Goal: Task Accomplishment & Management: Use online tool/utility

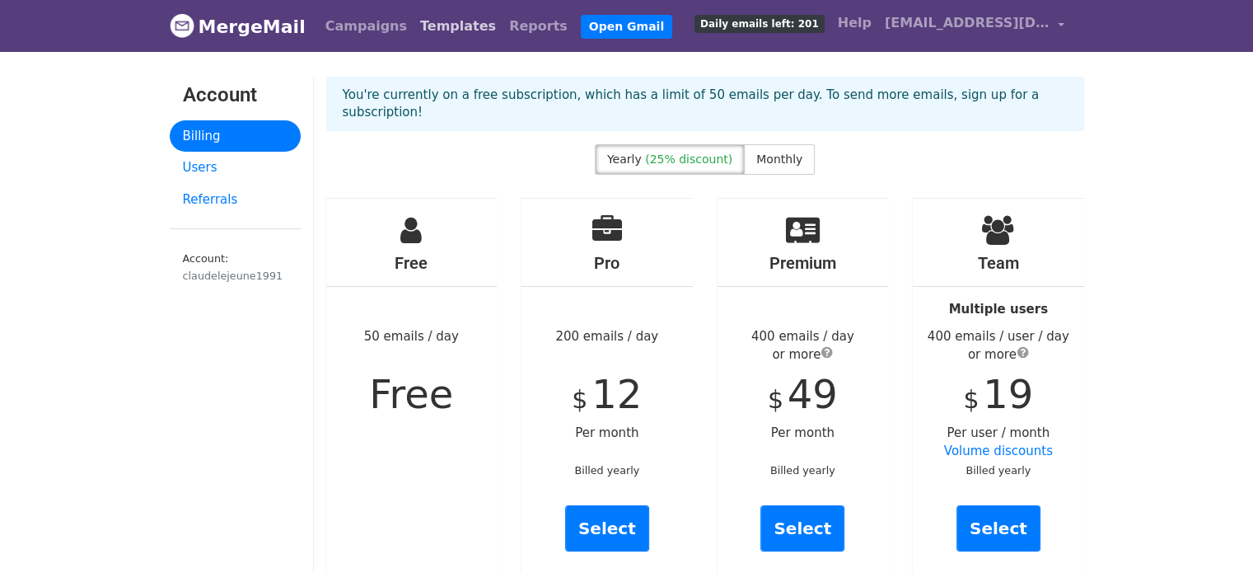
click at [414, 29] on link "Templates" at bounding box center [458, 26] width 89 height 33
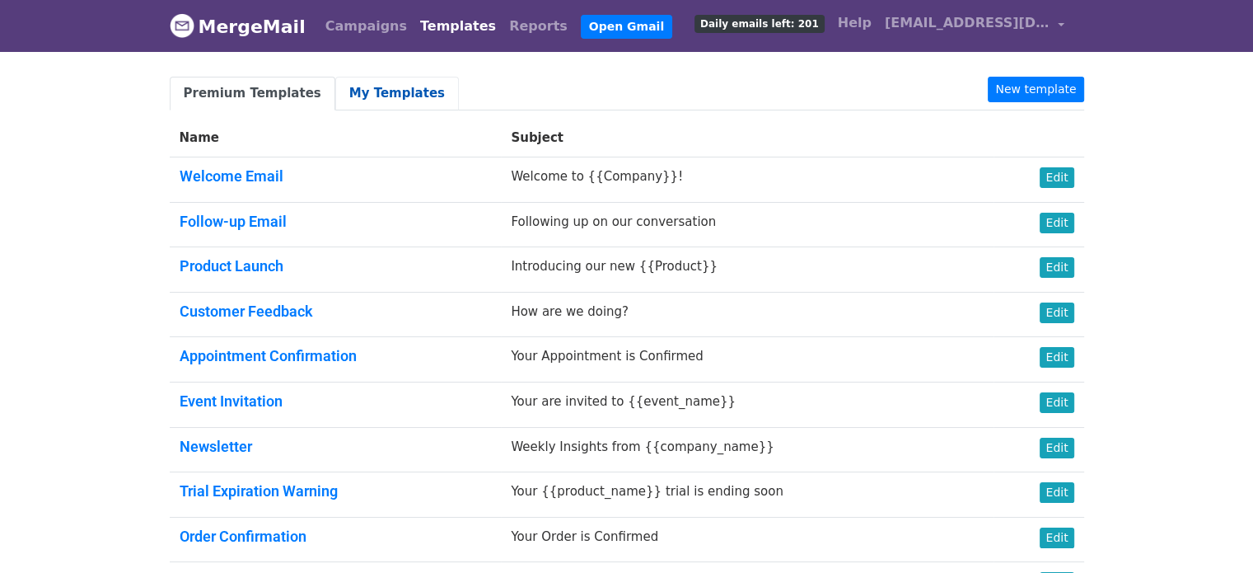
click at [366, 86] on link "My Templates" at bounding box center [397, 94] width 124 height 34
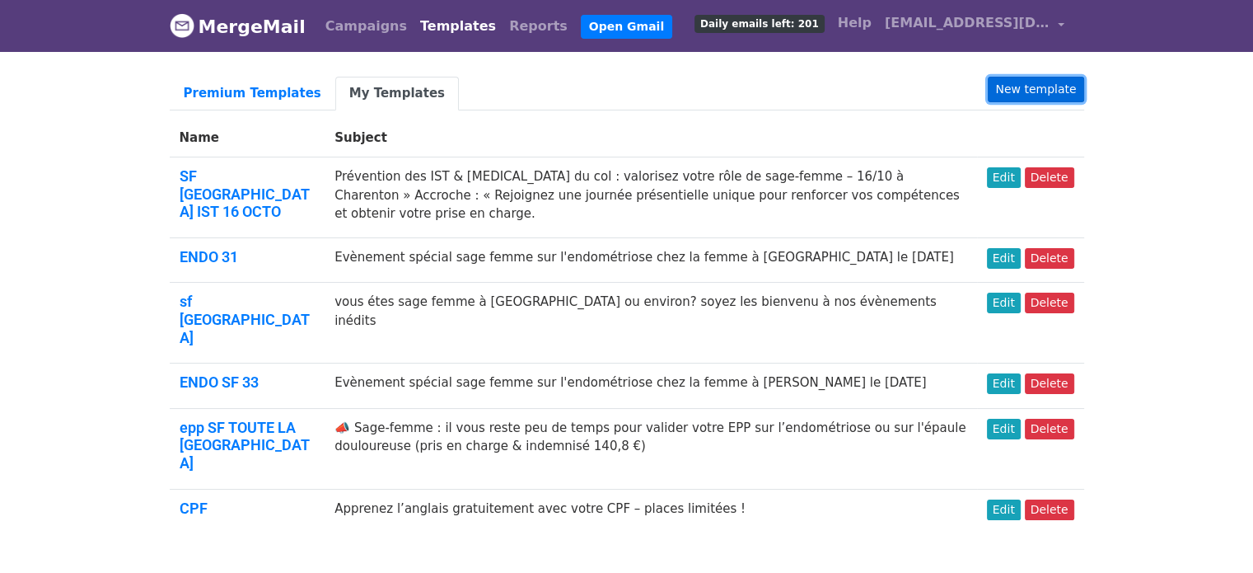
click at [1025, 91] on link "New template" at bounding box center [1036, 90] width 96 height 26
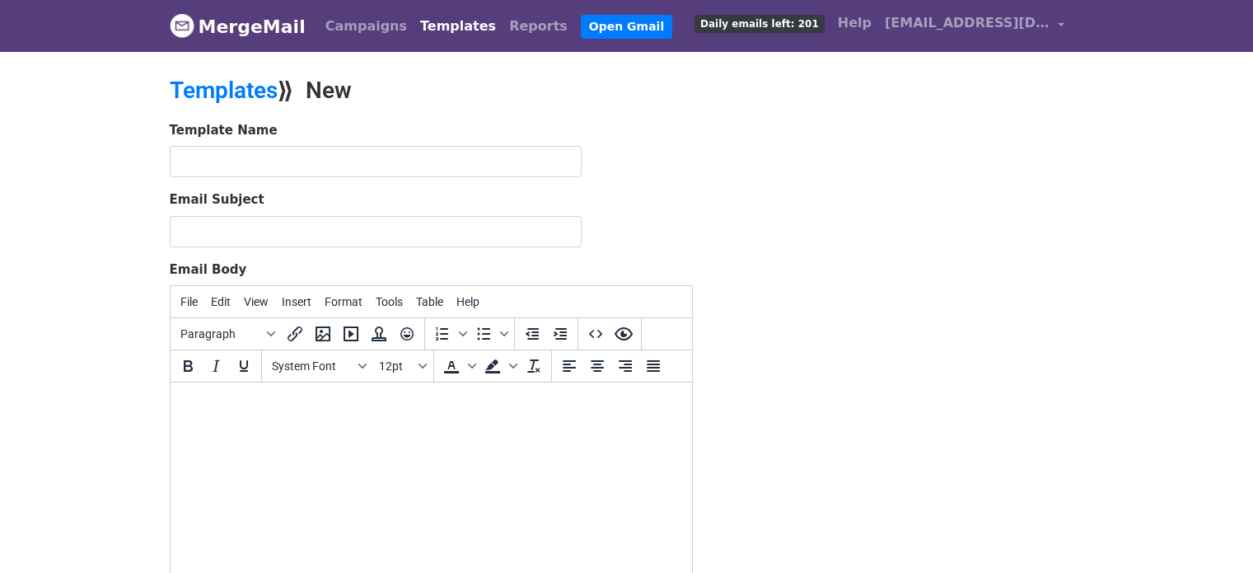
click at [376, 426] on html at bounding box center [430, 404] width 521 height 44
paste body
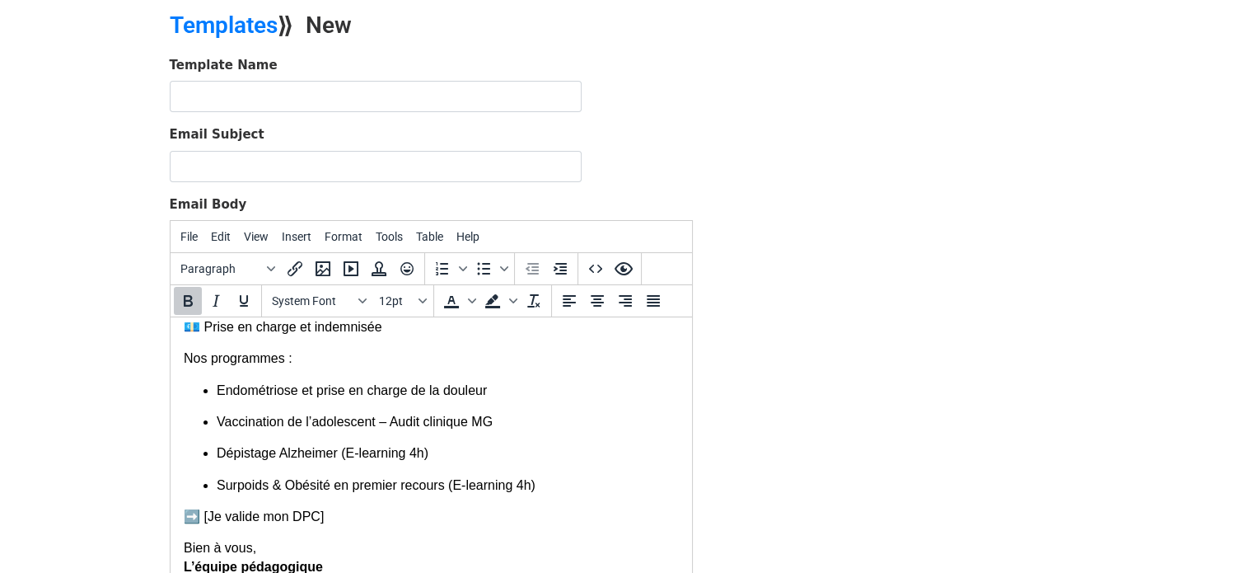
scroll to position [181, 0]
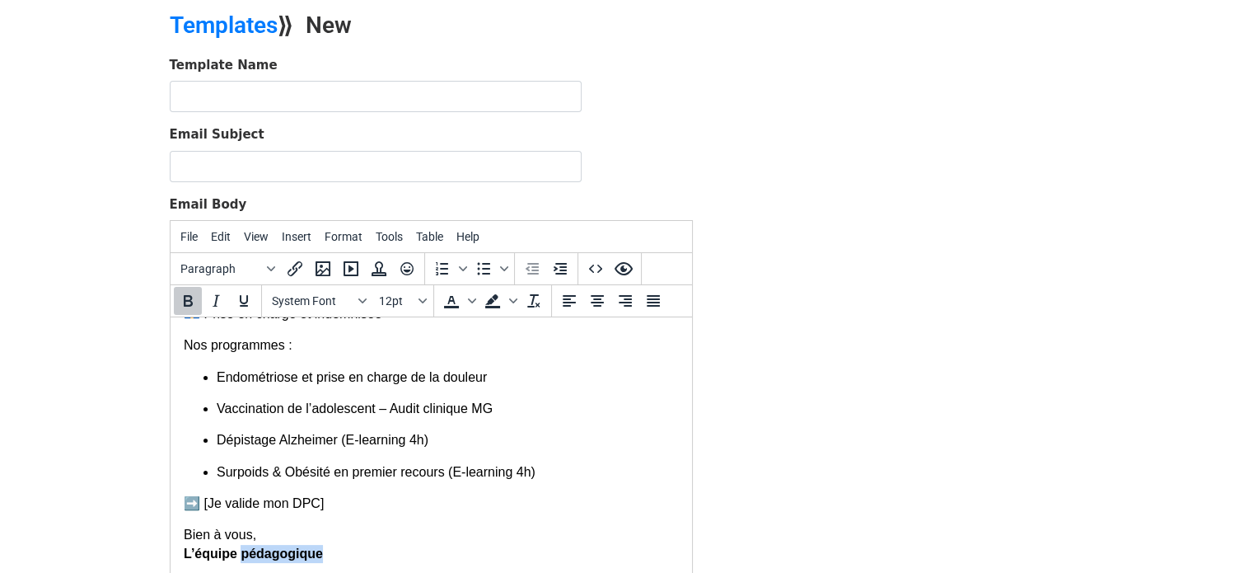
drag, startPoint x: 325, startPoint y: 558, endPoint x: 240, endPoint y: 554, distance: 84.9
click at [240, 554] on p "Bien à vous, L’équipe pédagogique" at bounding box center [430, 544] width 495 height 37
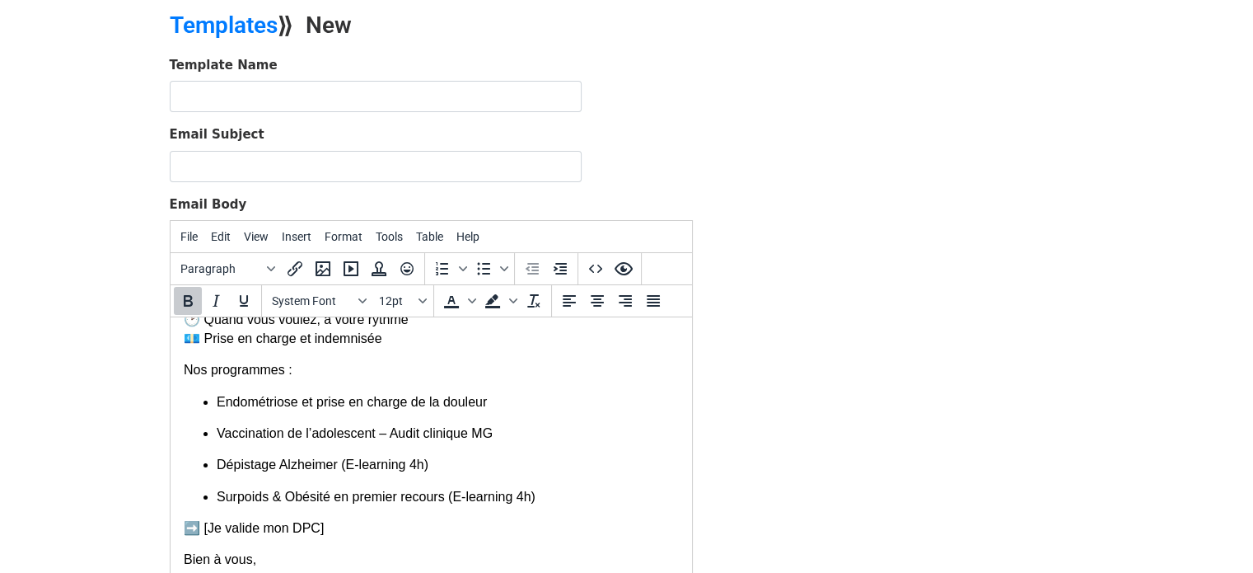
scroll to position [138, 0]
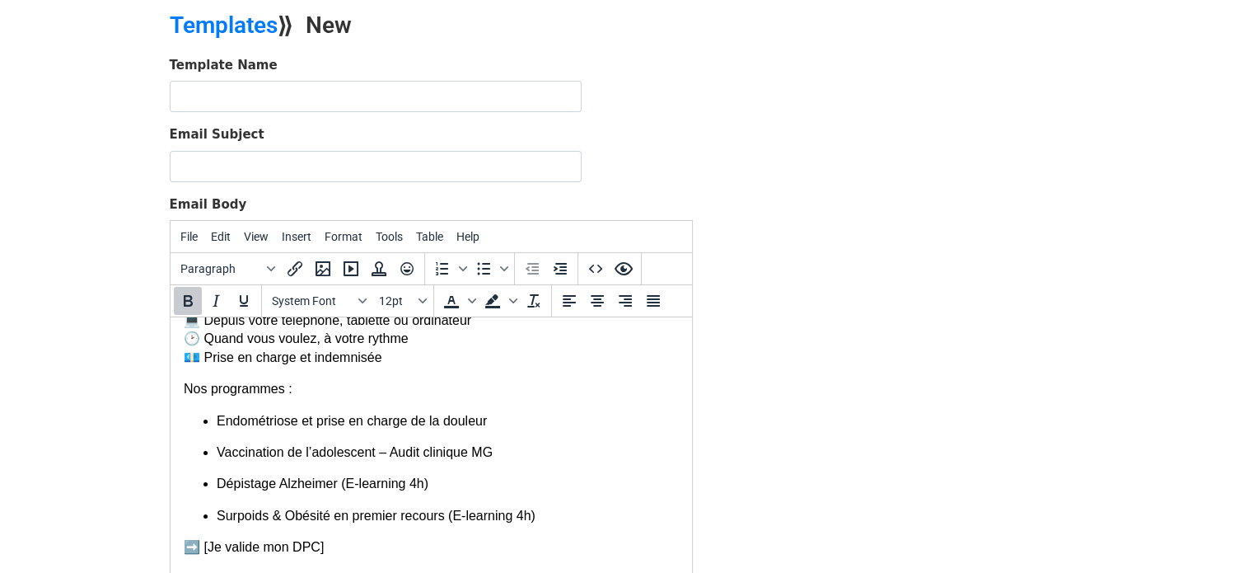
drag, startPoint x: 690, startPoint y: 436, endPoint x: 874, endPoint y: 727, distance: 345.1
drag, startPoint x: 403, startPoint y: 484, endPoint x: 343, endPoint y: 485, distance: 60.1
click at [343, 485] on p "Dépistage Alzheimer (E-learning 4h)" at bounding box center [447, 484] width 462 height 18
click at [355, 485] on p "Dépistage Alzheimer (4h)" at bounding box center [447, 484] width 462 height 18
drag, startPoint x: 503, startPoint y: 515, endPoint x: 451, endPoint y: 519, distance: 52.9
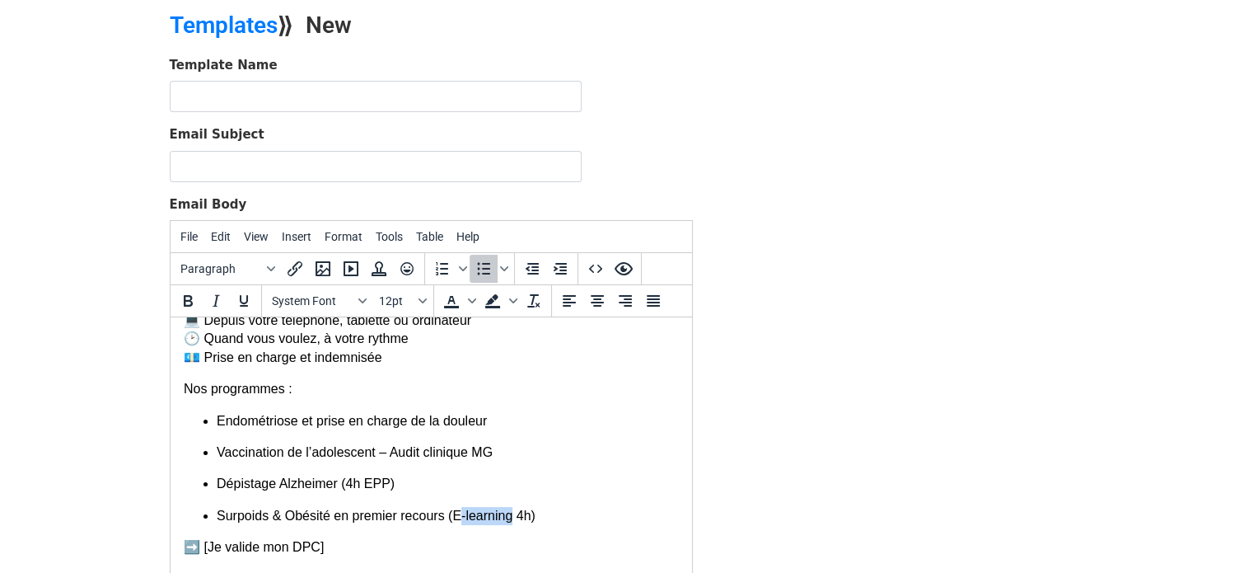
click at [451, 519] on p "Surpoids & Obésité en premier recours (E-learning 4h)" at bounding box center [447, 516] width 462 height 18
click at [459, 518] on p "Surpoids & Obésité en premier recours ( 4h)" at bounding box center [447, 516] width 462 height 18
click at [509, 449] on p "Vaccination de l’adolescent – Audit clinique MG" at bounding box center [447, 452] width 462 height 18
drag, startPoint x: 548, startPoint y: 449, endPoint x: 489, endPoint y: 459, distance: 60.1
click at [489, 459] on p "Vaccination de l’adolescent – Audit clinique MG(4h EPP)" at bounding box center [447, 452] width 462 height 18
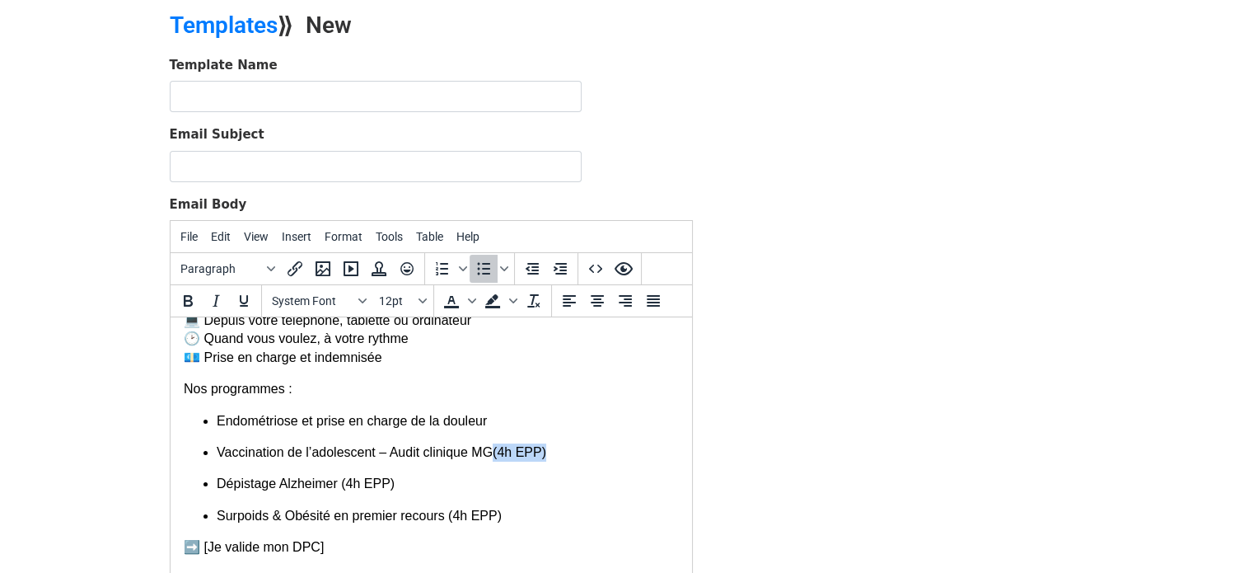
copy p "(4h EPP)"
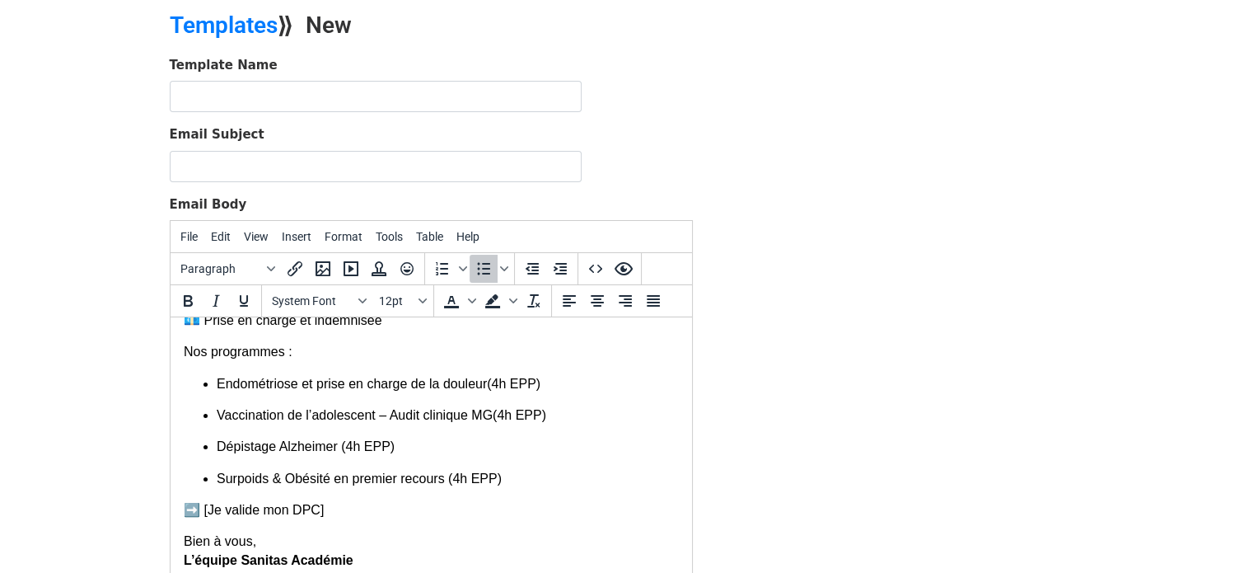
scroll to position [181, 0]
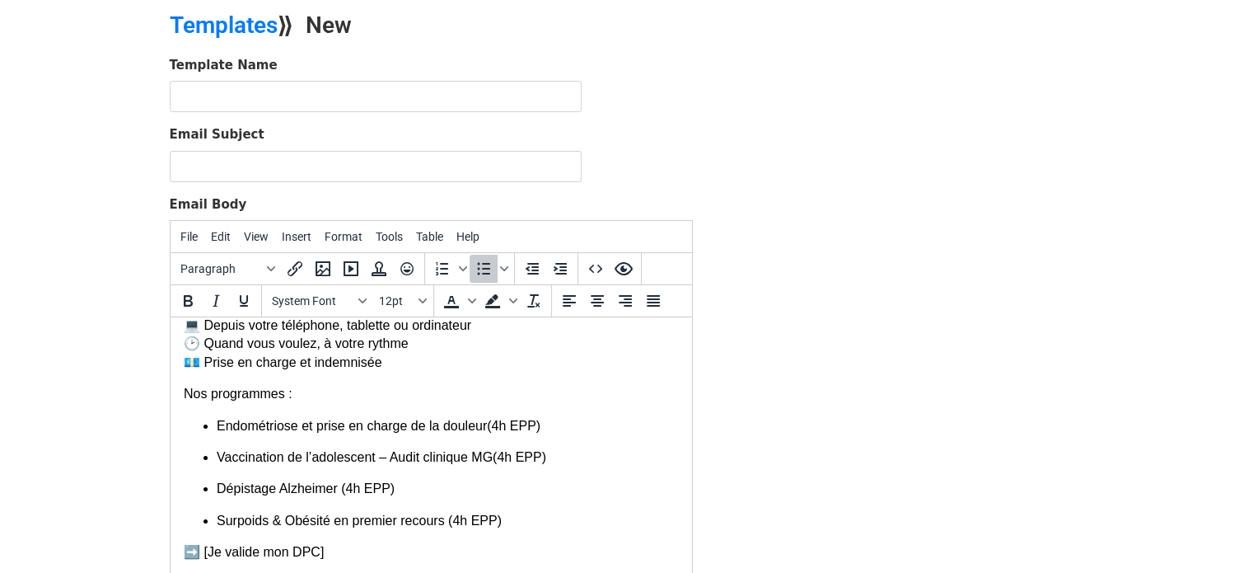
drag, startPoint x: 689, startPoint y: 435, endPoint x: 866, endPoint y: 749, distance: 360.4
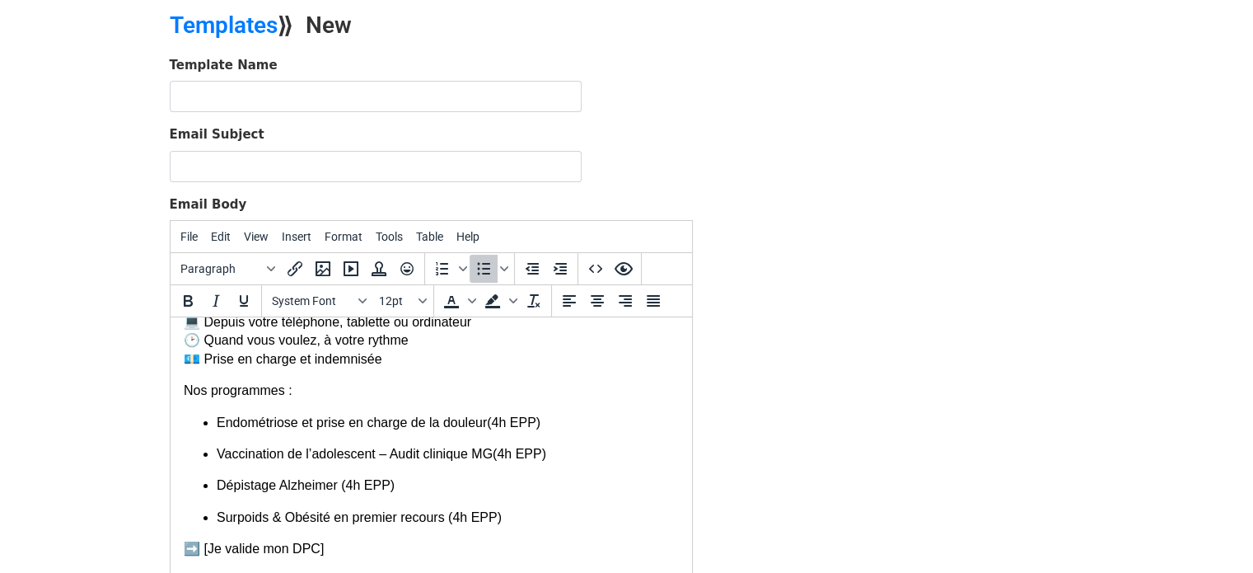
click at [521, 423] on p "Endométriose et prise en charge de la douleur(4h EPP)" at bounding box center [447, 423] width 462 height 18
click at [530, 423] on p "Endométriose et prise en charge de la douleur(4h EPP)" at bounding box center [447, 423] width 462 height 18
click at [545, 423] on p "Endométriose et prise en charge de la douleur(4h EPP) ou 6h de formation" at bounding box center [447, 423] width 462 height 18
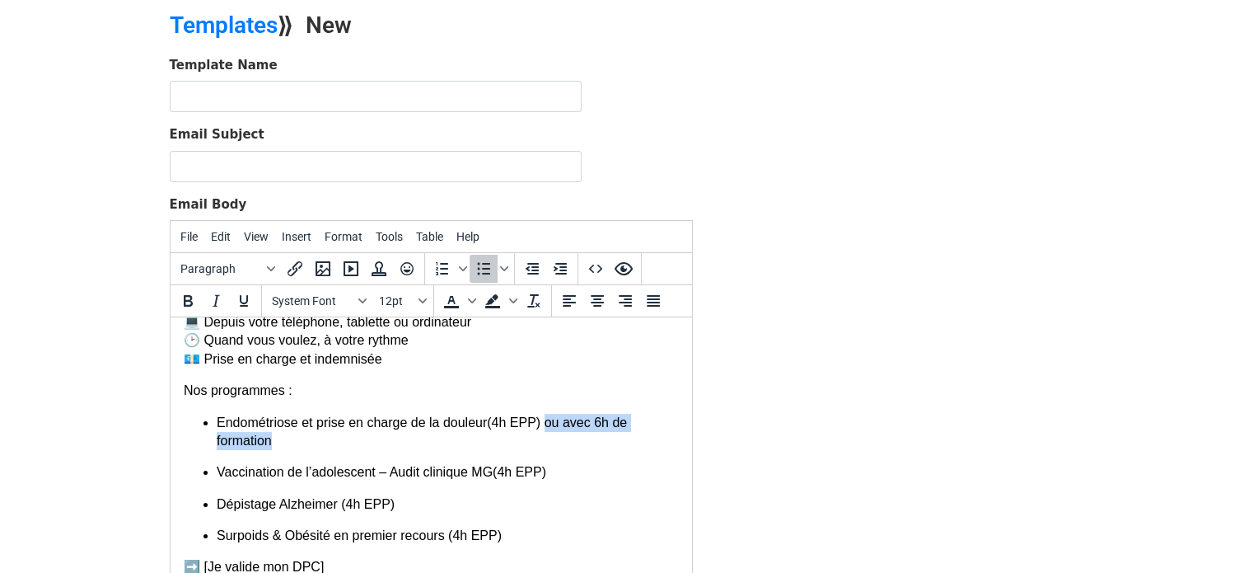
drag, startPoint x: 529, startPoint y: 424, endPoint x: 476, endPoint y: 444, distance: 56.3
click at [476, 444] on p "Endométriose et prise en charge de la douleur(4h EPP) ou avec 6h de formation" at bounding box center [447, 432] width 462 height 37
click at [404, 447] on p "Endométriose et prise en charge de la douleur(4h EPP) ou avec 6h de formation" at bounding box center [447, 432] width 462 height 37
drag, startPoint x: 529, startPoint y: 423, endPoint x: 537, endPoint y: 437, distance: 16.2
click at [537, 437] on p "Endométriose et prise en charge de la douleur(4h EPP) ou avec 6h de formation c…" at bounding box center [447, 432] width 462 height 37
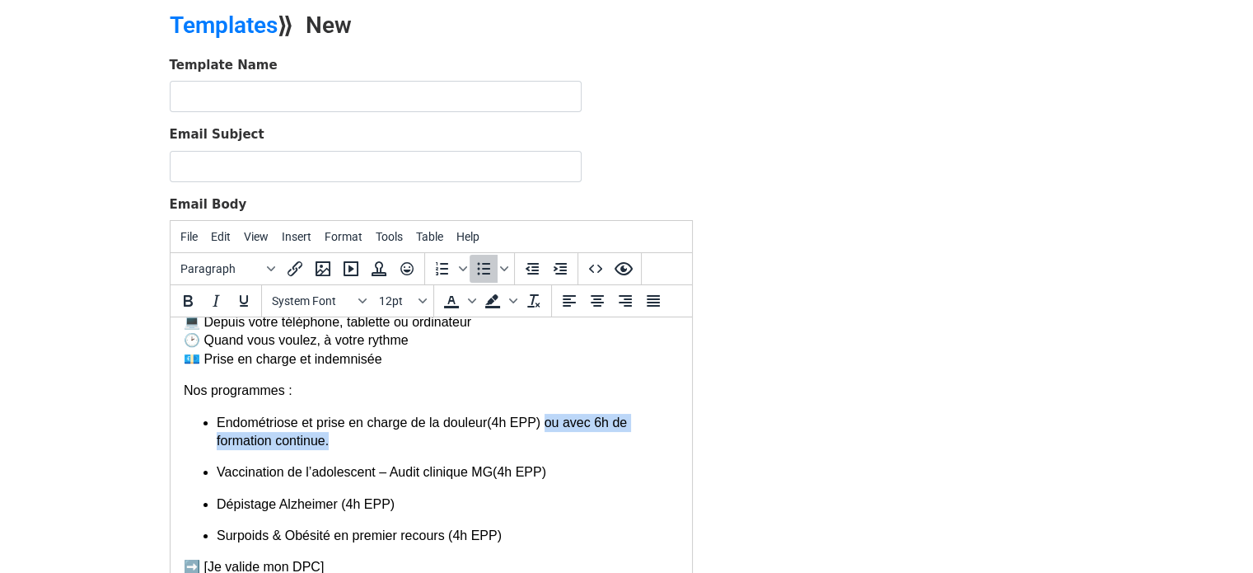
copy p "ou avec 6h de formation continue."
click at [517, 537] on p "Surpoids & Obésité en premier recours (4h EPP)" at bounding box center [447, 535] width 462 height 18
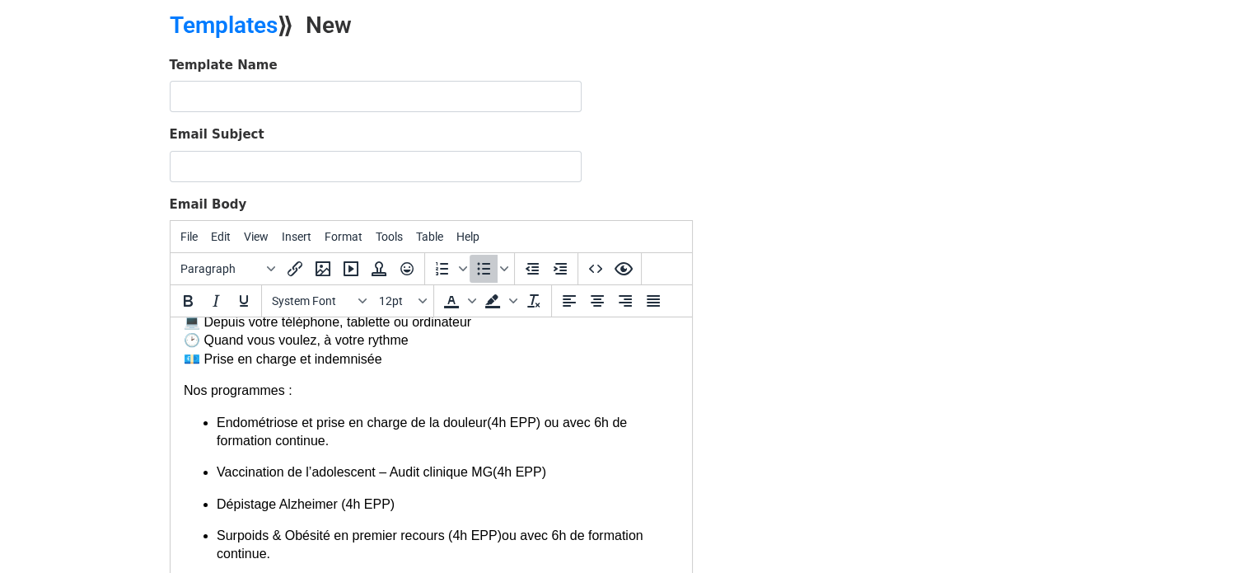
click at [491, 538] on p "Surpoids & Obésité en premier recours (4h EPP)ou avec 6h de formation continue." at bounding box center [447, 544] width 462 height 37
click at [566, 470] on p "Vaccination de l’adolescent – Audit clinique MG(4h EPP)" at bounding box center [447, 472] width 462 height 18
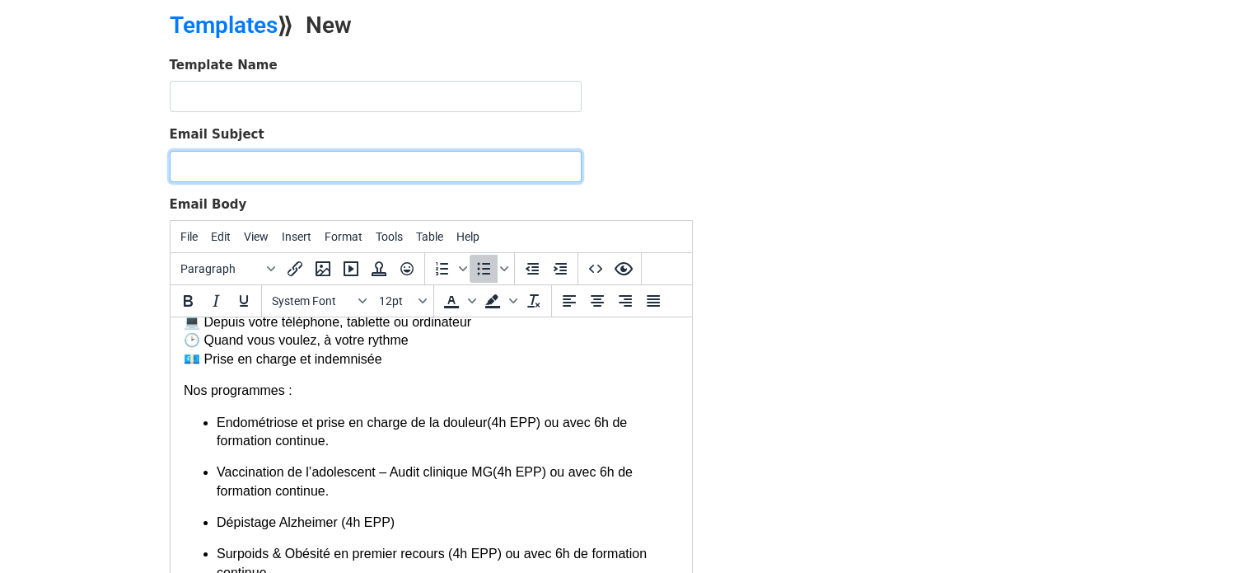
click at [465, 164] on input "Email Subject" at bounding box center [376, 166] width 412 height 31
click at [270, 154] on input "⚡ Fin du triennal : 4 EPP simples pour valider votre DPC à temps" at bounding box center [376, 166] width 412 height 31
drag, startPoint x: 186, startPoint y: 164, endPoint x: 125, endPoint y: 165, distance: 61.0
click at [125, 165] on body "MergeMail Campaigns Templates Reports Open Gmail Daily emails left: 201 Help cl…" at bounding box center [626, 318] width 1253 height 766
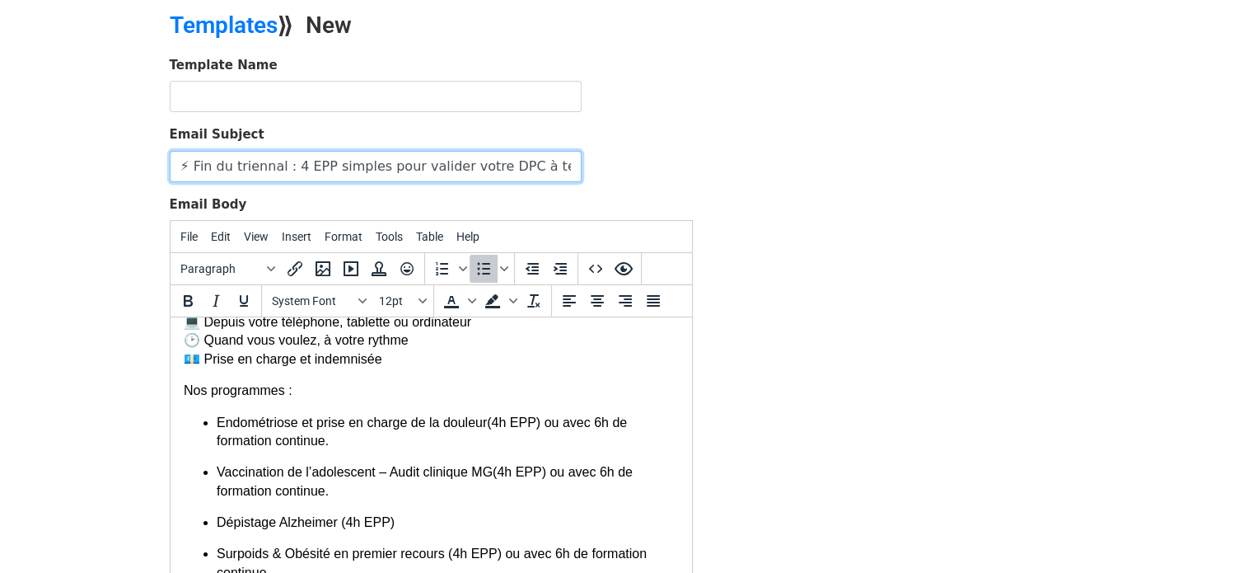
type input "⚡ Fin du triennal : 4 EPP simples pour valider votre DPC à temps"
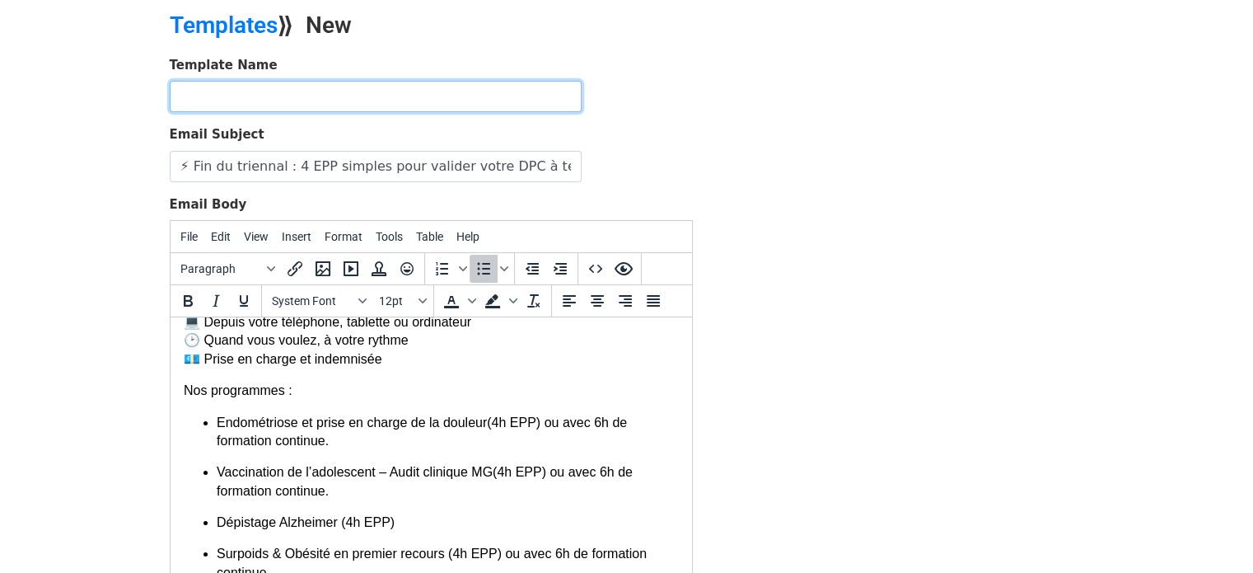
click at [314, 83] on input "text" at bounding box center [376, 96] width 412 height 31
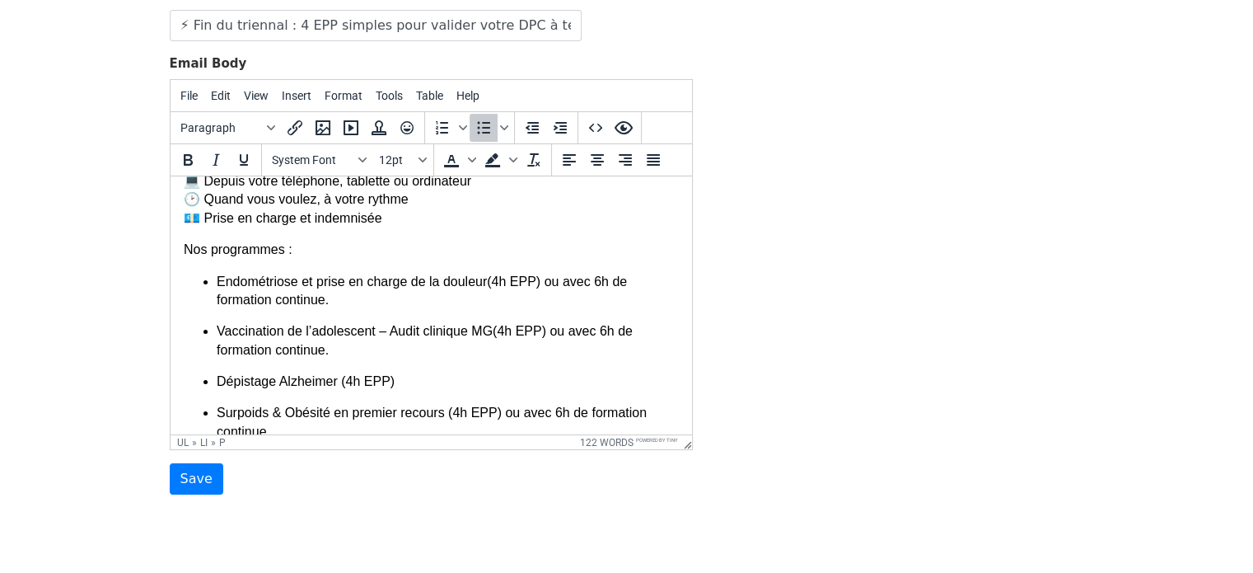
scroll to position [216, 0]
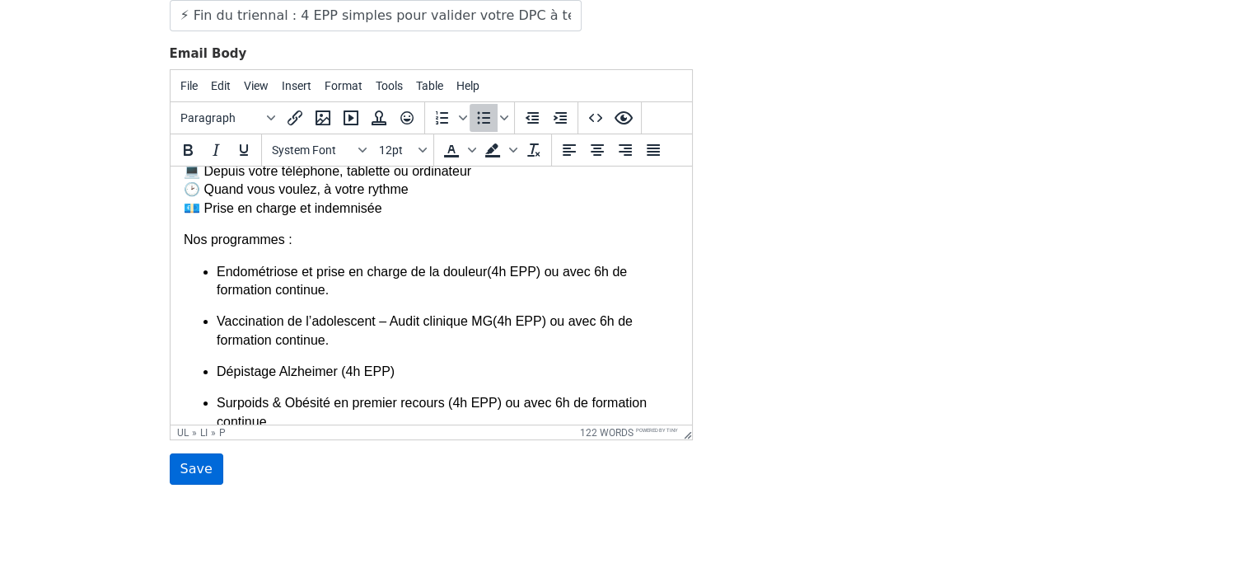
type input "MG EPP E-L"
click at [193, 461] on input "Save" at bounding box center [197, 468] width 54 height 31
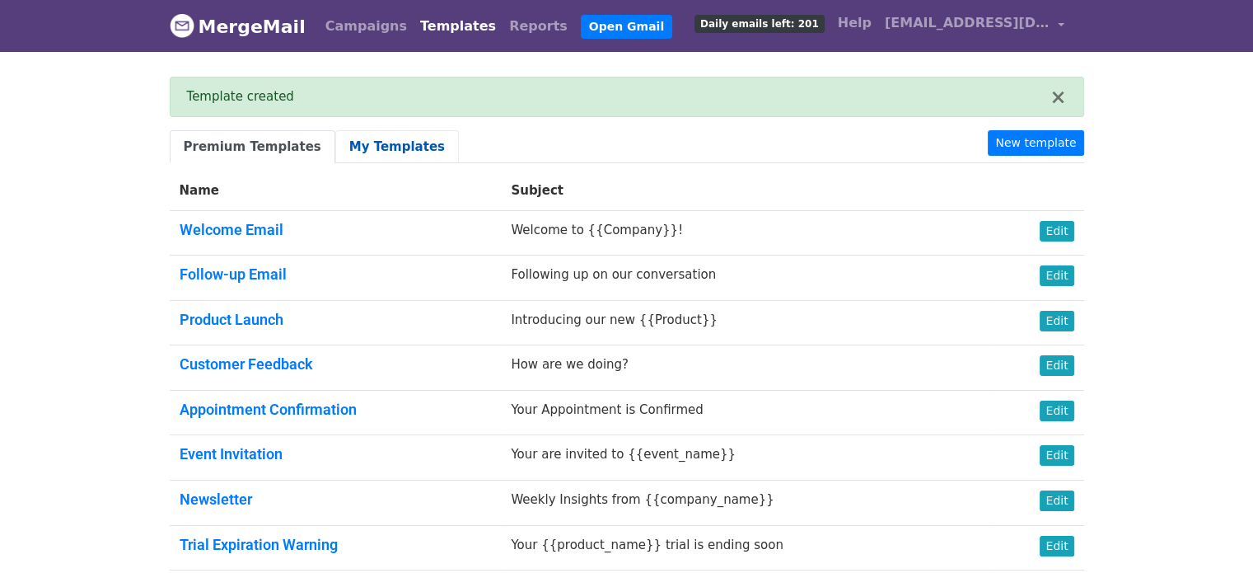
click at [344, 137] on link "My Templates" at bounding box center [397, 147] width 124 height 34
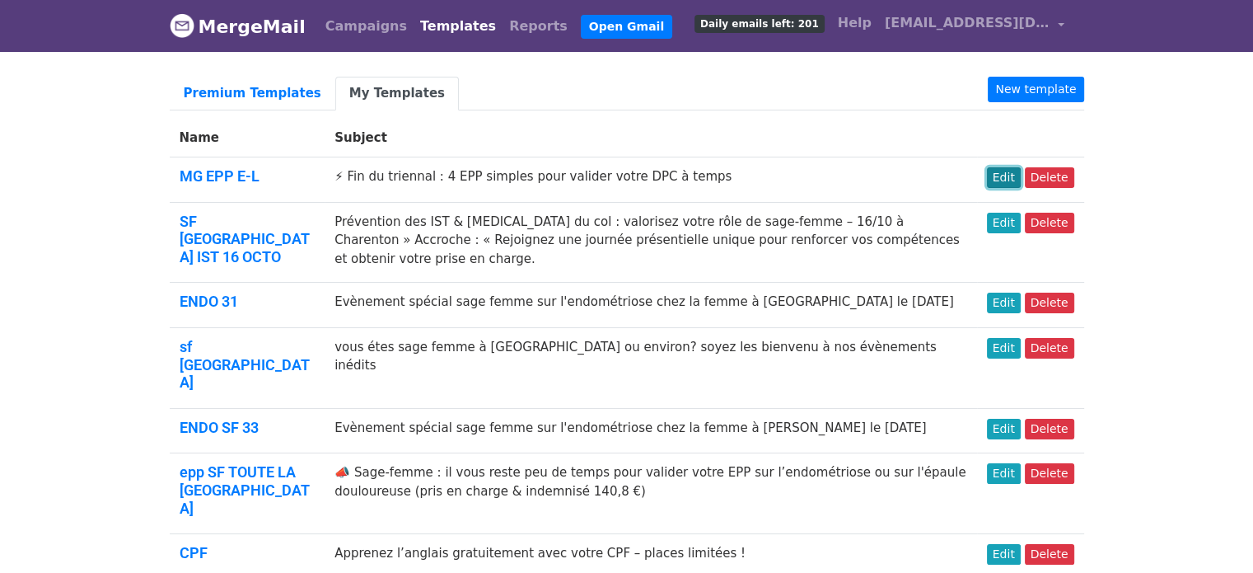
click at [1018, 171] on link "Edit" at bounding box center [1004, 177] width 34 height 21
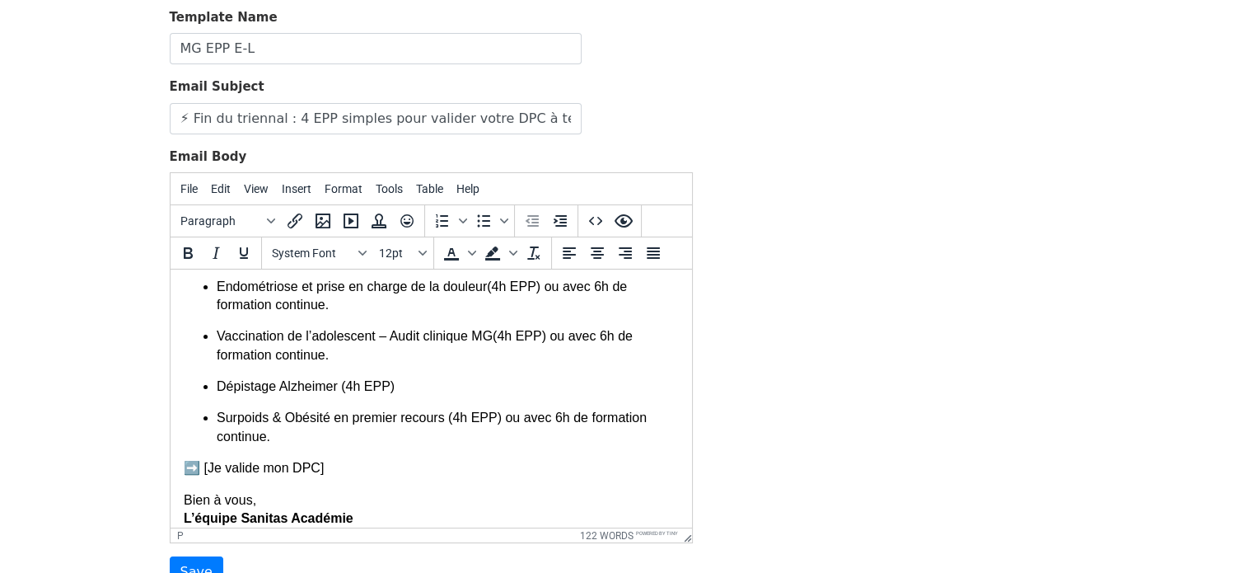
scroll to position [237, 0]
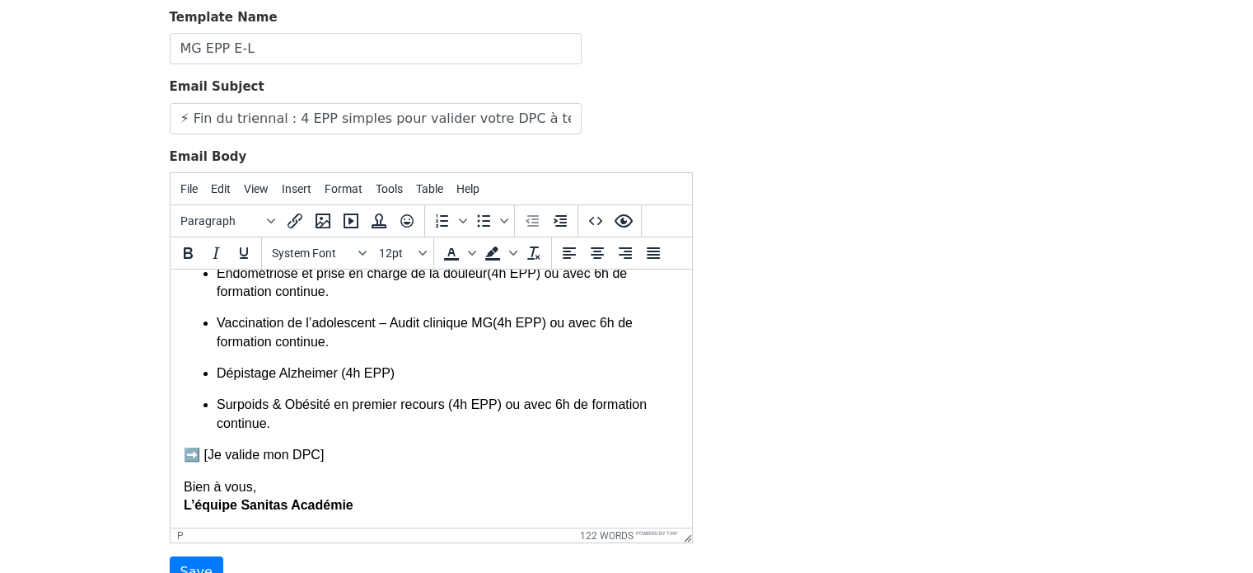
click at [201, 454] on p "➡️ [Je valide mon DPC]" at bounding box center [430, 455] width 495 height 18
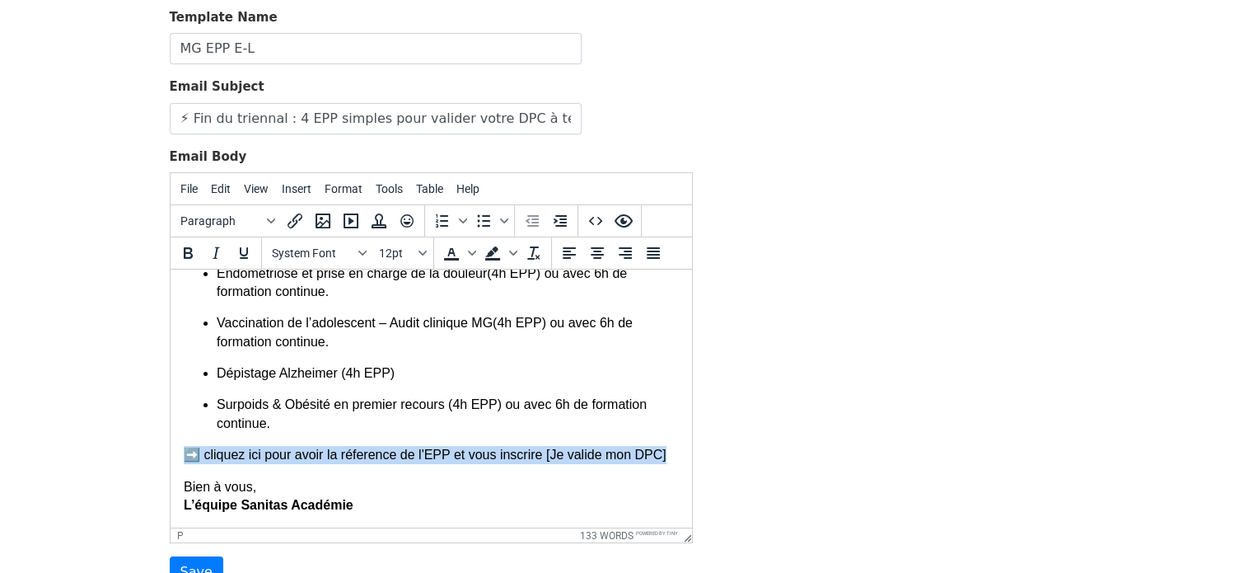
drag, startPoint x: 657, startPoint y: 456, endPoint x: 187, endPoint y: 454, distance: 470.4
click at [187, 454] on p "➡️ cliquez ici pour avoir la réference de l'EPP et vous inscrire [Je valide mon…" at bounding box center [430, 455] width 495 height 18
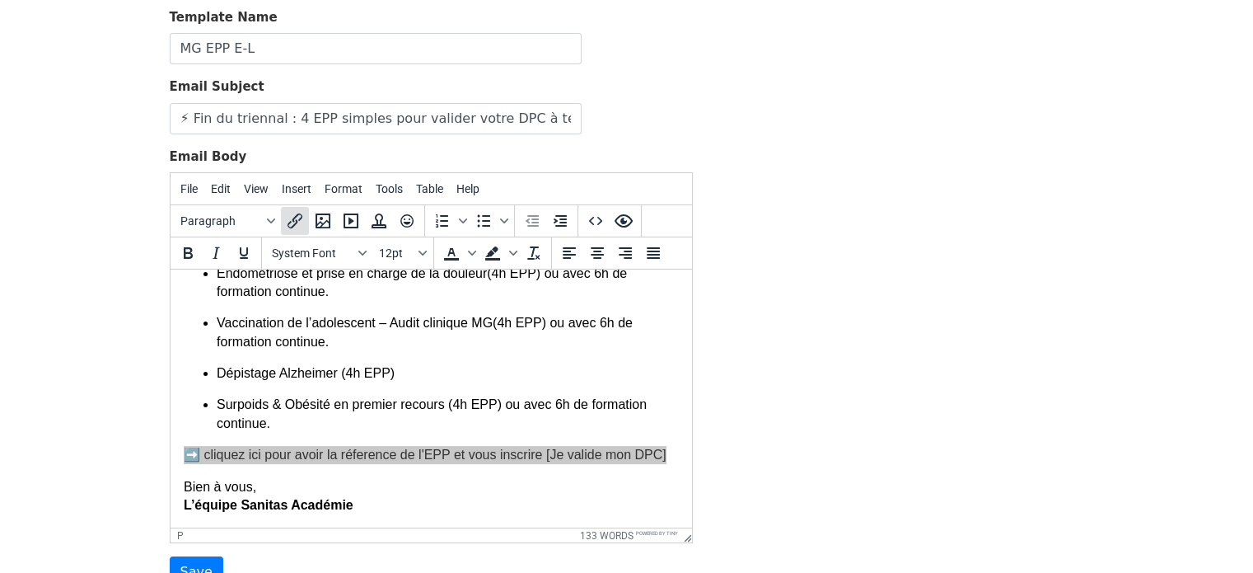
click at [300, 223] on icon "Insert/edit link" at bounding box center [295, 221] width 20 height 20
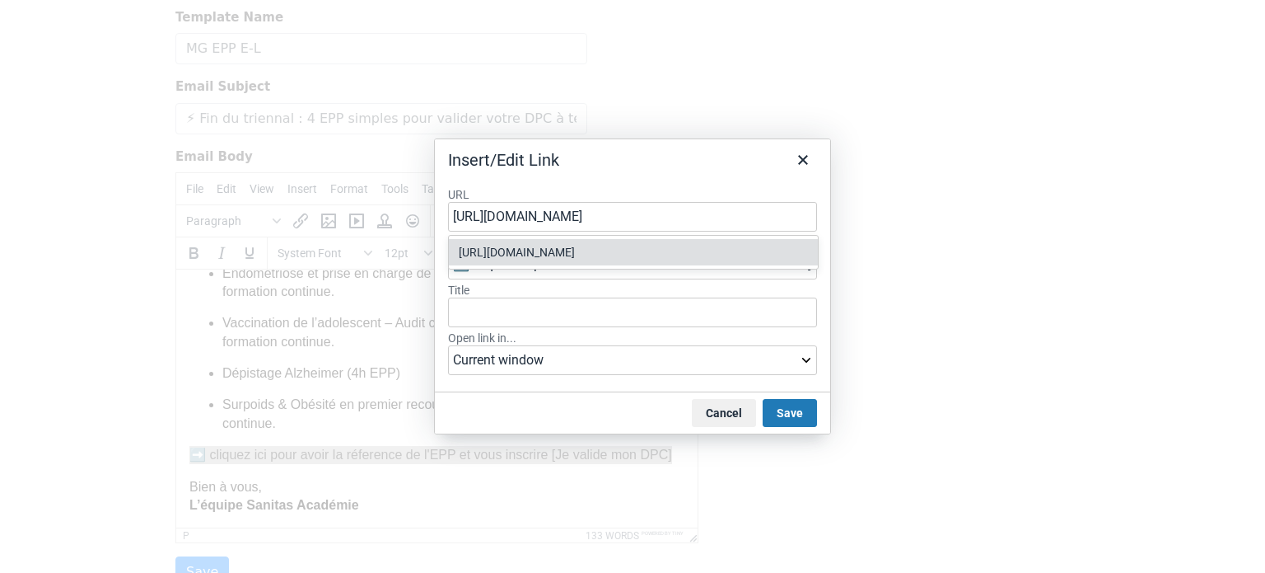
click at [579, 253] on div "https://tally.so/r/3jkVyE" at bounding box center [635, 252] width 353 height 20
type input "https://tally.so/r/3jkVyE"
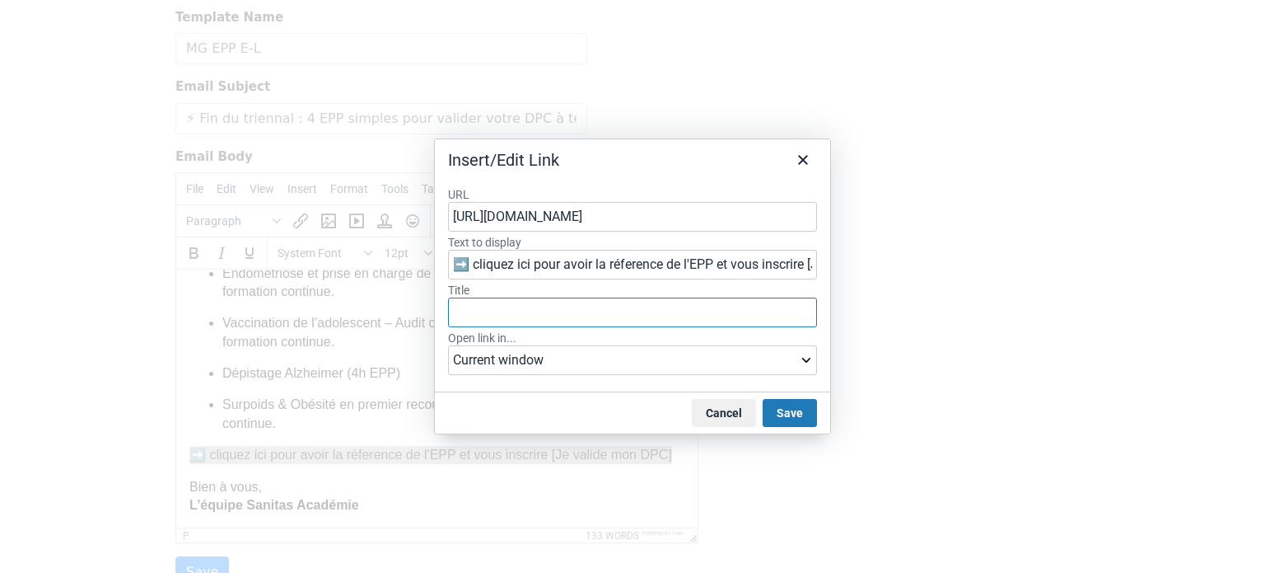
click at [568, 316] on input "Title" at bounding box center [632, 312] width 369 height 30
paste input "https://tally.so/r/3jkVyE"
type input "https://tally.so/r/3jkVyE"
click at [671, 354] on select "Current window New window" at bounding box center [632, 360] width 369 height 30
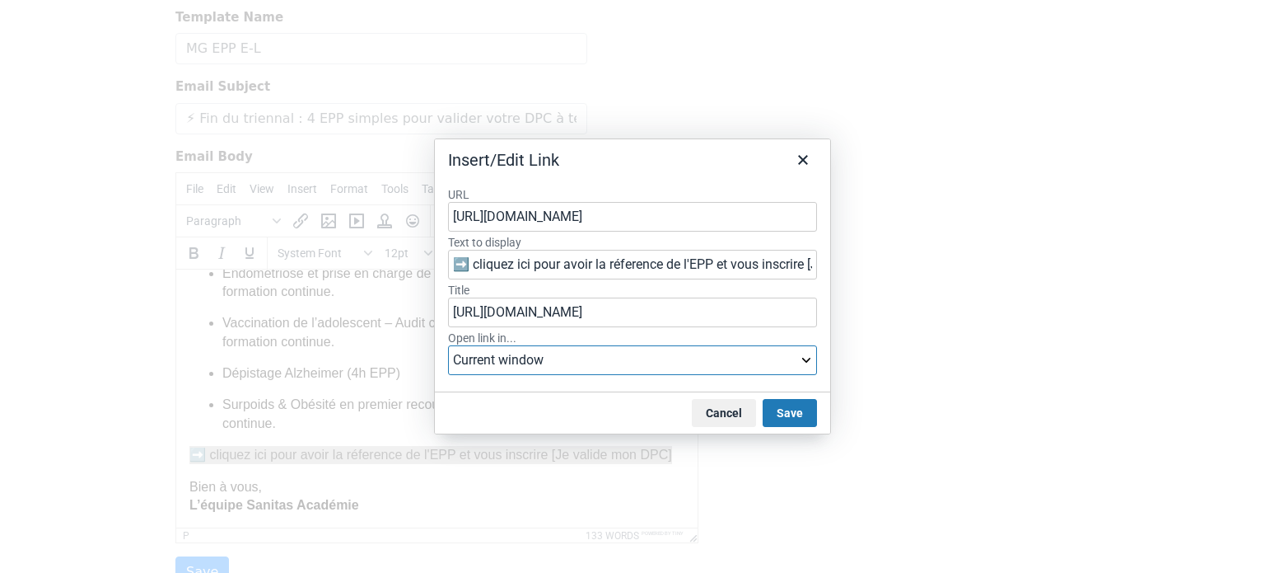
click at [671, 354] on select "Current window New window" at bounding box center [632, 360] width 369 height 30
select select "_blank"
click at [448, 345] on select "Current window New window" at bounding box center [632, 360] width 369 height 30
click at [793, 418] on button "Save" at bounding box center [790, 413] width 54 height 28
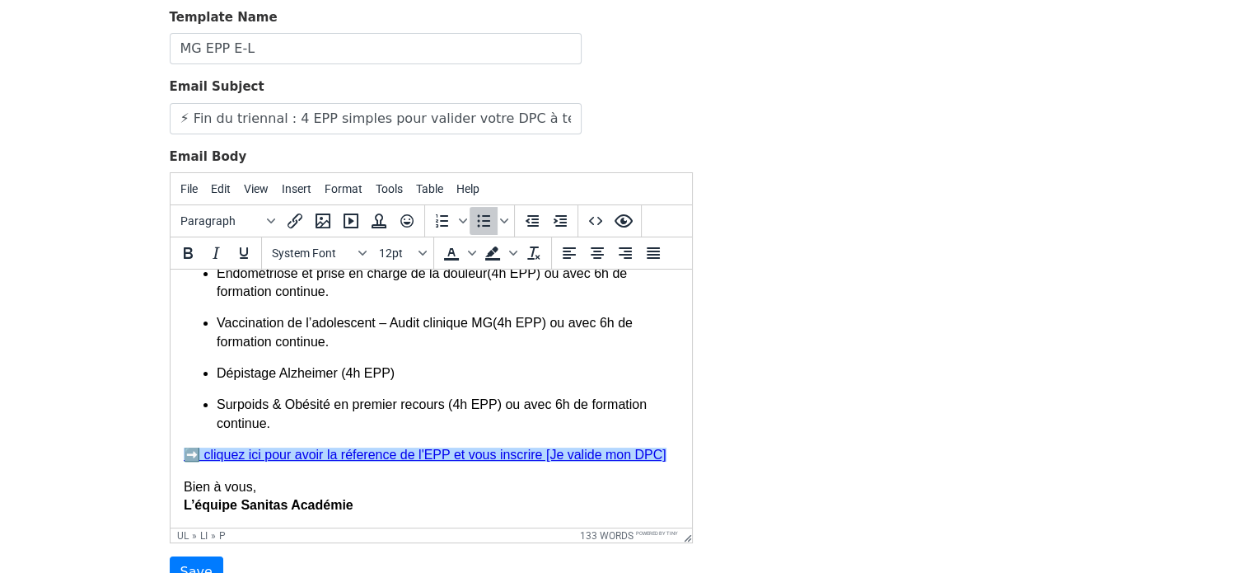
click at [650, 386] on ul "Endométriose et prise en charge de la douleur(4h EPP) ou avec 6h de formation c…" at bounding box center [430, 348] width 495 height 169
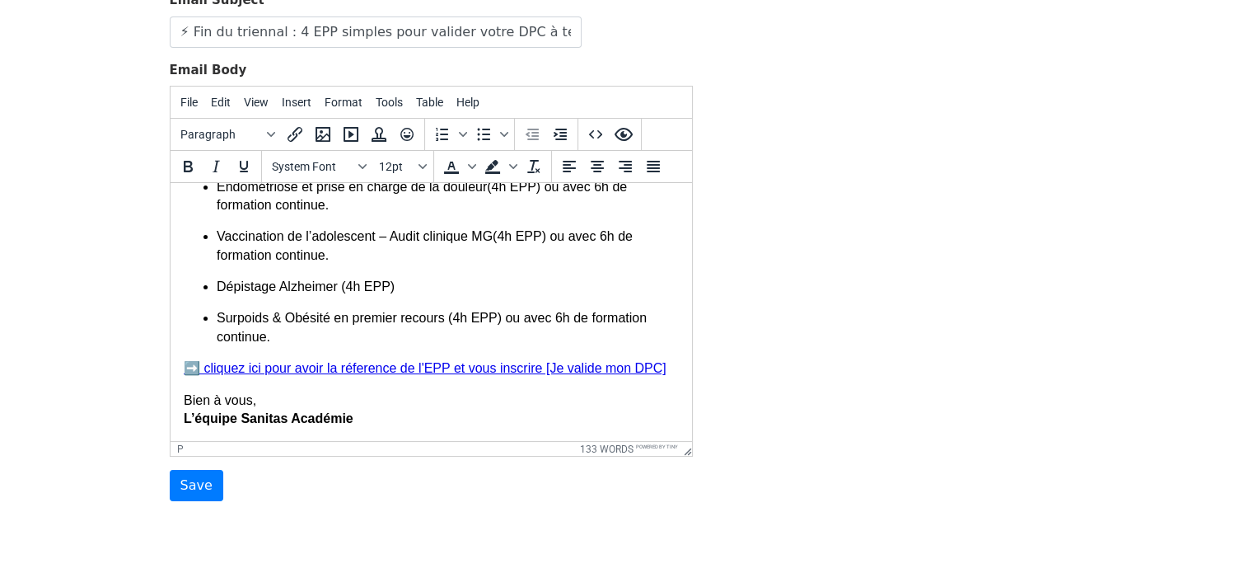
click at [335, 404] on p "Bien à vous, L’équipe Sanitas Académie" at bounding box center [430, 409] width 495 height 37
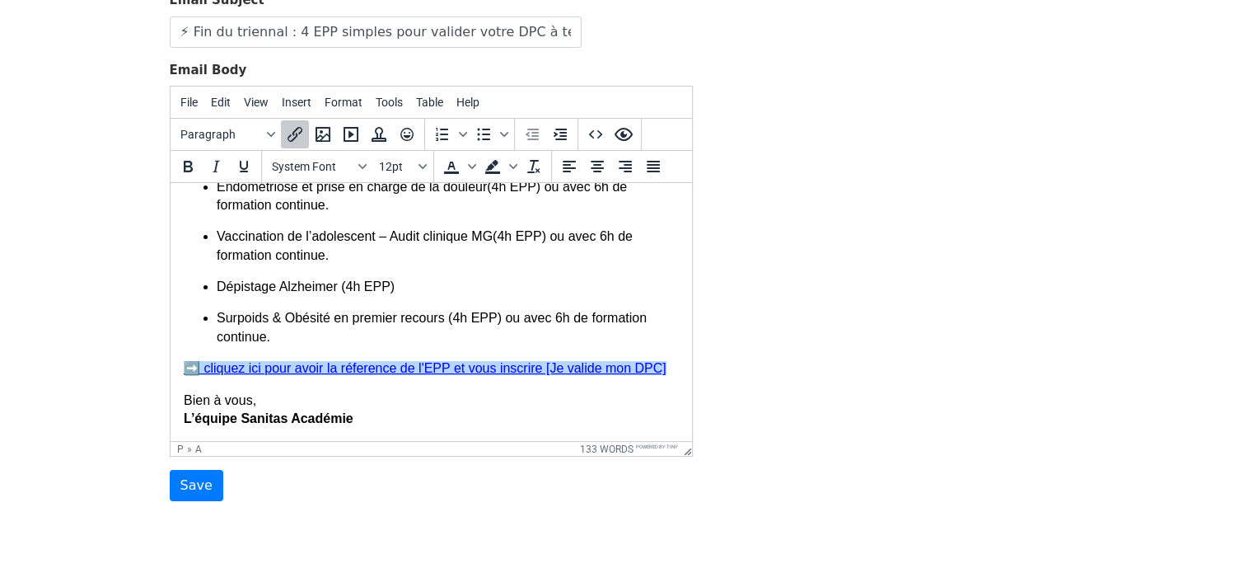
click at [662, 372] on p "➡️ cliquez ici pour avoir la réference de l'EPP et vous inscrire [Je valide mon…" at bounding box center [430, 368] width 495 height 18
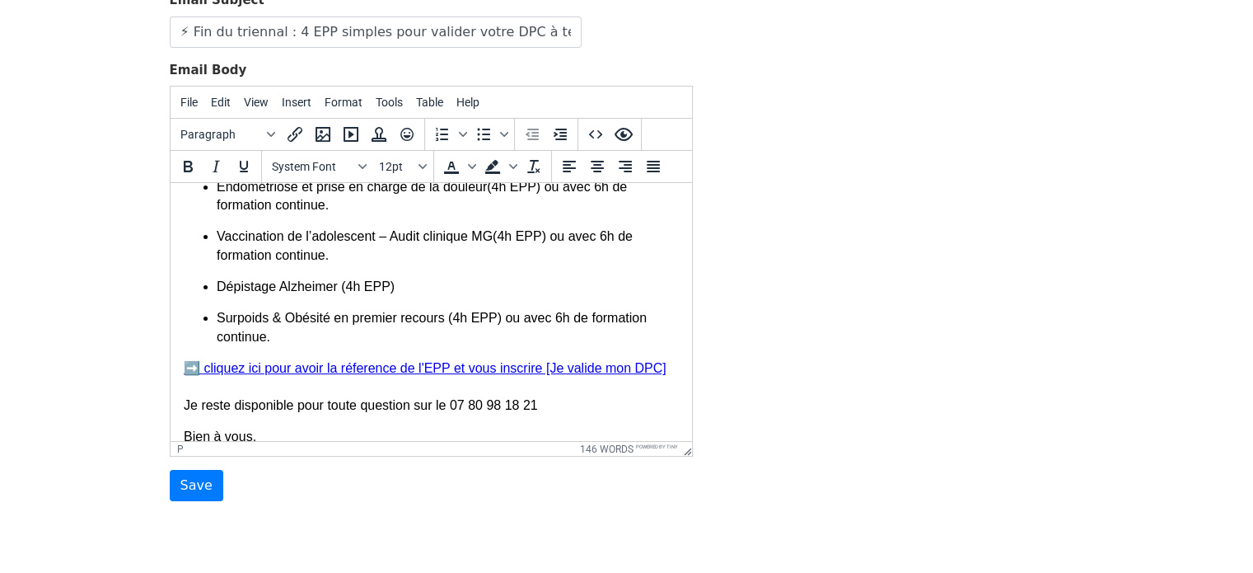
click at [517, 405] on p "➡️ cliquez ici pour avoir la réference de l'EPP et vous inscrire [Je valide mon…" at bounding box center [430, 386] width 495 height 55
click at [470, 403] on p "➡️ cliquez ici pour avoir la réference de l'EPP et vous inscrire [Je valide mon…" at bounding box center [430, 386] width 495 height 55
click at [469, 162] on icon "Text color" at bounding box center [472, 166] width 8 height 8
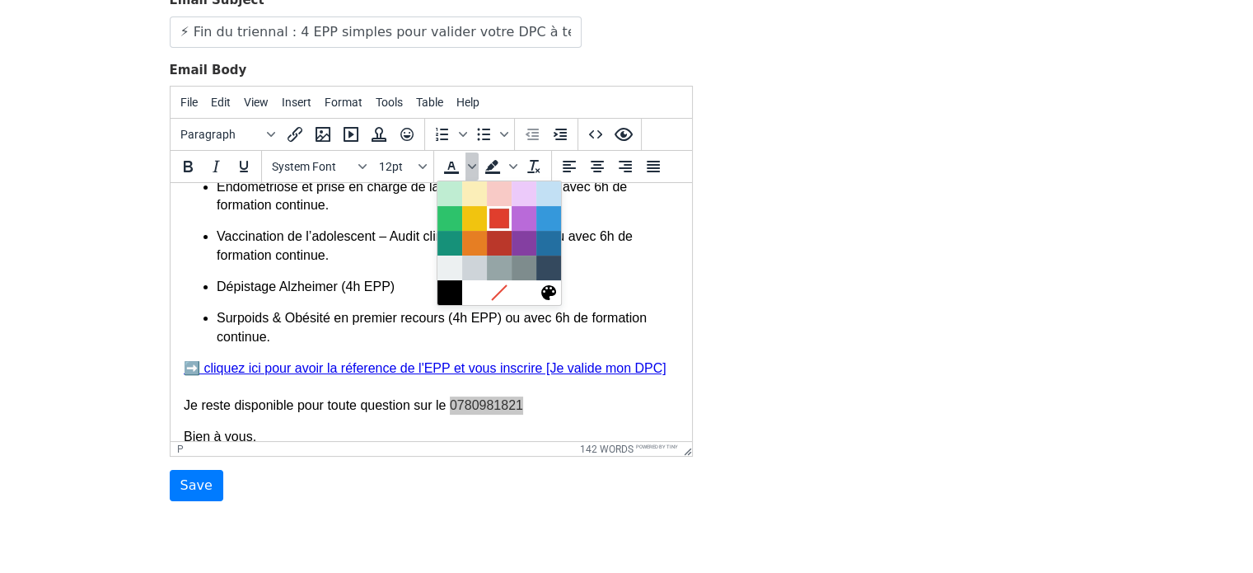
click at [496, 215] on div at bounding box center [499, 218] width 20 height 20
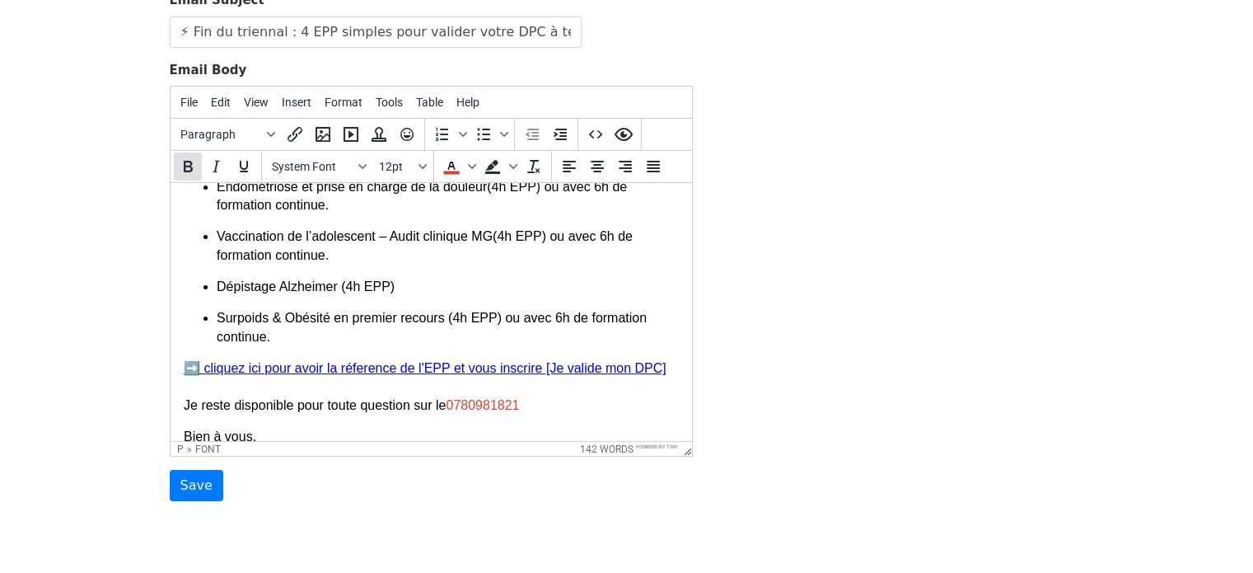
click at [195, 169] on icon "Bold" at bounding box center [188, 167] width 20 height 20
click at [291, 133] on icon "Insert/edit link" at bounding box center [295, 134] width 20 height 20
click at [487, 410] on font "0780981821" at bounding box center [481, 405] width 73 height 14
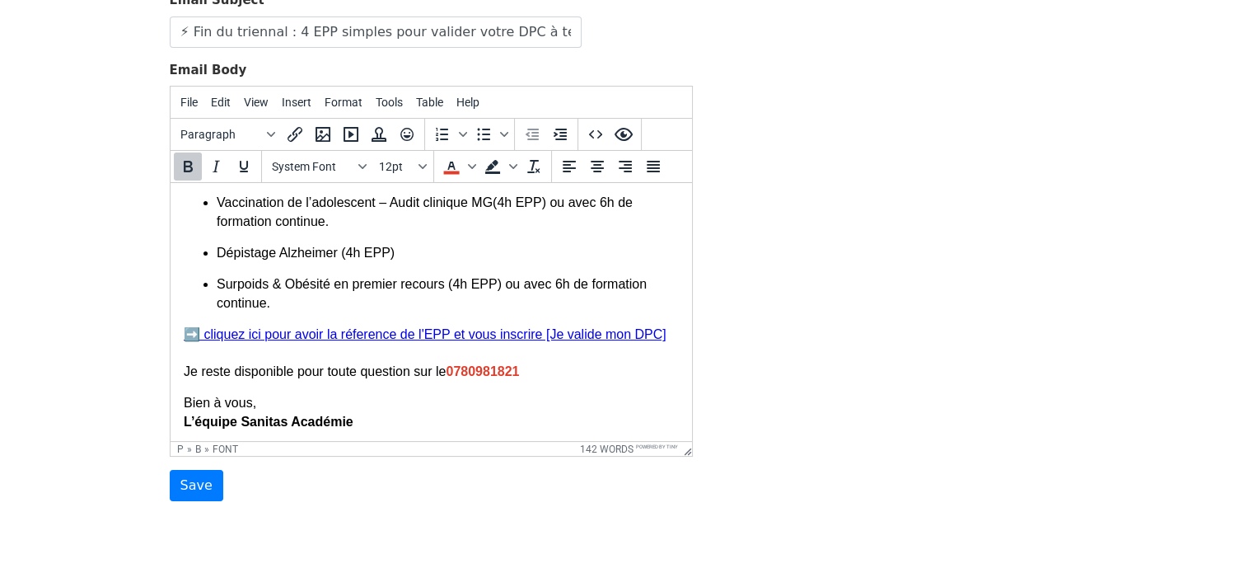
scroll to position [274, 0]
click at [299, 412] on strong "L’équipe Sanitas Académie" at bounding box center [268, 419] width 170 height 14
click at [361, 423] on p "Bien à vous, L’équipe Sanitas Académie" at bounding box center [430, 409] width 495 height 37
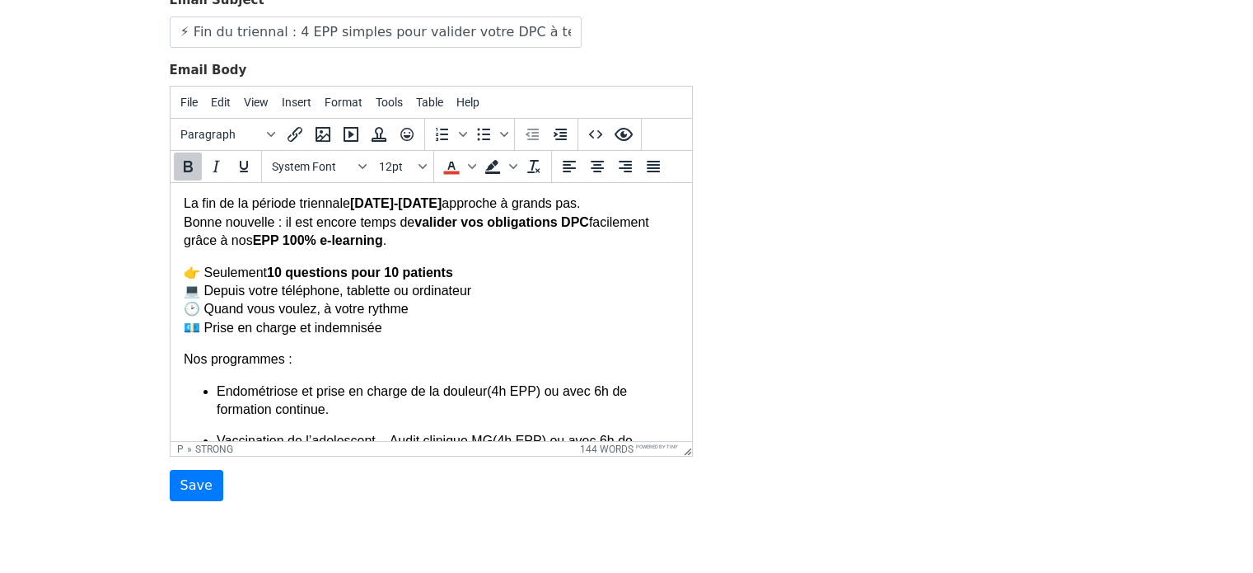
scroll to position [0, 0]
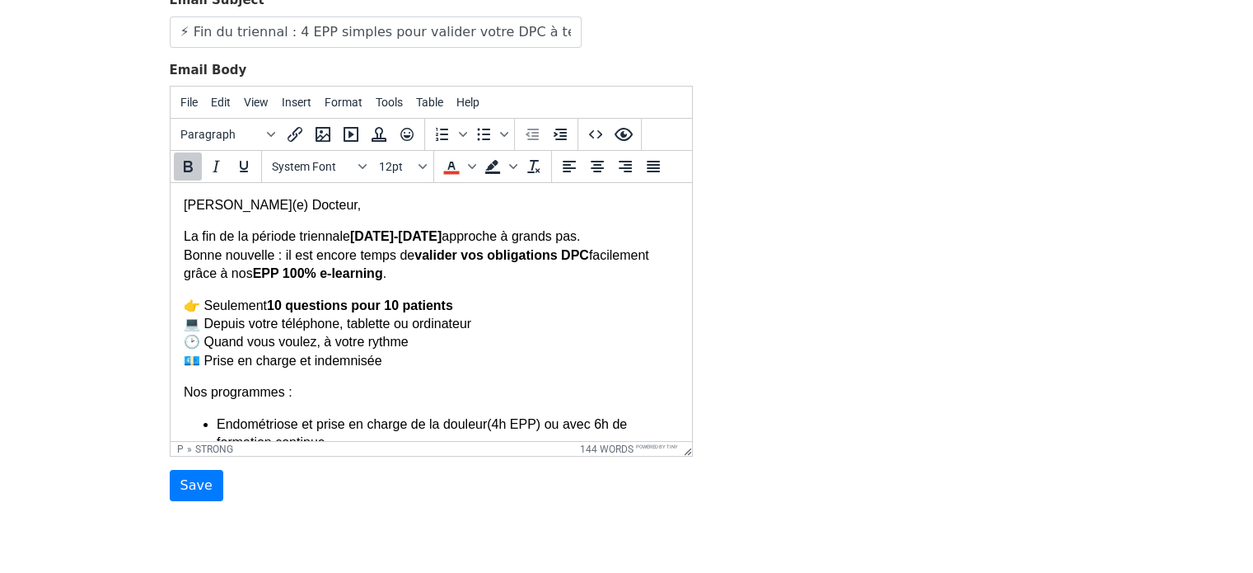
drag, startPoint x: 681, startPoint y: 348, endPoint x: 877, endPoint y: 367, distance: 196.2
click at [253, 208] on p "Cher(e) Docteur," at bounding box center [430, 205] width 495 height 18
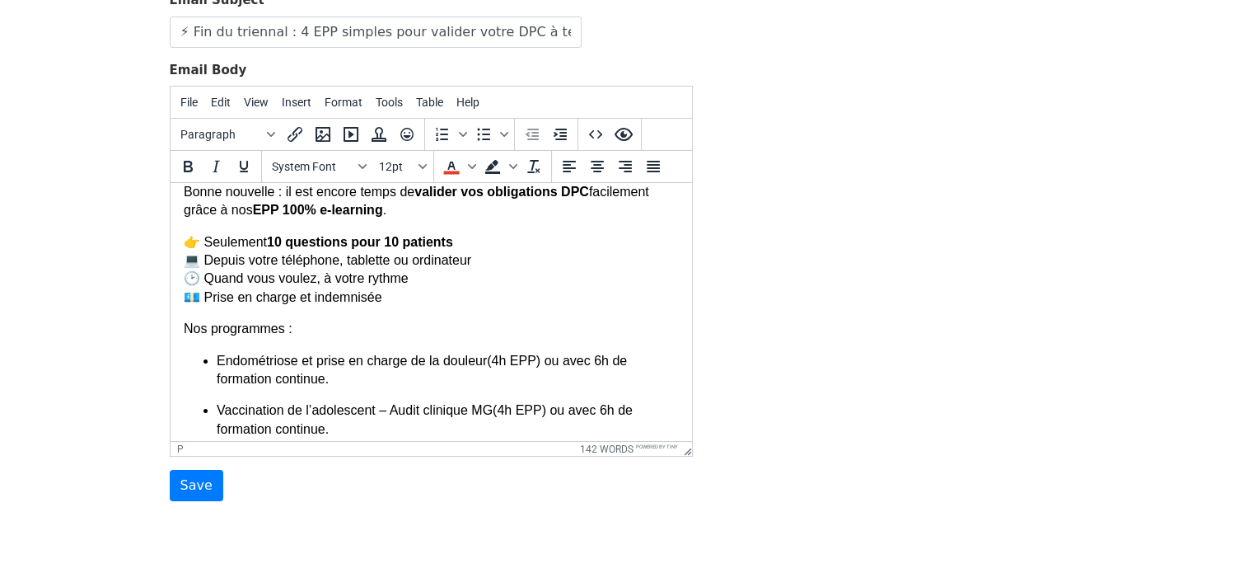
scroll to position [67, 0]
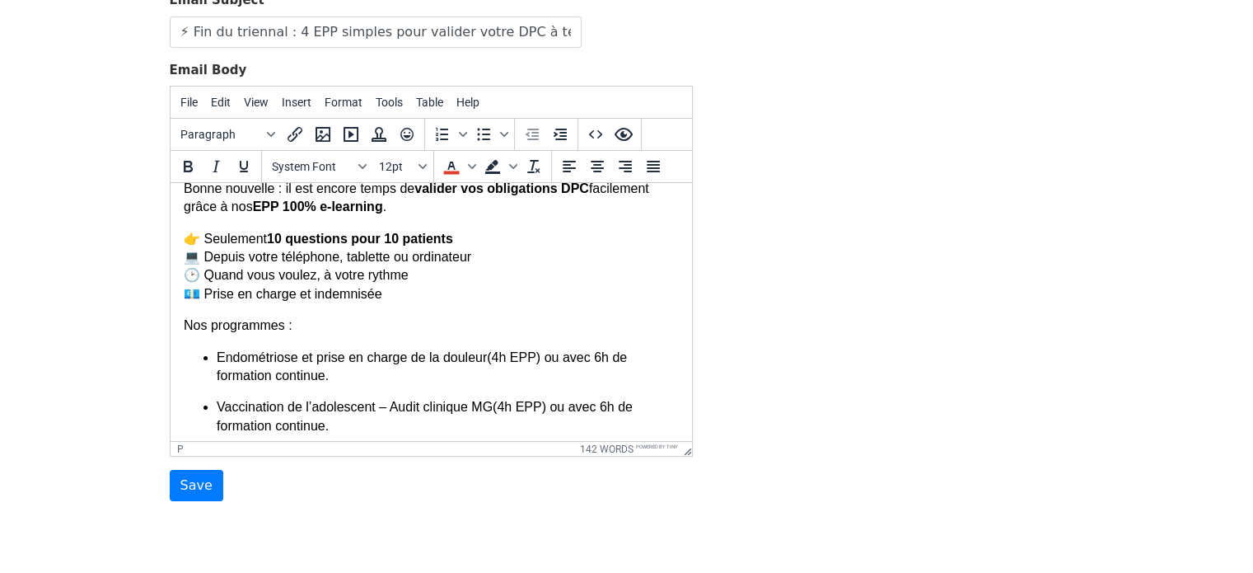
click at [389, 297] on p "👉 Seulement 10 questions pour 10 patients 💻 Depuis votre téléphone, tablette ou…" at bounding box center [430, 267] width 495 height 74
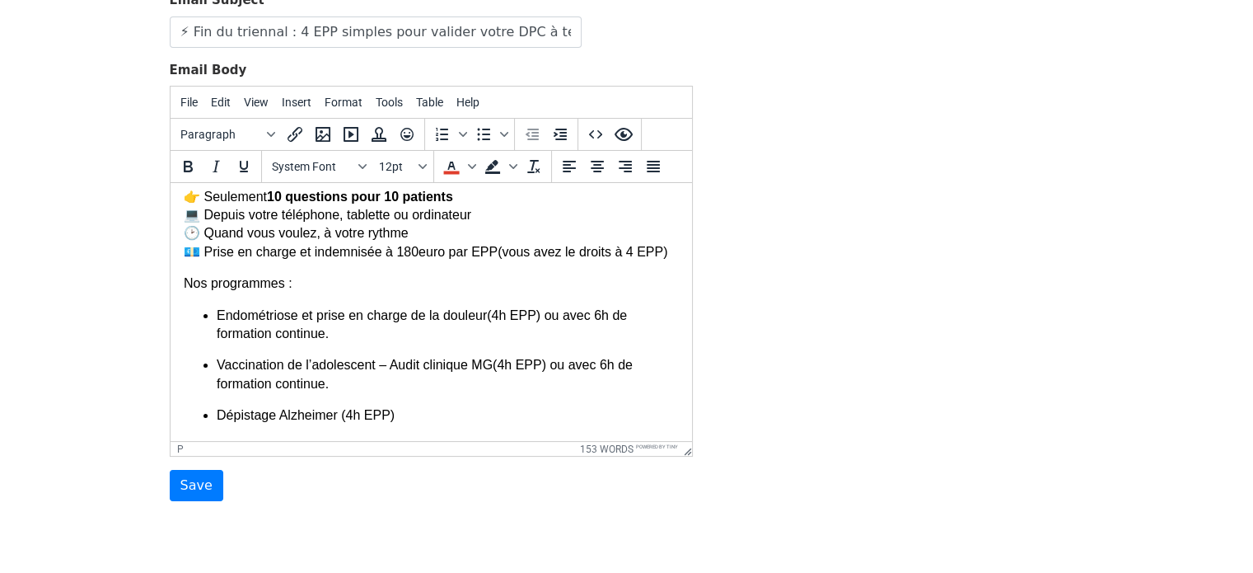
scroll to position [0, 0]
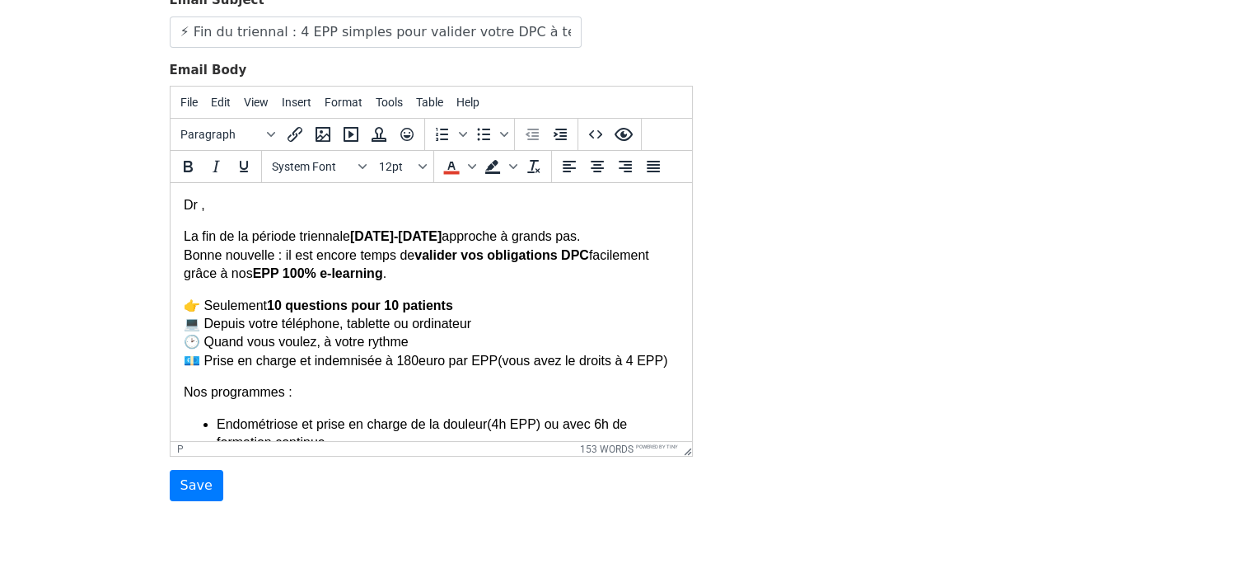
drag, startPoint x: 685, startPoint y: 361, endPoint x: 881, endPoint y: 338, distance: 197.4
click at [305, 105] on span "Insert" at bounding box center [297, 102] width 30 height 13
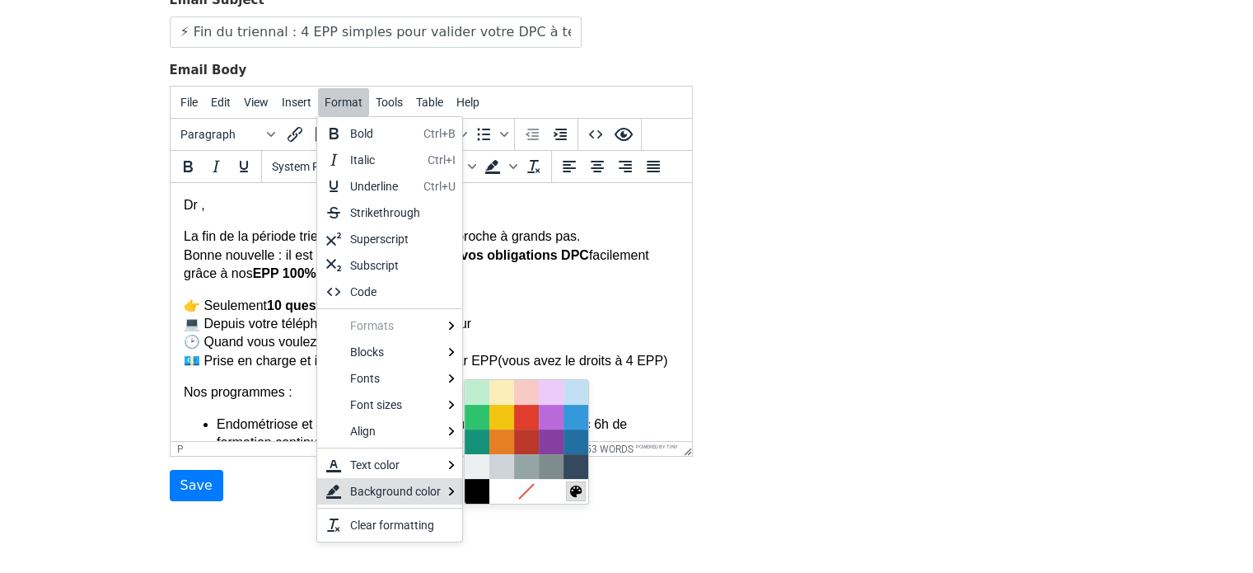
click at [575, 488] on icon at bounding box center [575, 490] width 12 height 12
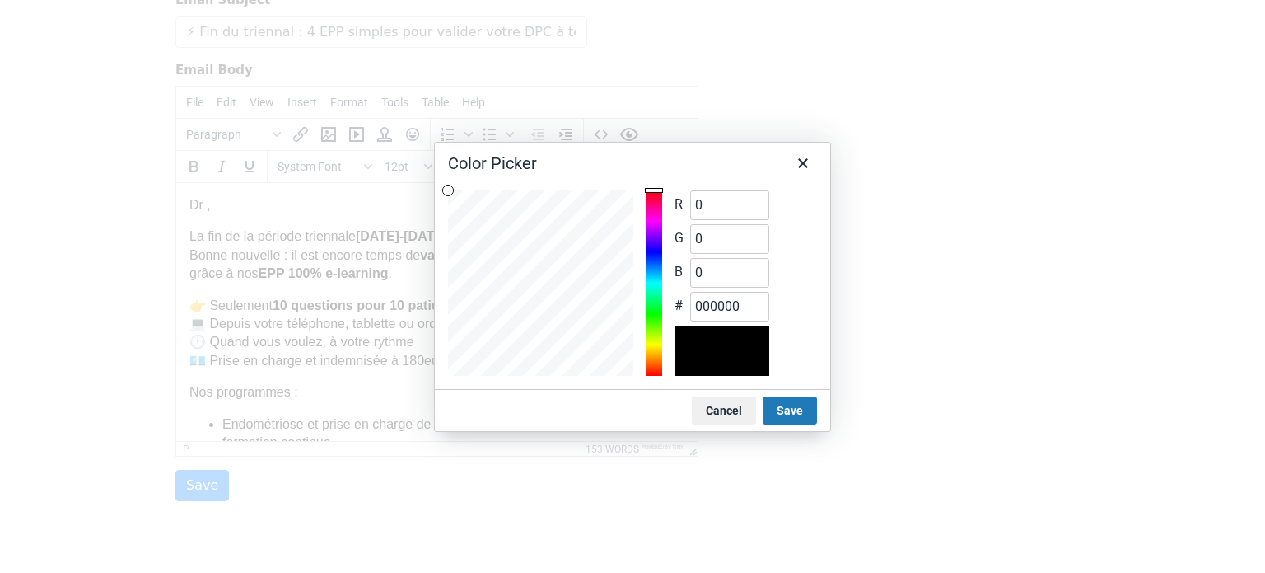
type input "226"
type input "255"
type input "00e2ff"
click at [656, 279] on div at bounding box center [654, 282] width 16 height 185
type input "255"
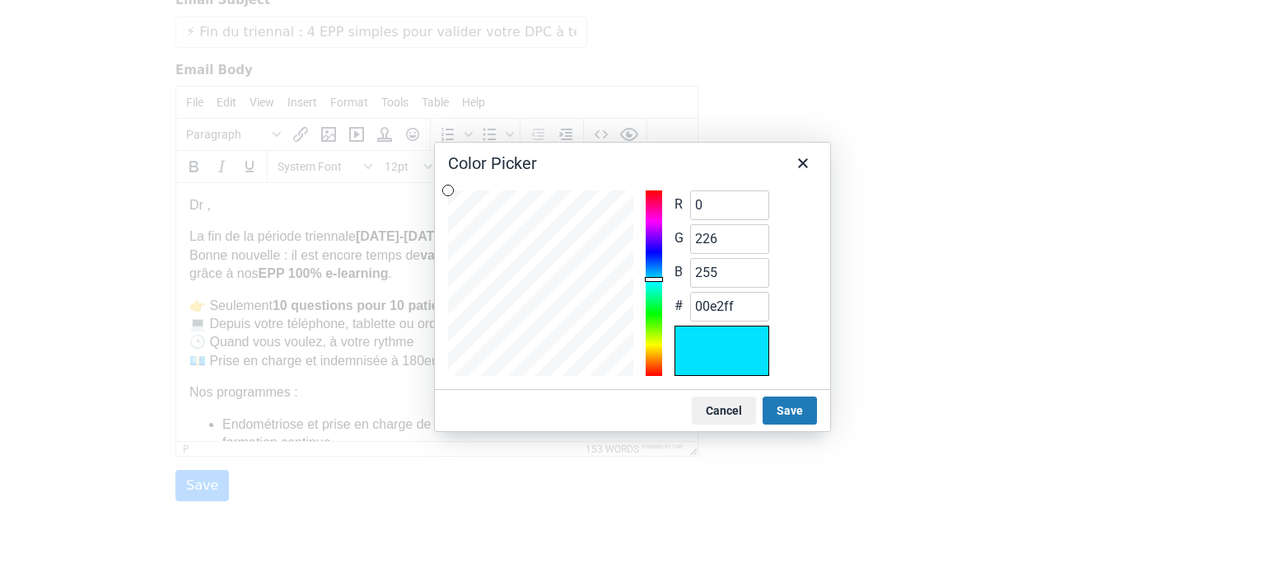
type input "0"
type input "56"
type input "ff0038"
click at [653, 197] on div at bounding box center [654, 282] width 16 height 185
type input "22"
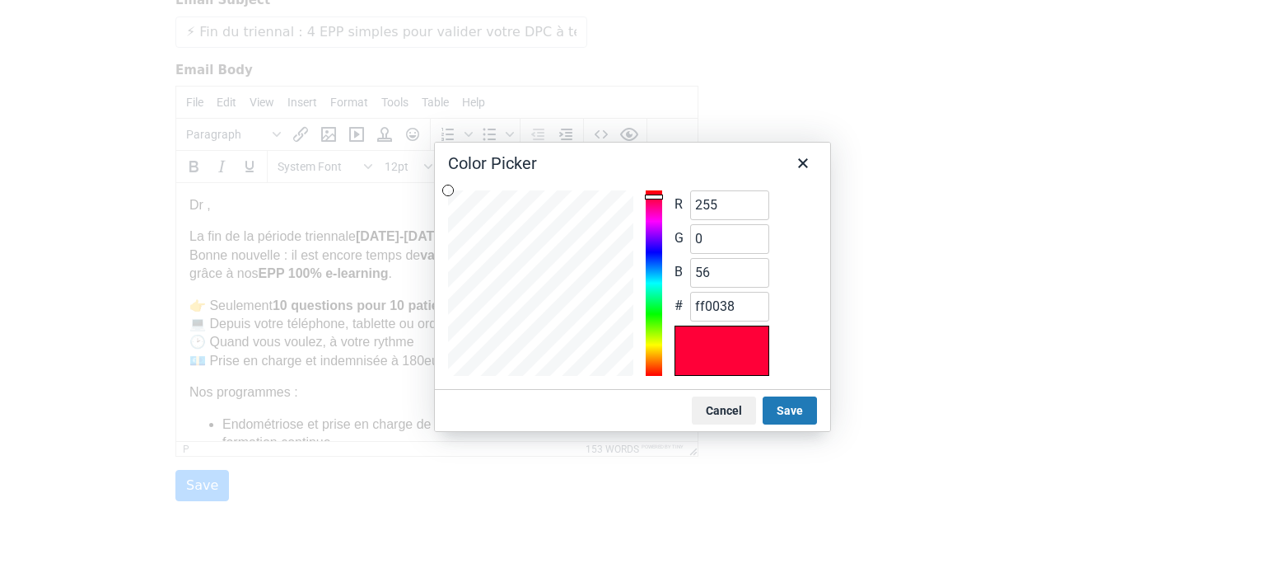
type input "ff0016"
type input "16"
type input "ff0010"
type input "9"
type input "ff0009"
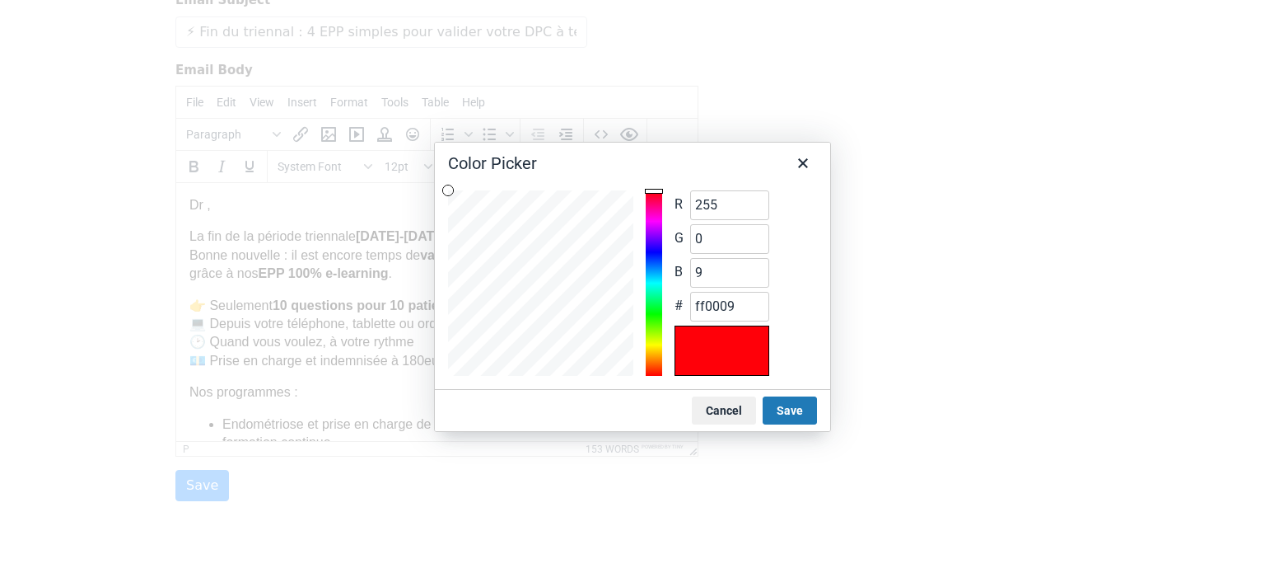
click at [653, 191] on div at bounding box center [654, 282] width 16 height 185
type input "247"
type input "16"
type input "24"
type input "f71018"
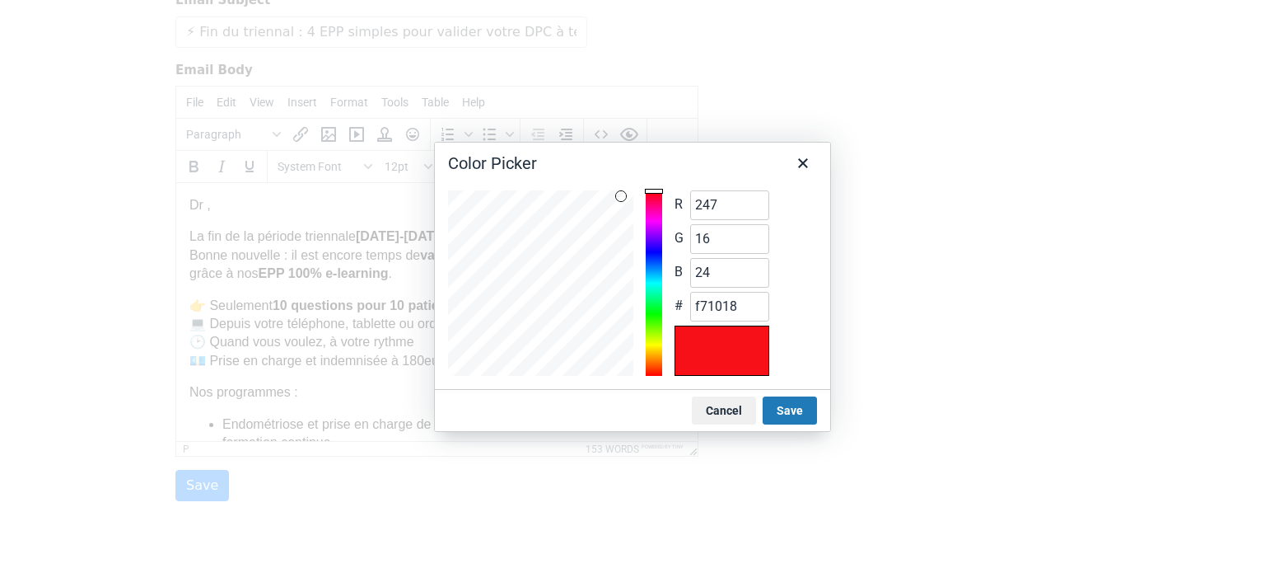
click at [621, 196] on div at bounding box center [540, 282] width 185 height 185
click at [621, 196] on div at bounding box center [621, 196] width 10 height 10
type input "15"
type input "23"
type input "f70f17"
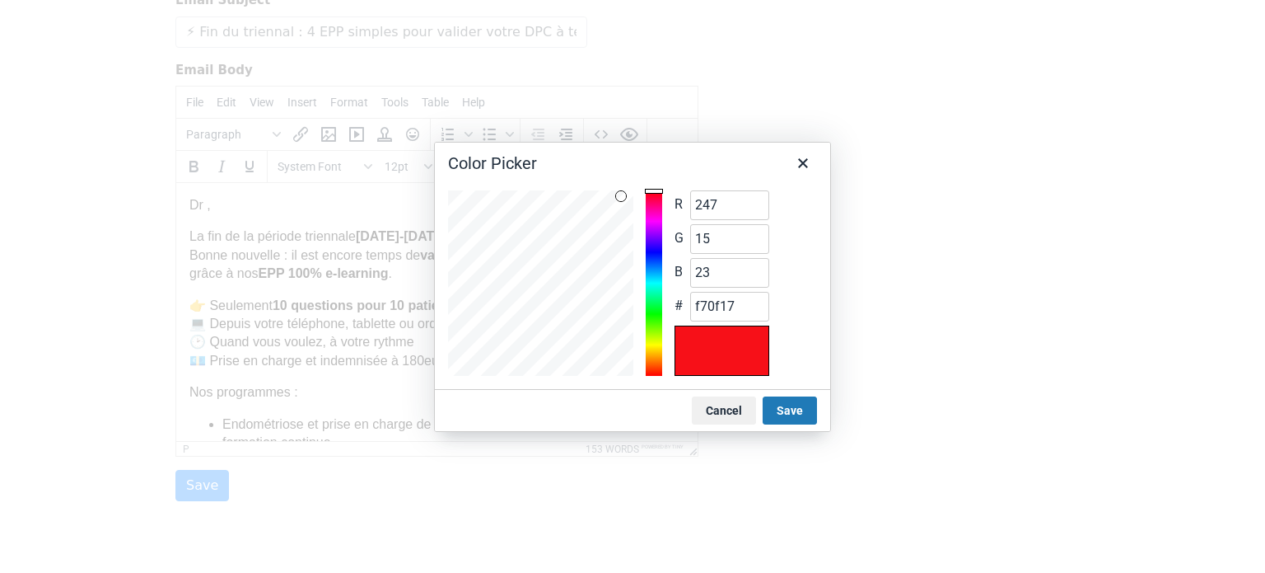
type input "14"
type input "22"
type input "f70e16"
type input "13"
type input "21"
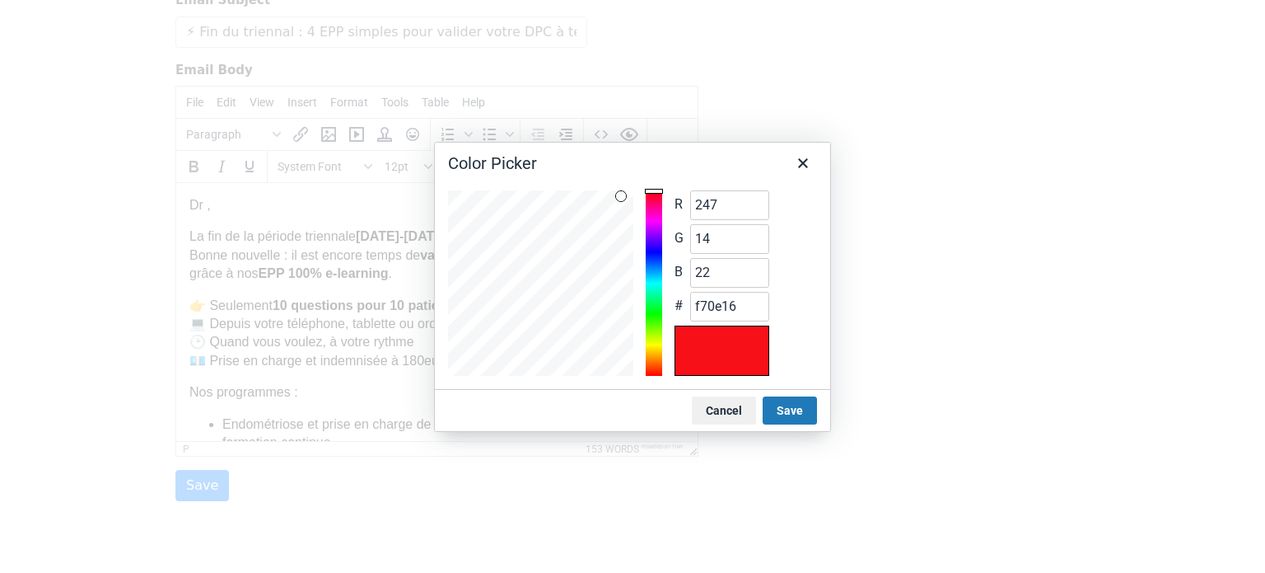
type input "f70d15"
type input "12"
type input "20"
type input "f70c14"
type input "11"
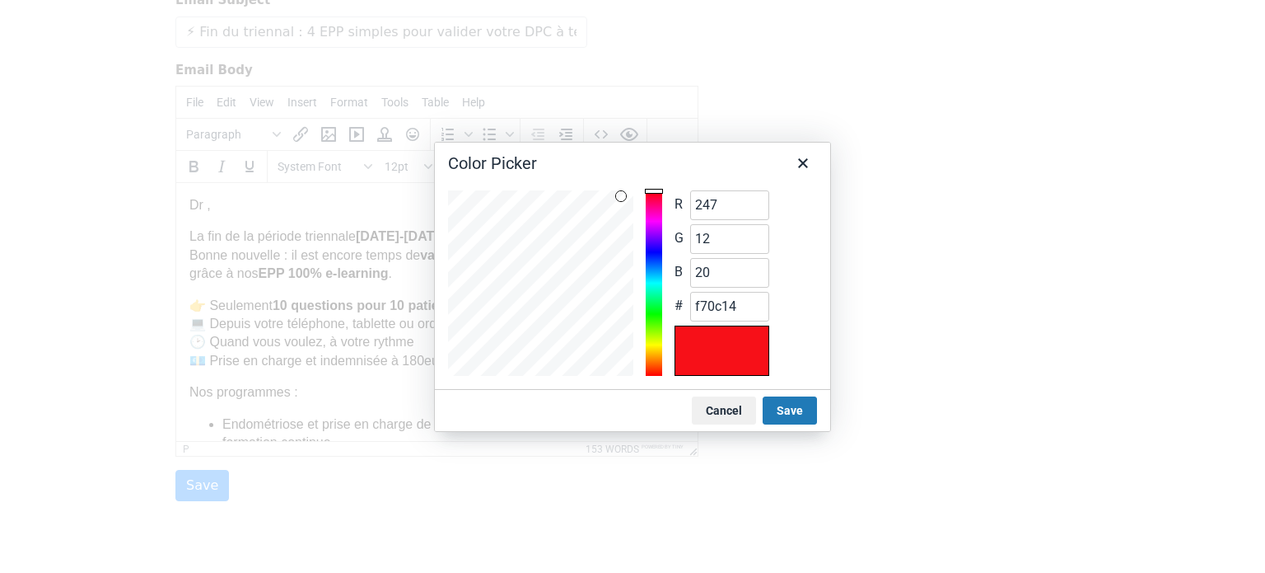
type input "19"
type input "f70b13"
type input "10"
type input "18"
type input "f70a12"
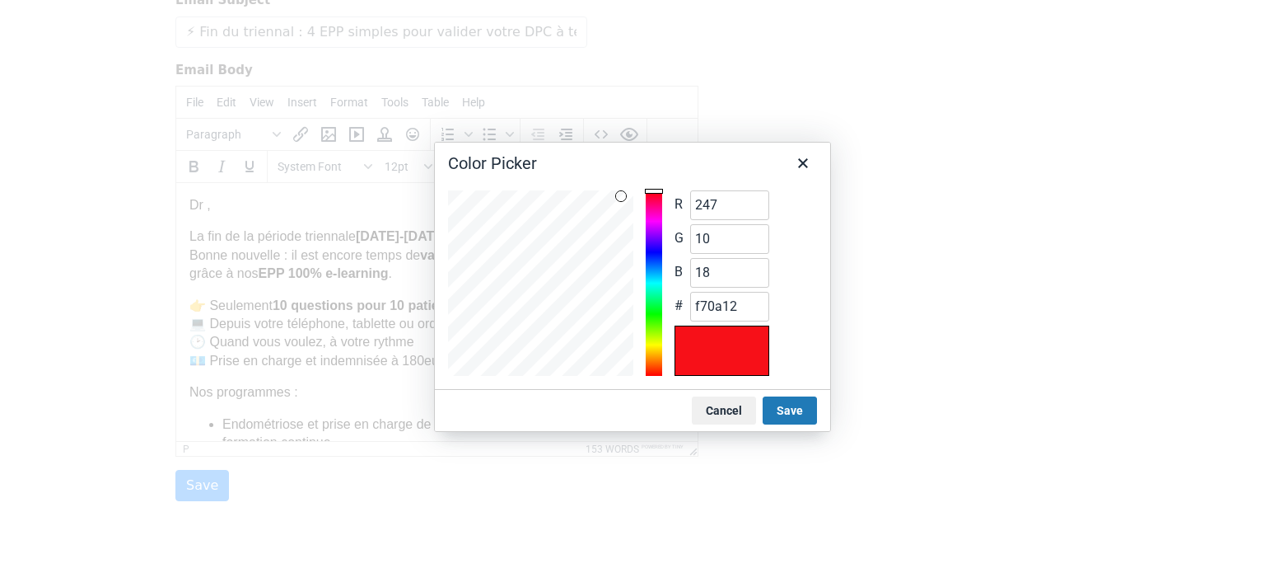
type input "9"
type input "17"
type input "f70911"
type input "8"
type input "16"
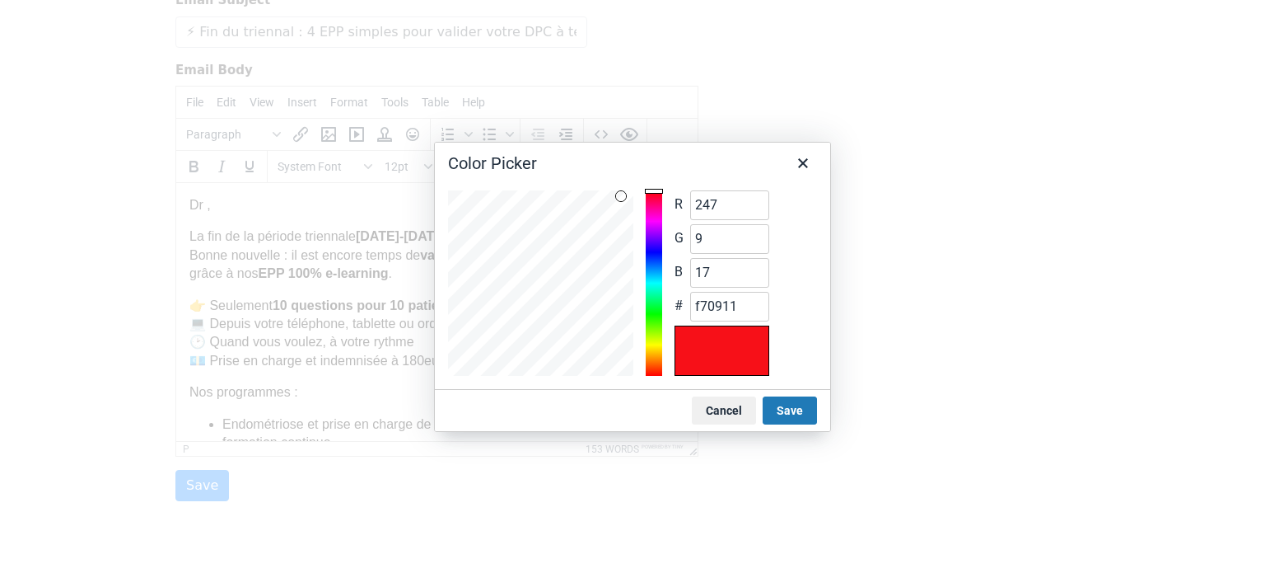
type input "f70810"
type input "7"
type input "15"
type input "f7070f"
type input "5"
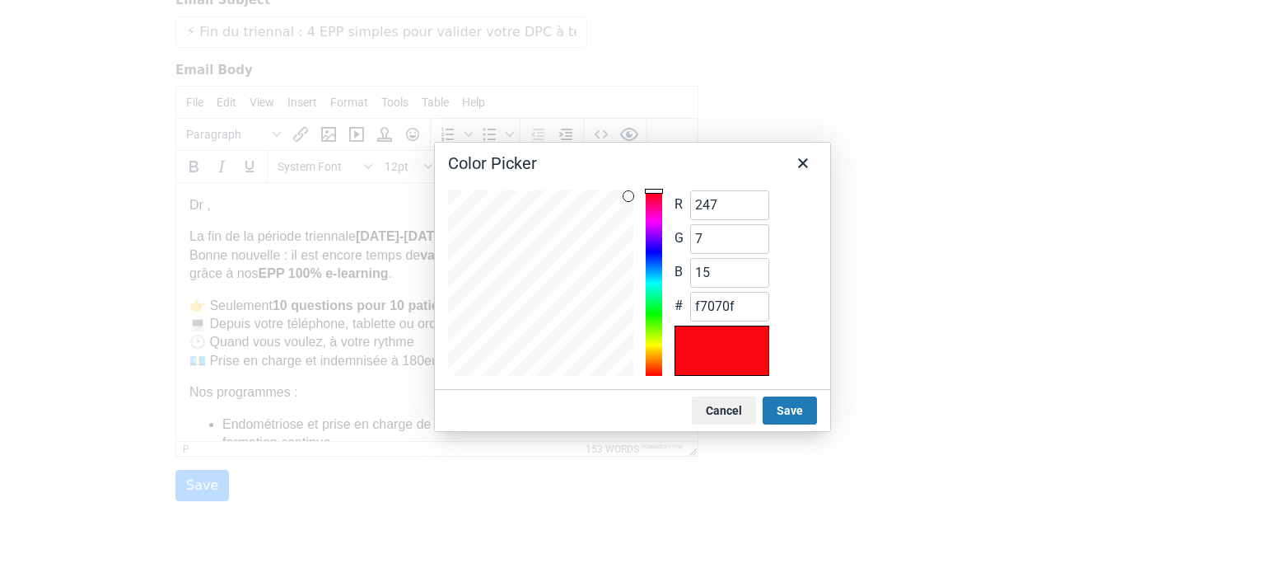
type input "14"
type input "f7050e"
type input "246"
type input "13"
type input "f6050d"
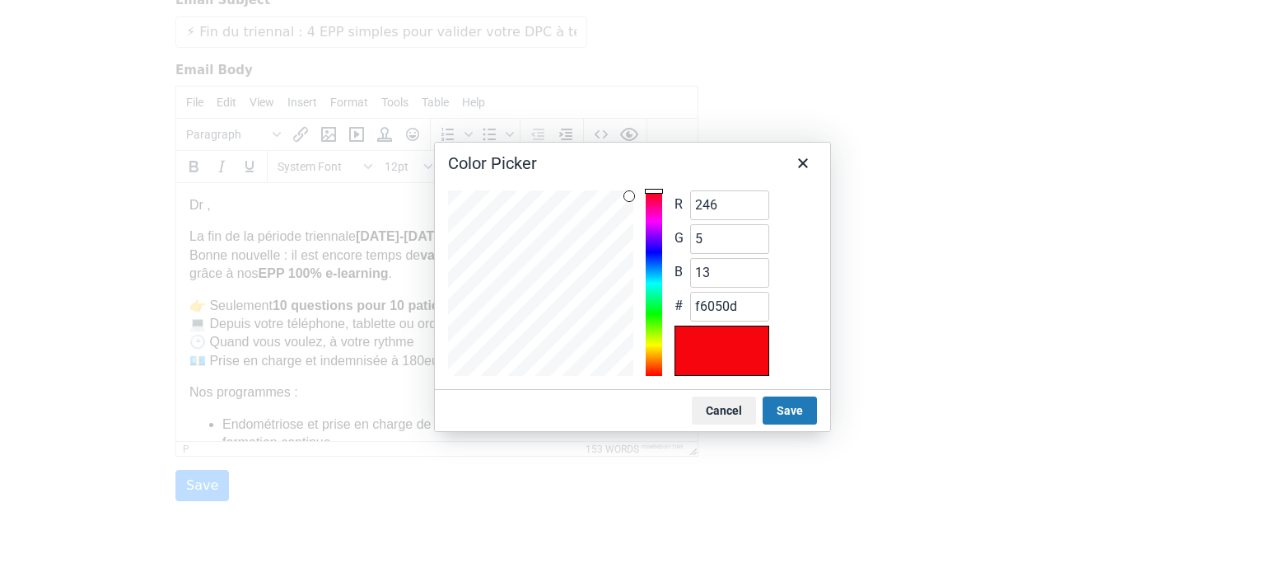
type input "244"
type input "f4050d"
type input "243"
type input "f3050d"
type input "237"
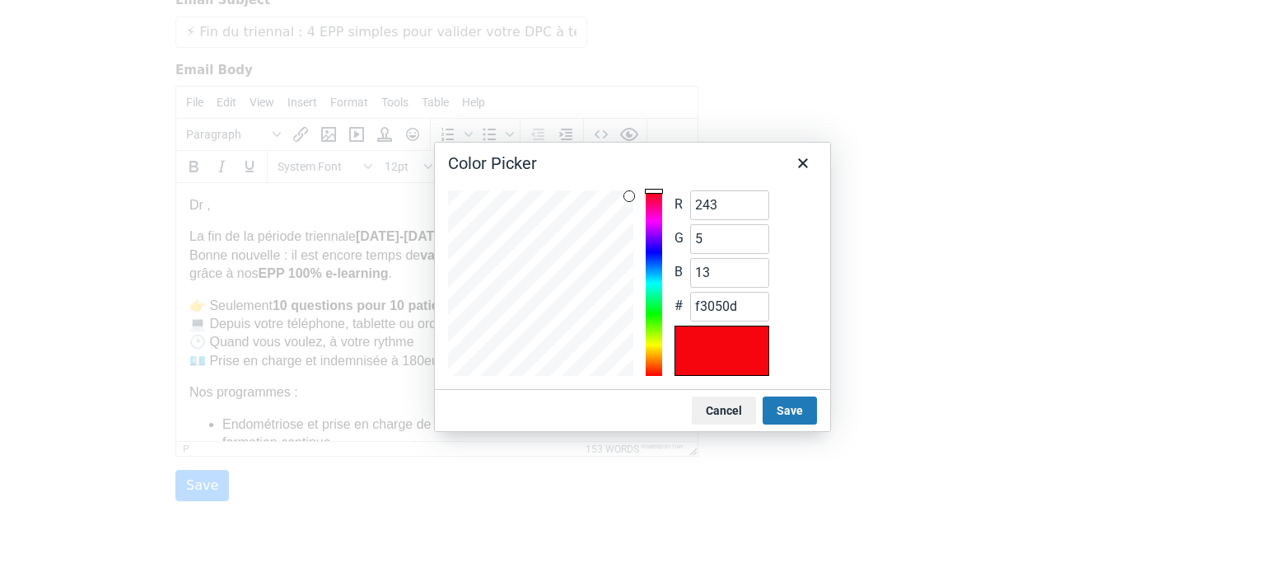
type input "ed050d"
type input "232"
type input "e8050d"
type input "227"
type input "12"
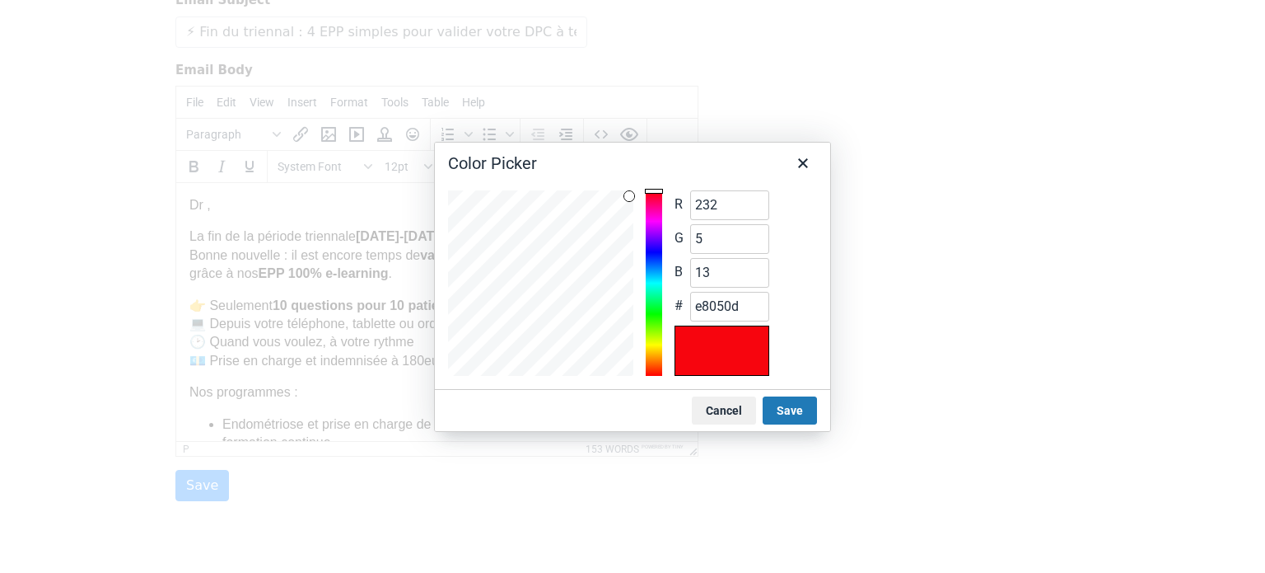
type input "e3050c"
type input "223"
type input "df050c"
type input "221"
type input "dd050c"
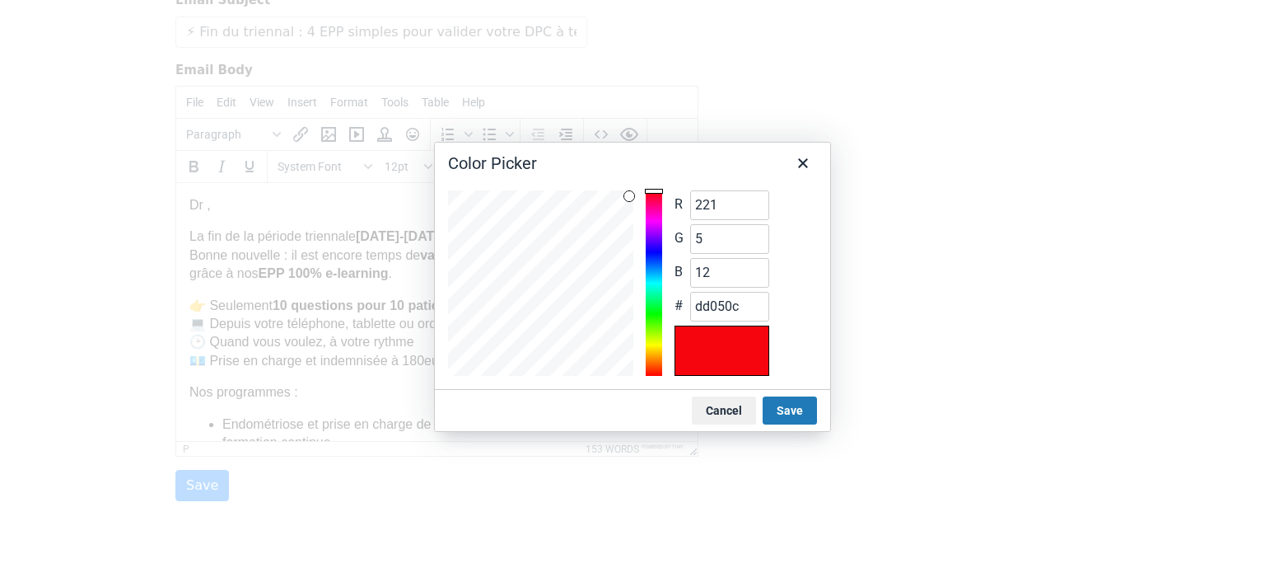
type input "216"
type input "d8050c"
type input "213"
type input "d5050c"
type input "209"
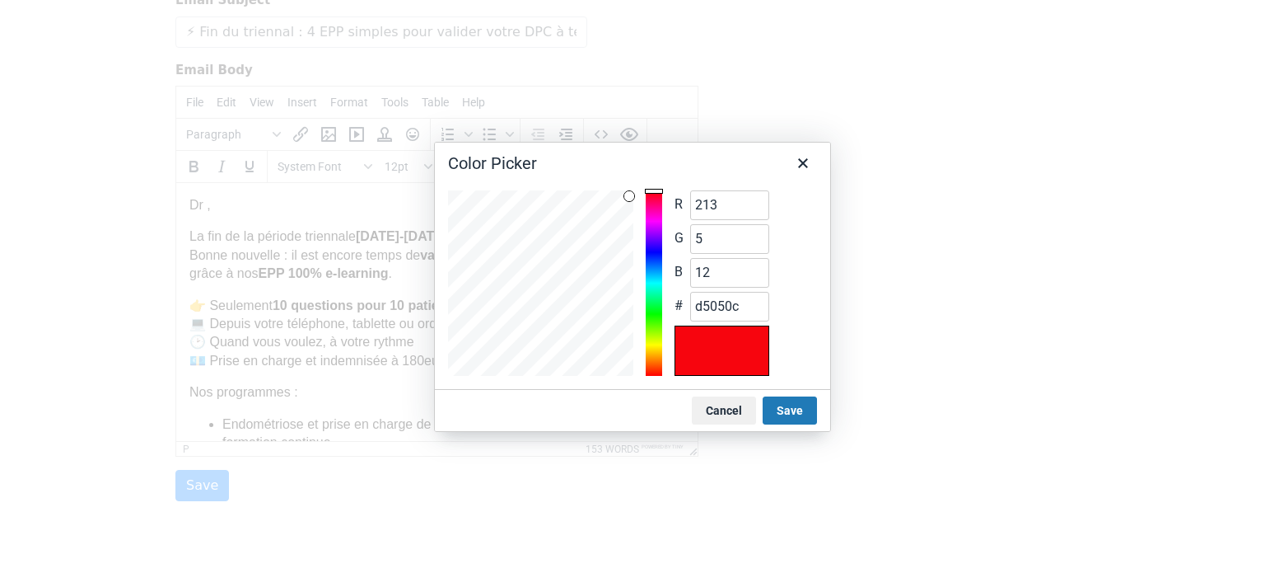
type input "11"
type input "d1050b"
type input "208"
type input "d0050b"
type input "205"
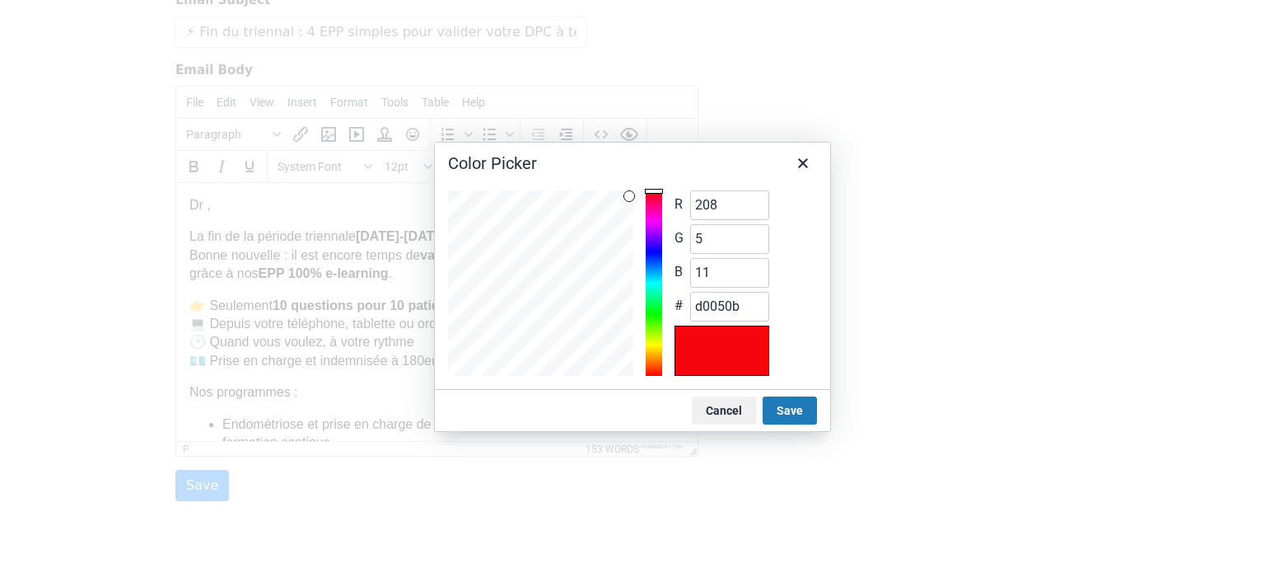
type input "cd050b"
type input "204"
type input "cc050b"
type input "203"
type input "cb050b"
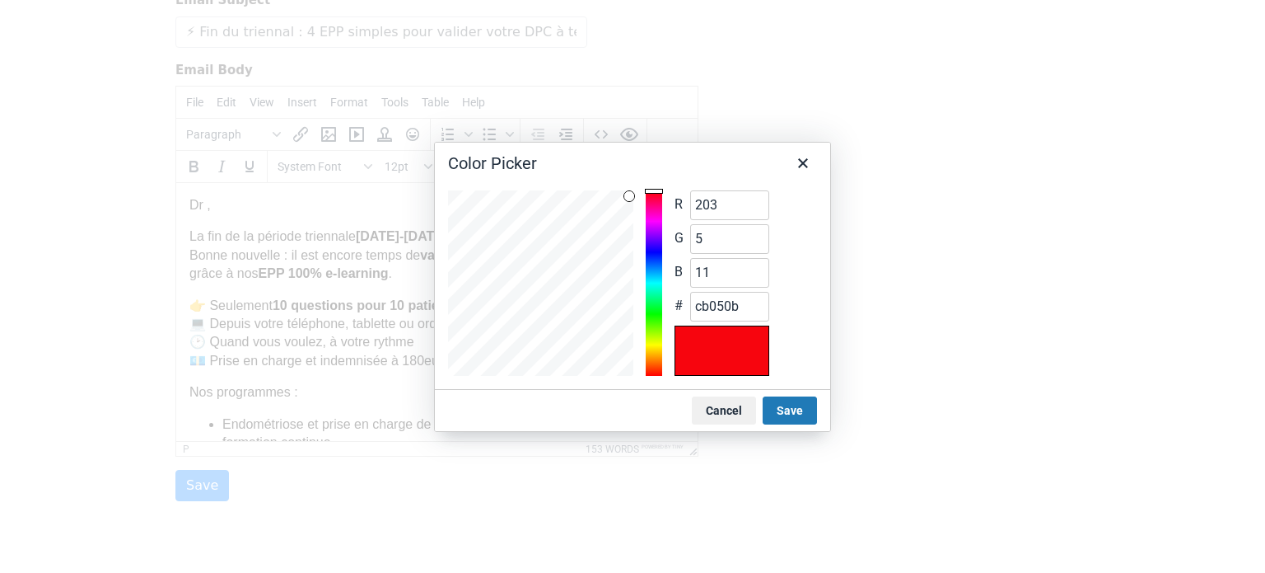
type input "200"
type input "4"
type input "c8040b"
type input "199"
type input "c7040b"
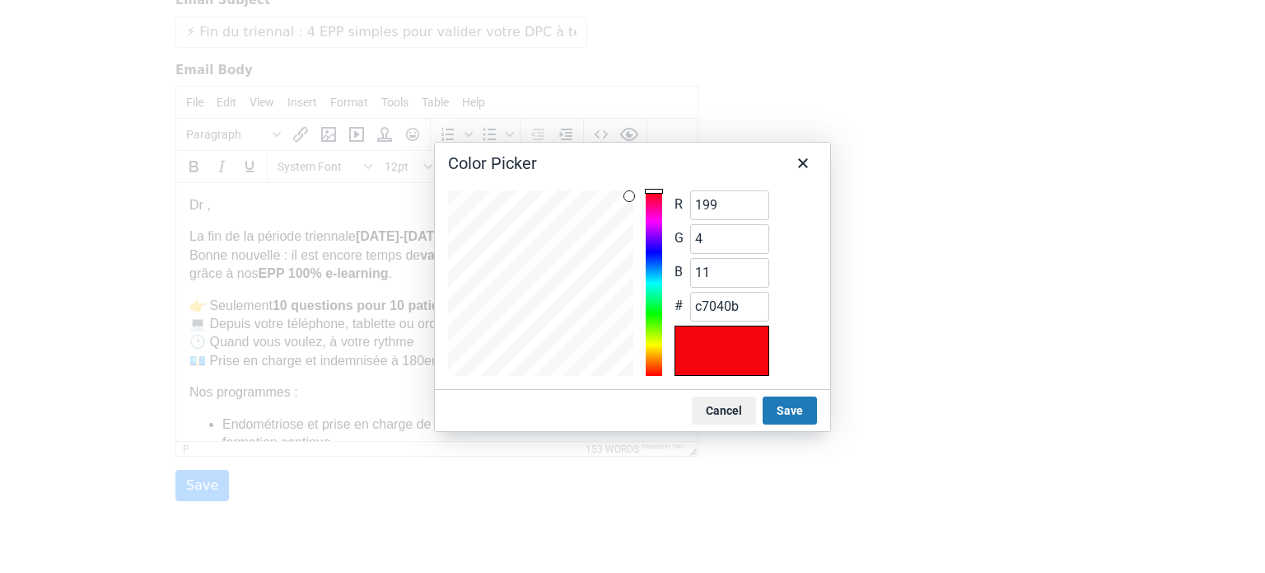
type input "198"
type input "5"
type input "12"
type input "c6050c"
type input "196"
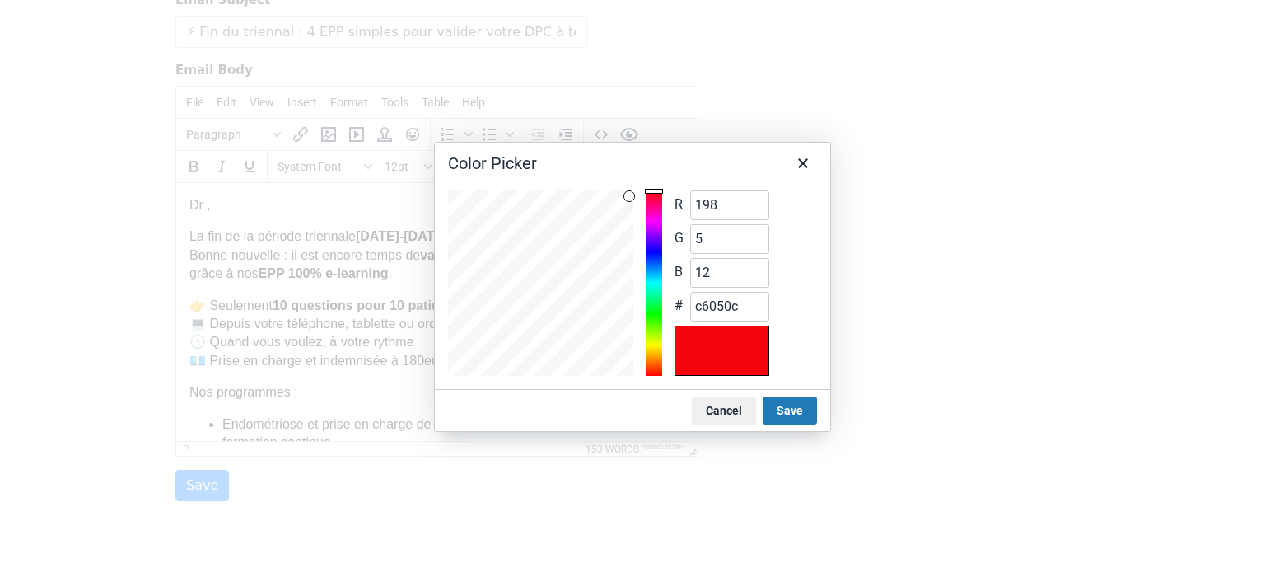
type input "c4050c"
type input "195"
type input "6"
type input "c3060c"
type input "193"
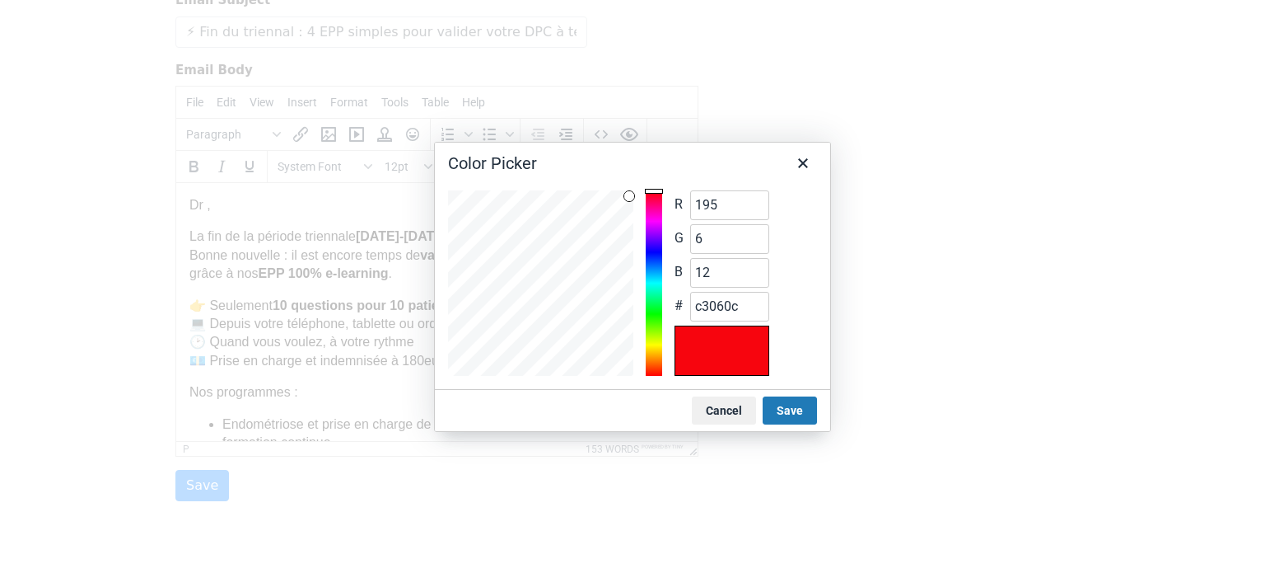
type input "c1060c"
type input "191"
type input "bf060c"
type input "7"
type input "13"
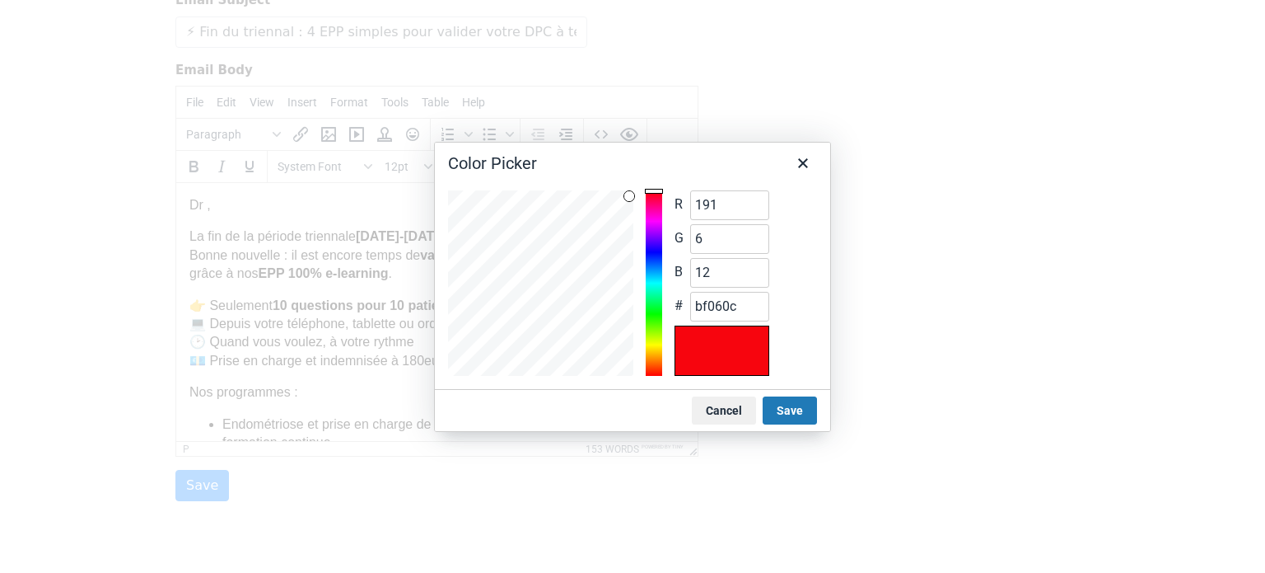
type input "bf070d"
type input "189"
type input "8"
type input "14"
type input "bd080e"
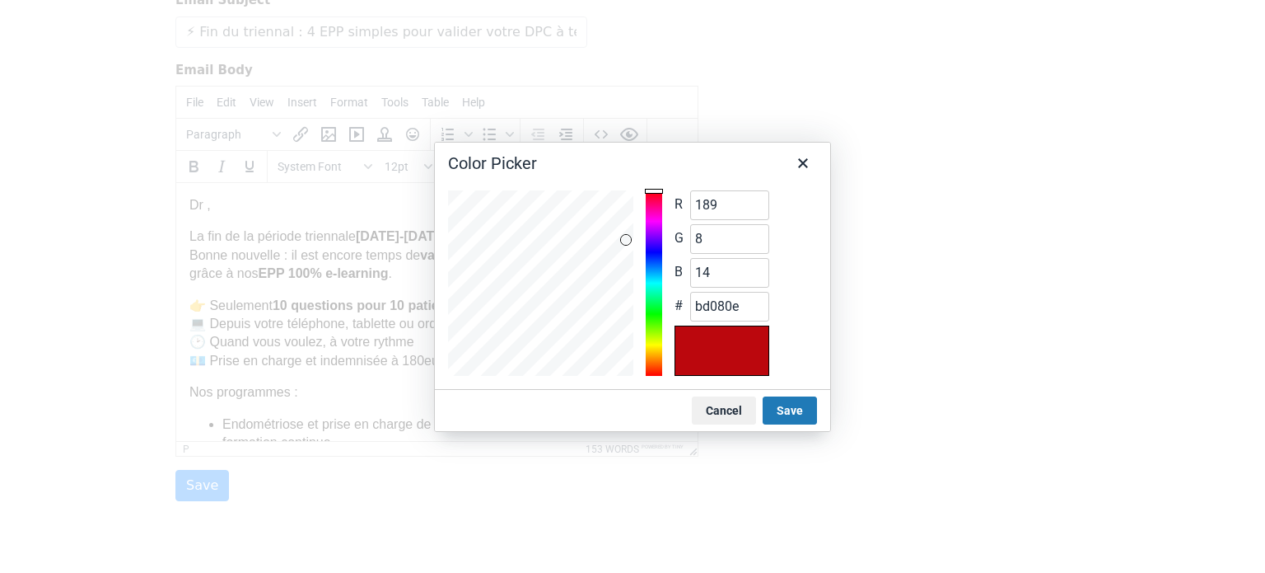
type input "187"
type input "7"
type input "13"
type input "bb070d"
type input "186"
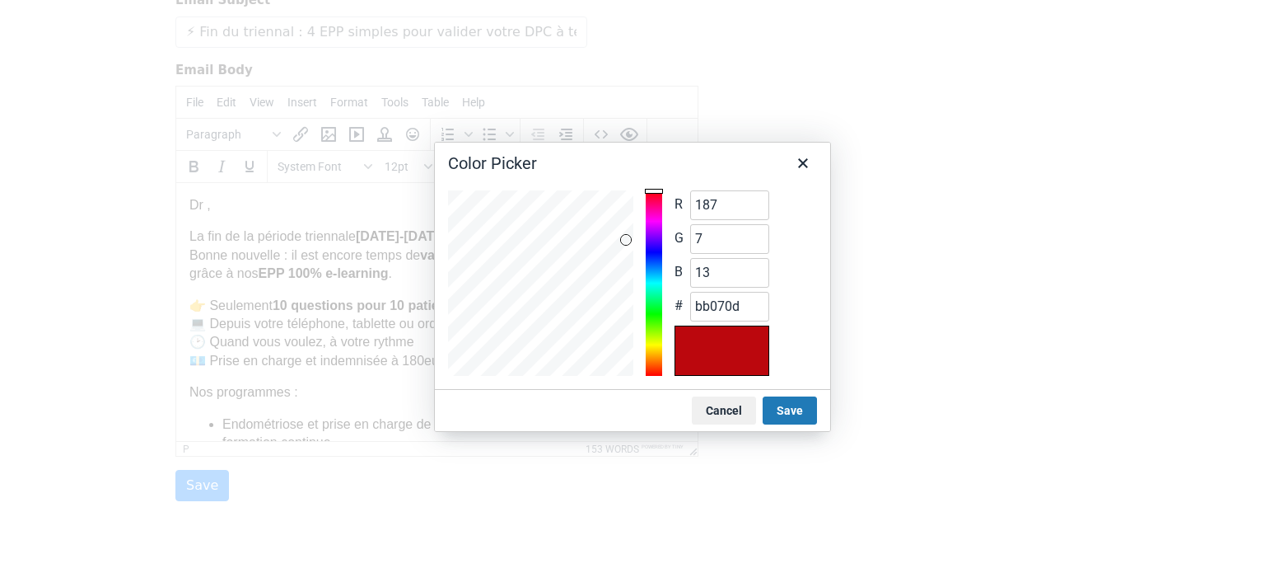
type input "ba070d"
type input "184"
type input "8"
type input "14"
type input "b8080e"
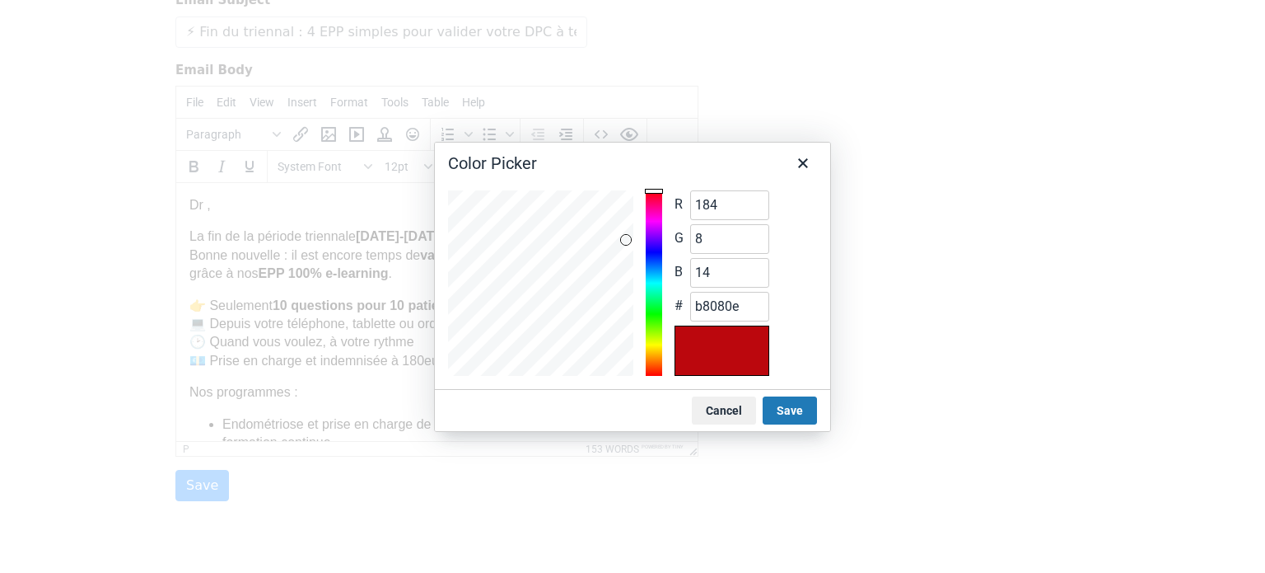
type input "183"
type input "b7080e"
type input "182"
type input "9"
type input "15"
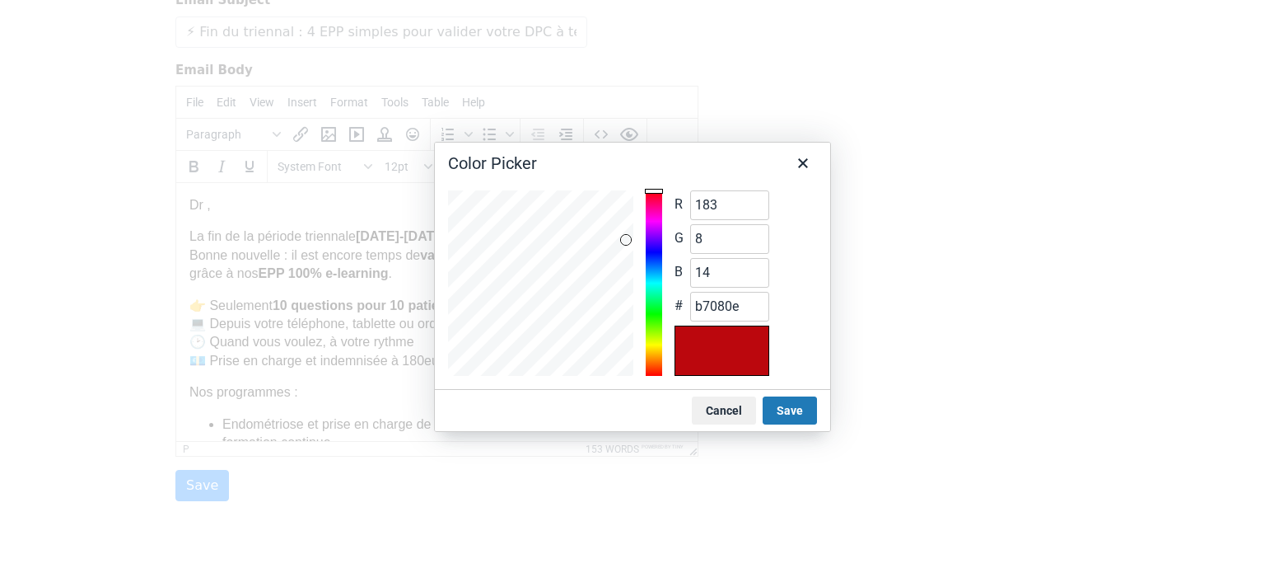
type input "b6090f"
type input "10"
type input "b60a0f"
type input "181"
type input "b50a0f"
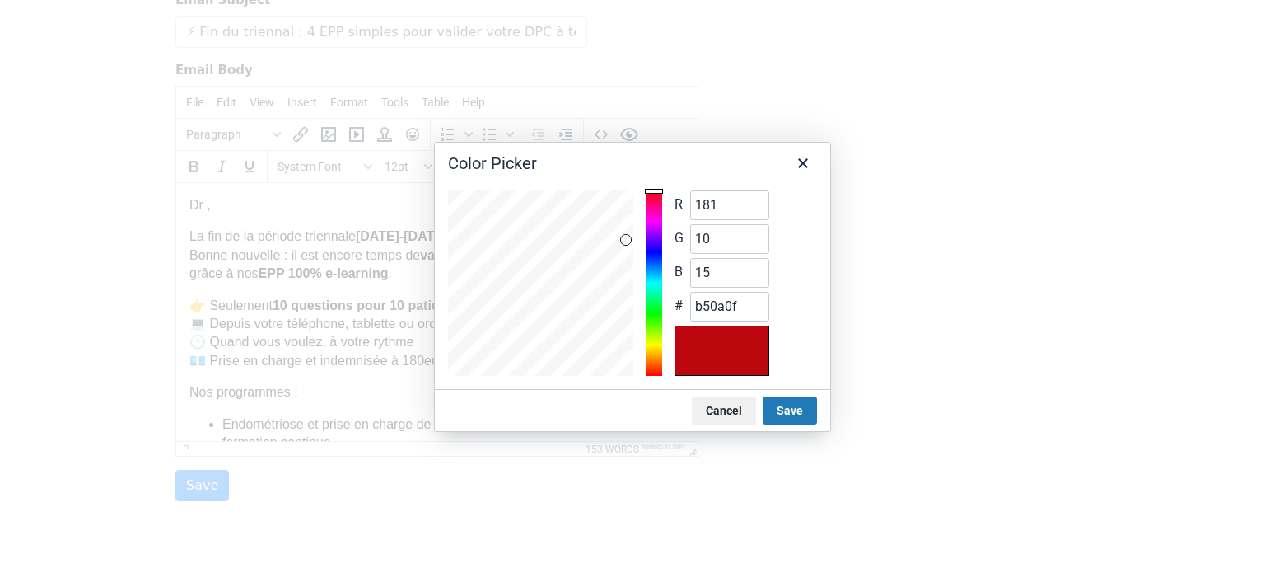
type input "180"
type input "16"
type input "b40a10"
type input "178"
type input "b20a10"
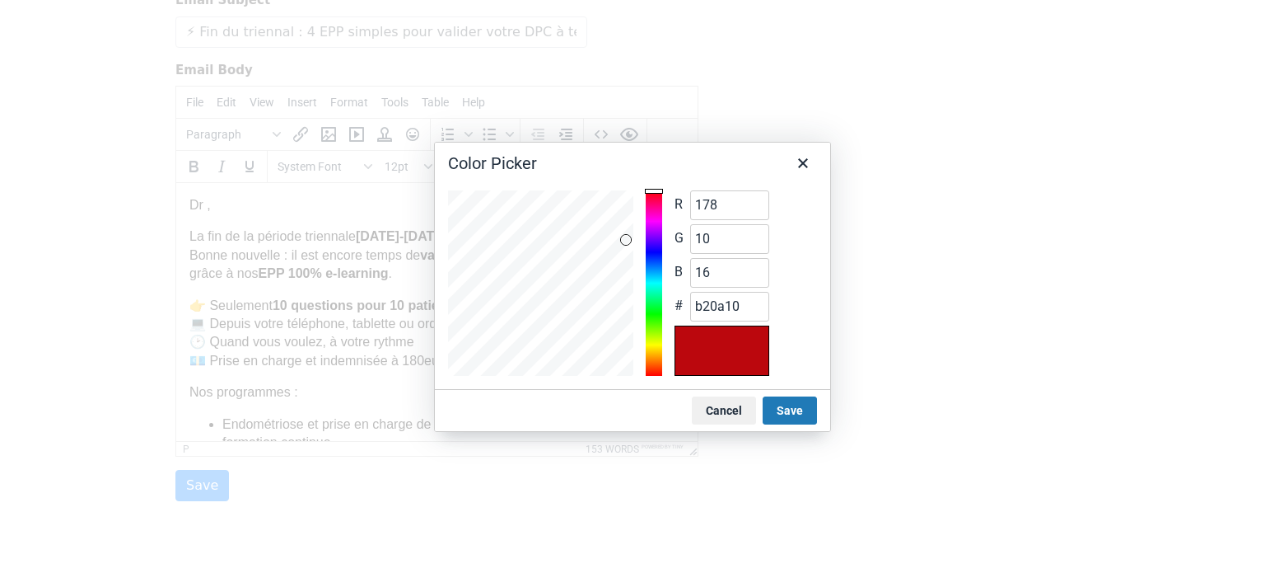
type input "11"
type input "17"
type input "b20b11"
type input "176"
type input "16"
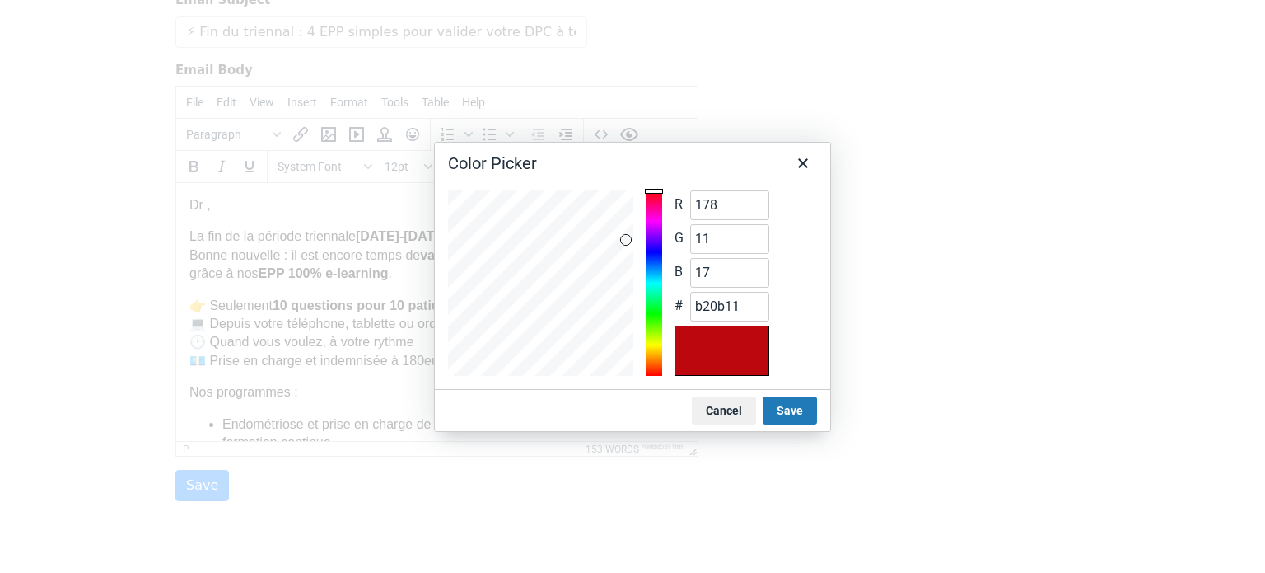
type input "b00b10"
type input "175"
type input "af0b10"
type input "174"
type input "ae0b10"
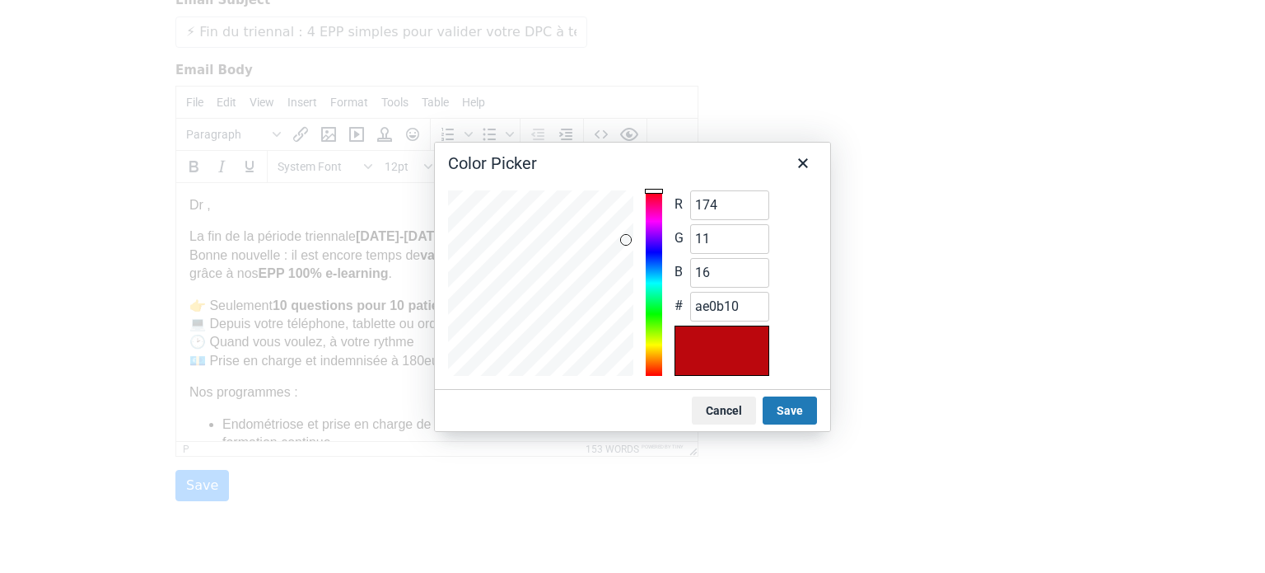
type input "173"
type input "ad0b10"
type input "12"
type input "17"
type input "ad0c11"
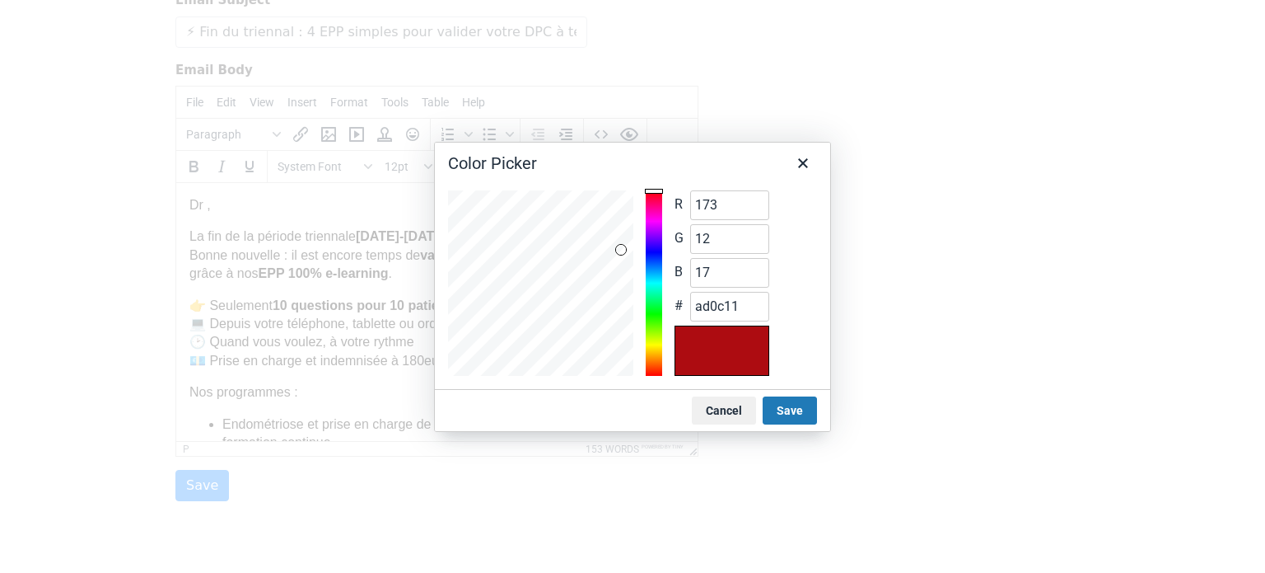
type input "18"
type input "ad0c12"
type input "13"
type input "ad0d12"
type input "14"
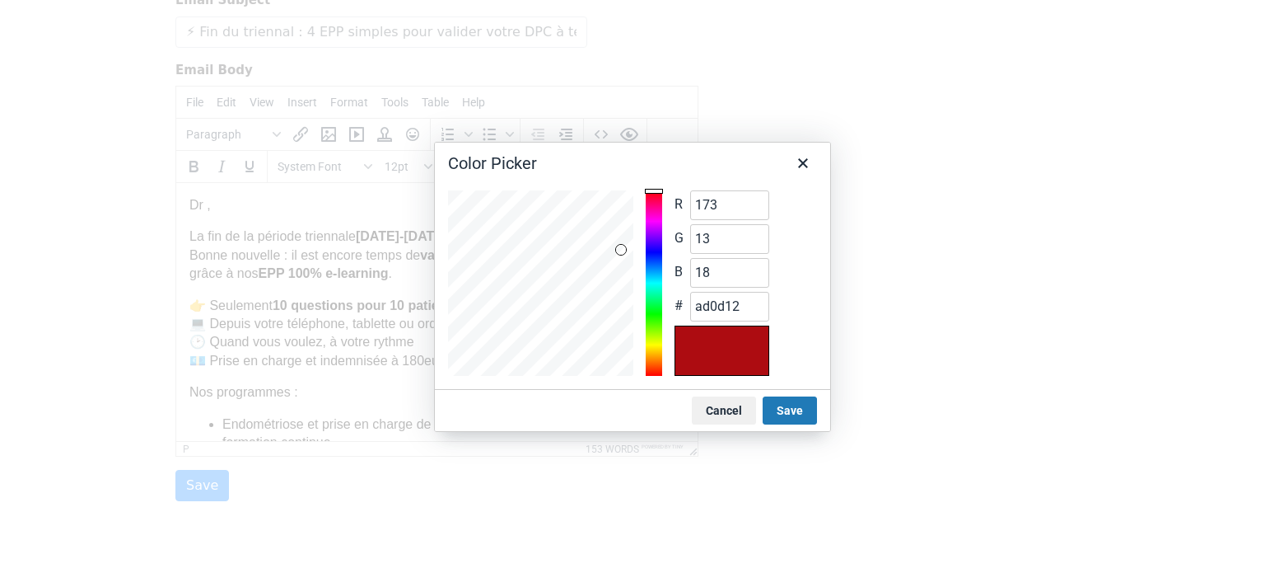
type input "19"
type input "ad0e13"
type input "174"
type input "ae0e13"
type input "175"
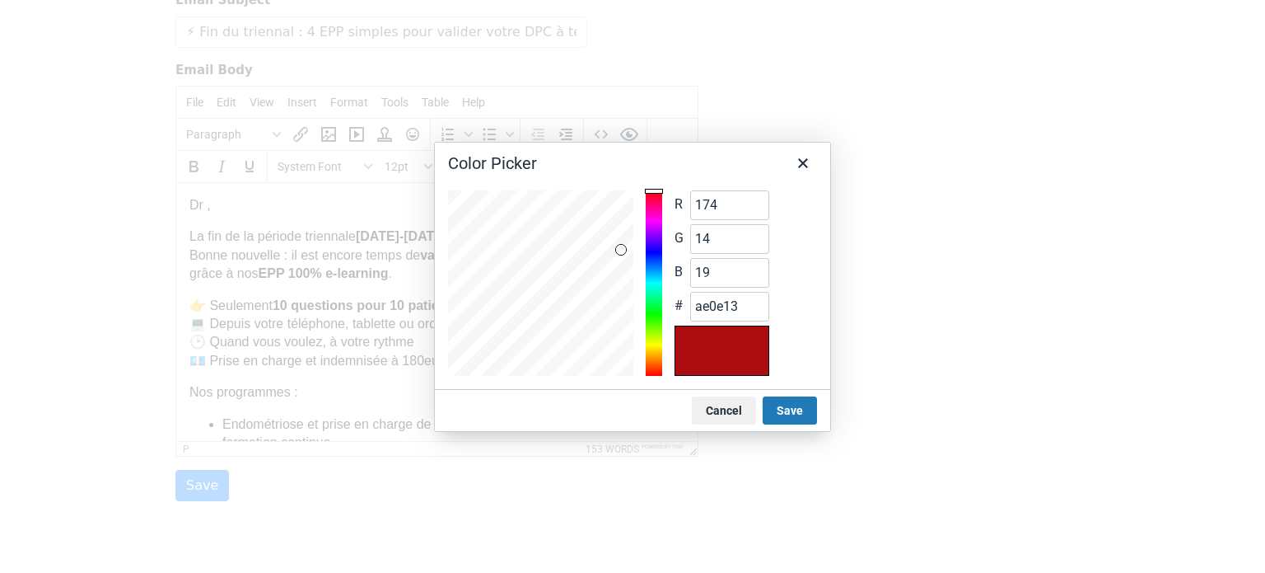
type input "15"
type input "20"
type input "af0f14"
type input "16"
type input "21"
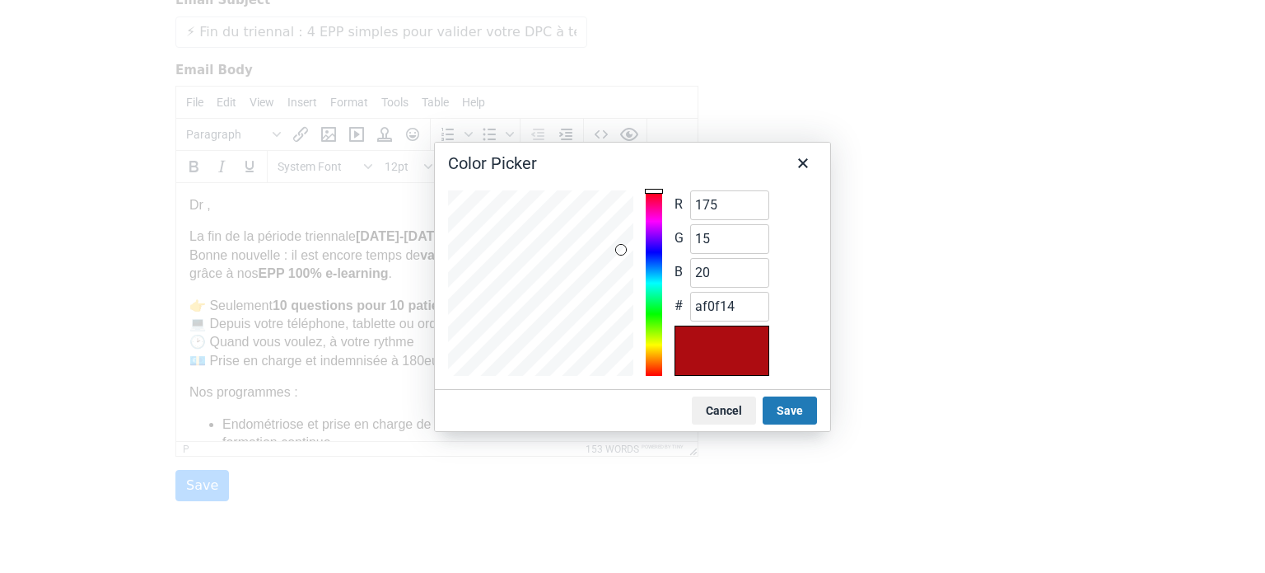
type input "af1015"
type input "176"
type input "22"
type input "b01016"
type input "17"
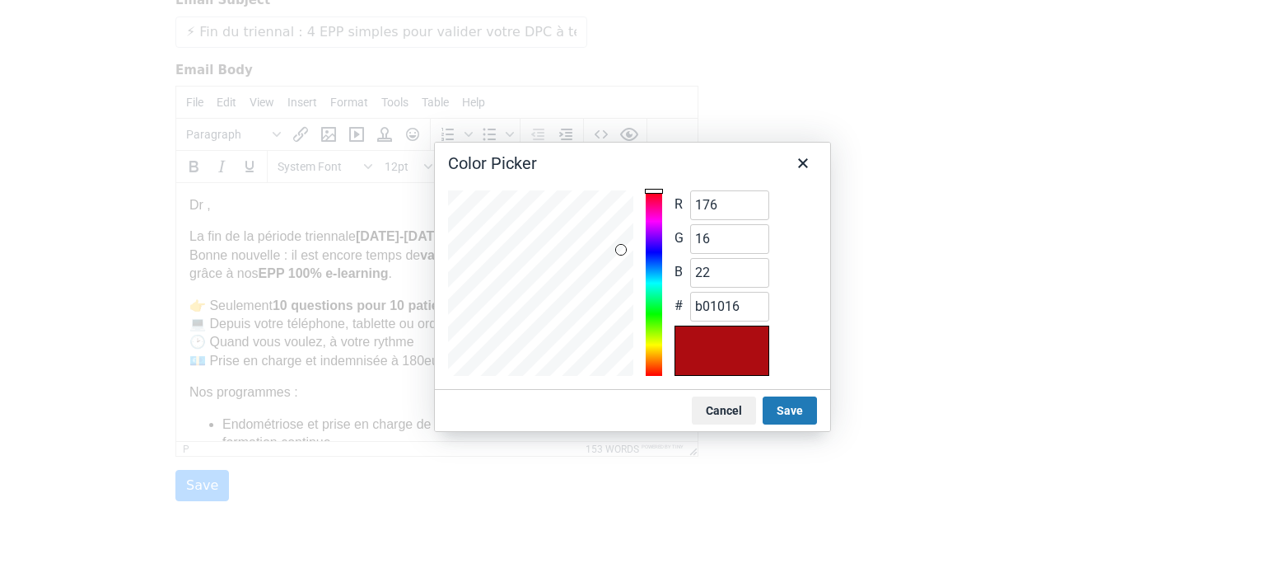
type input "23"
type input "b01117"
type input "178"
type input "18"
type input "b21217"
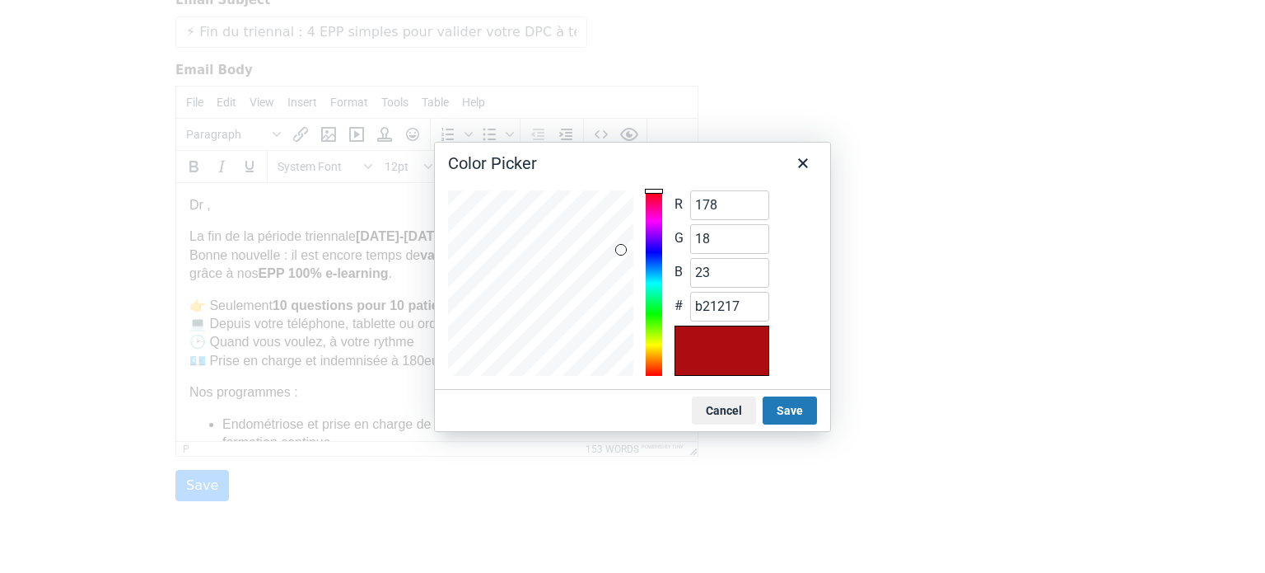
type input "179"
type input "20"
type input "25"
type input "b31419"
type input "180"
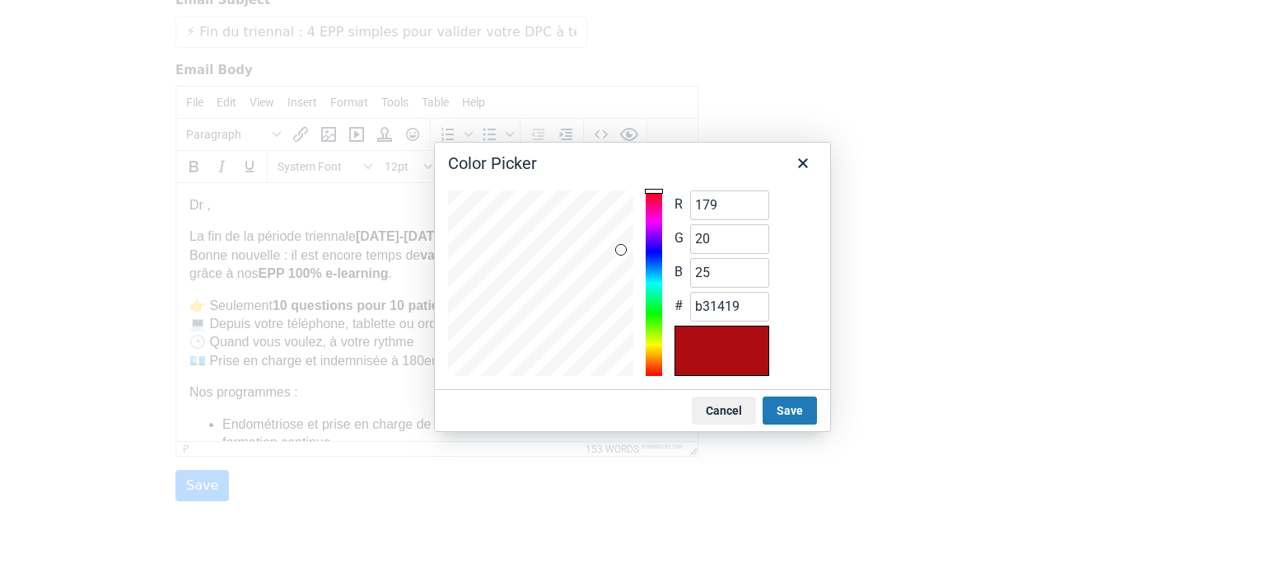
type input "b41419"
type input "181"
type input "b51419"
type input "21"
type input "26"
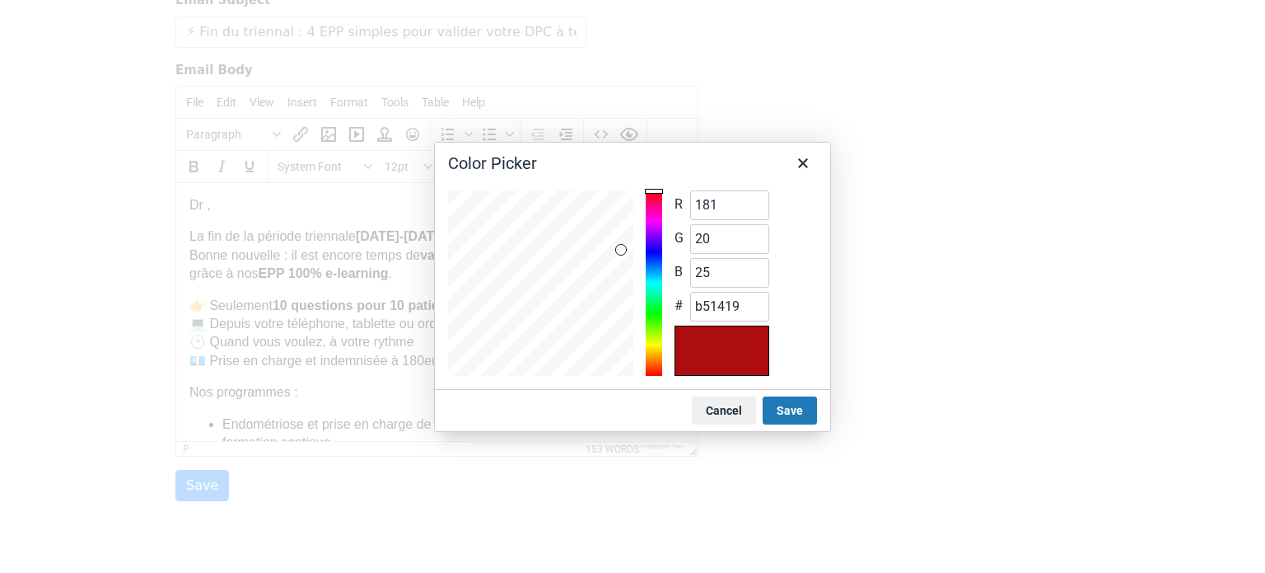
type input "b5151a"
type input "183"
type input "22"
type input "27"
type input "b7161b"
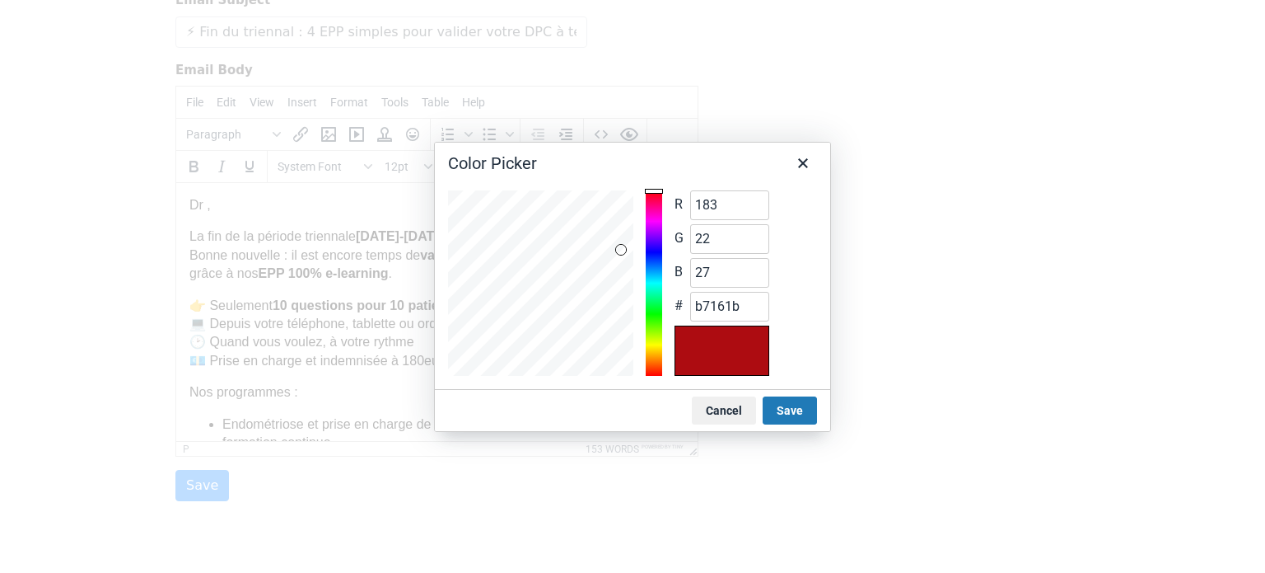
type input "187"
type input "24"
type input "29"
type input "bb181d"
type input "189"
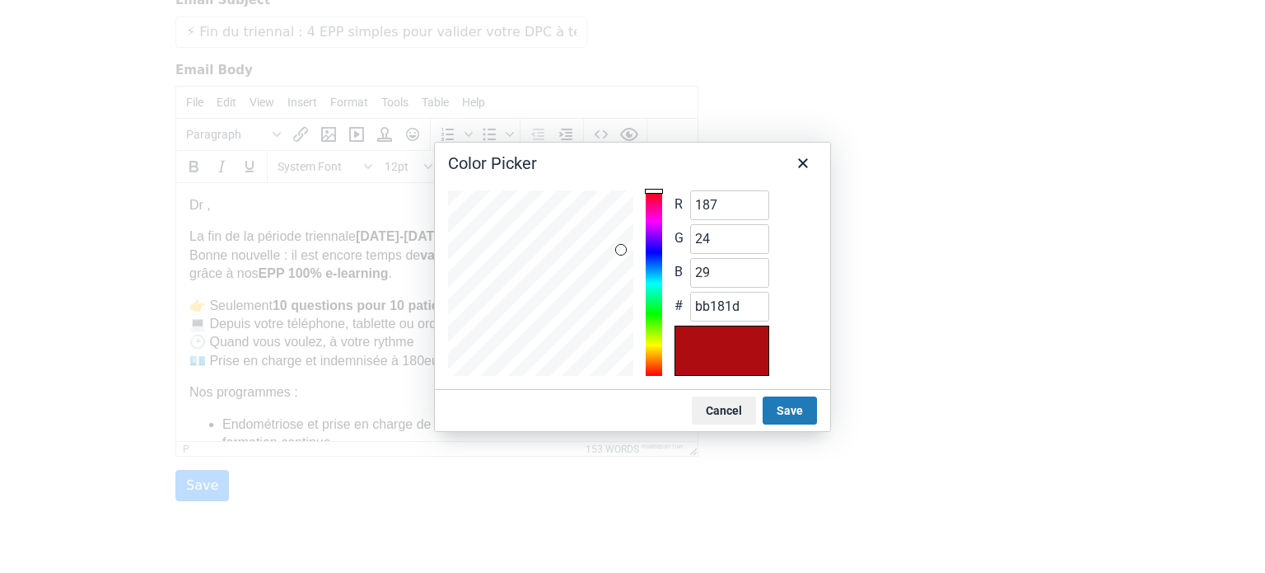
type input "25"
type input "31"
type input "bd191f"
type input "191"
type input "26"
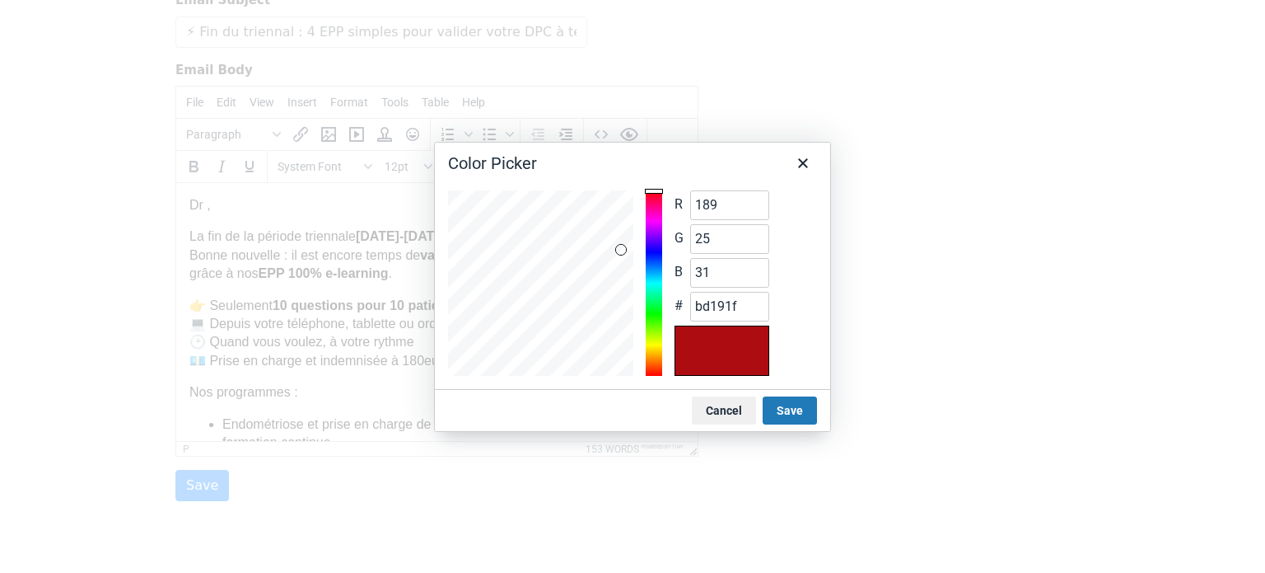
type input "32"
drag, startPoint x: 636, startPoint y: 305, endPoint x: 628, endPoint y: 194, distance: 111.5
click at [628, 194] on div at bounding box center [628, 194] width 10 height 10
click at [788, 400] on button "Save" at bounding box center [790, 410] width 54 height 28
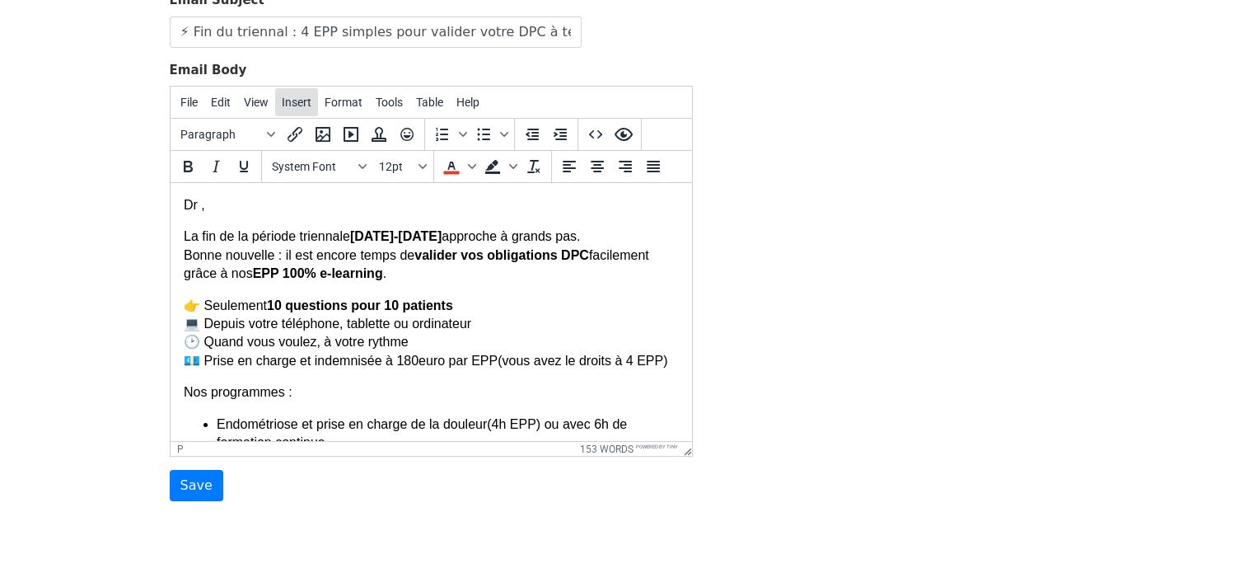
click at [290, 102] on span "Insert" at bounding box center [297, 102] width 30 height 13
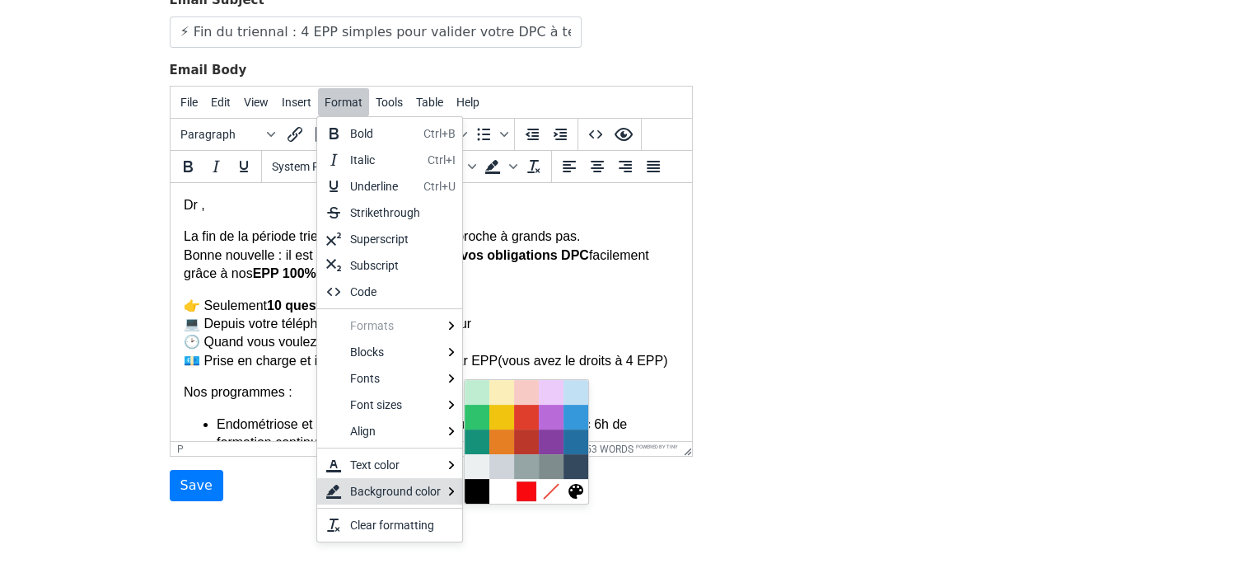
click at [525, 492] on div at bounding box center [527, 491] width 20 height 20
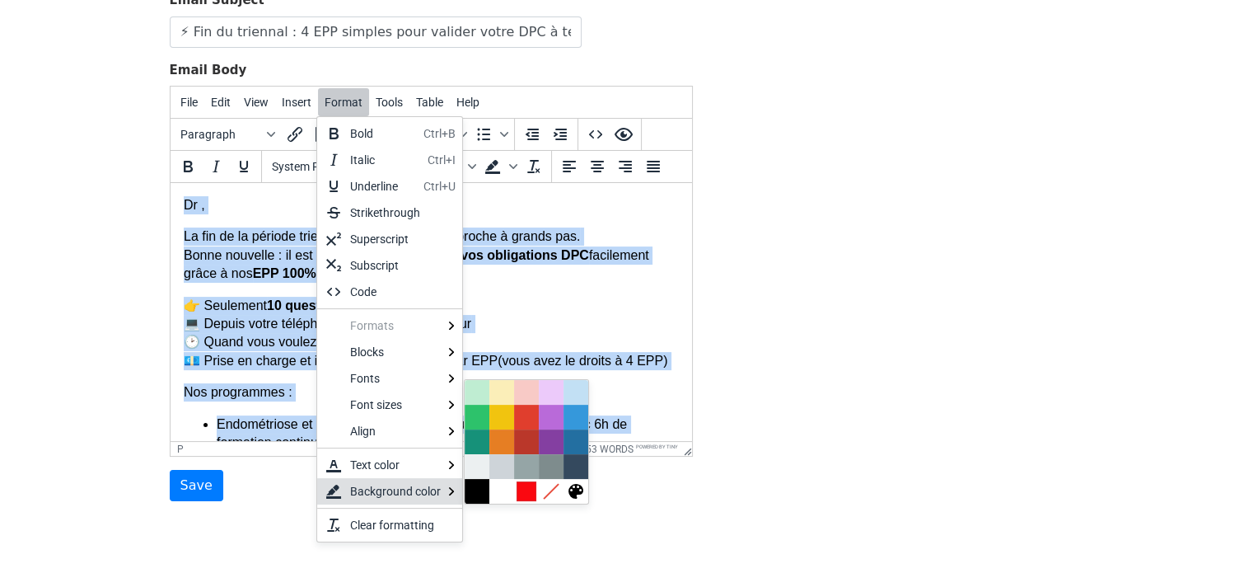
scroll to position [13, 0]
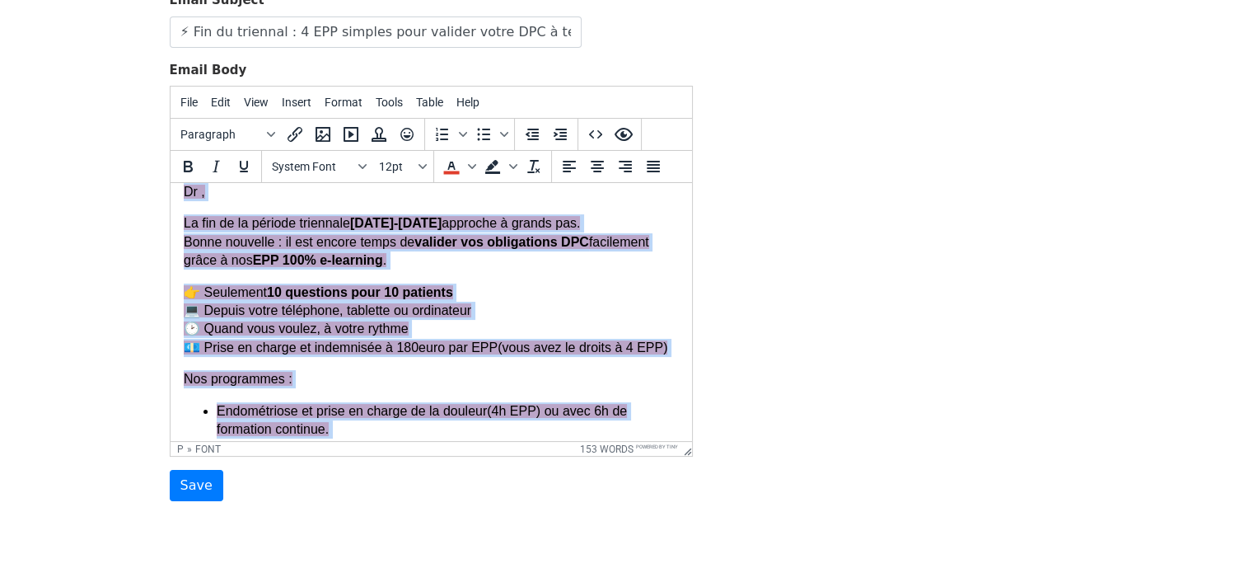
click at [526, 348] on font "💶 Prise en charge et indemnisée à 180euro par EPP(vous avez le droits à 4 EPP)" at bounding box center [425, 347] width 484 height 14
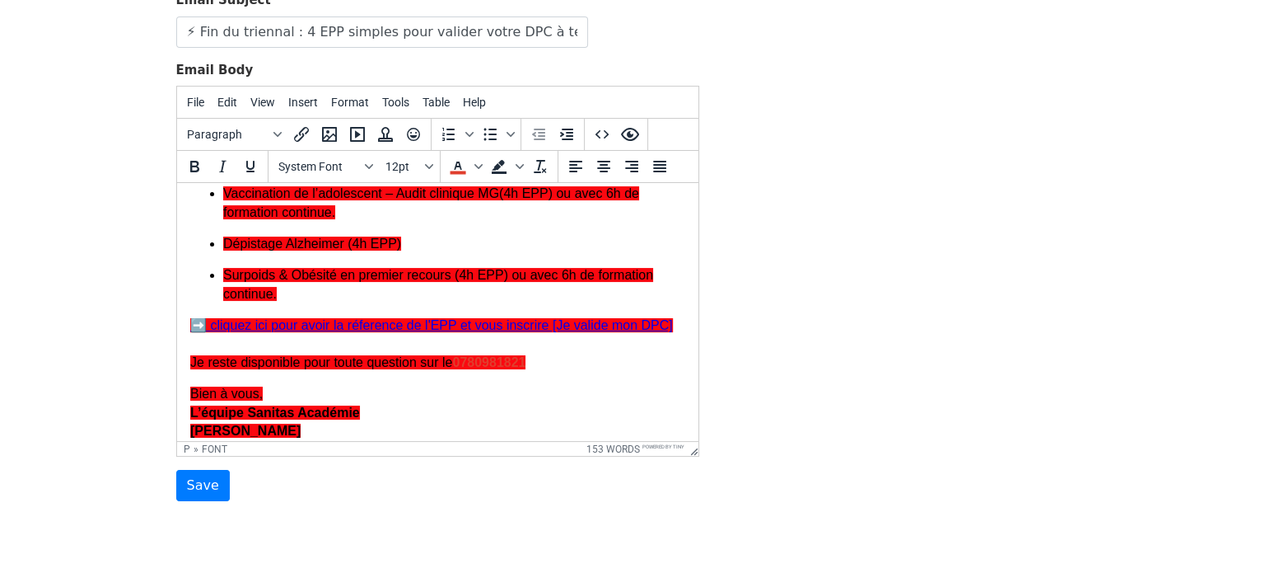
scroll to position [292, 0]
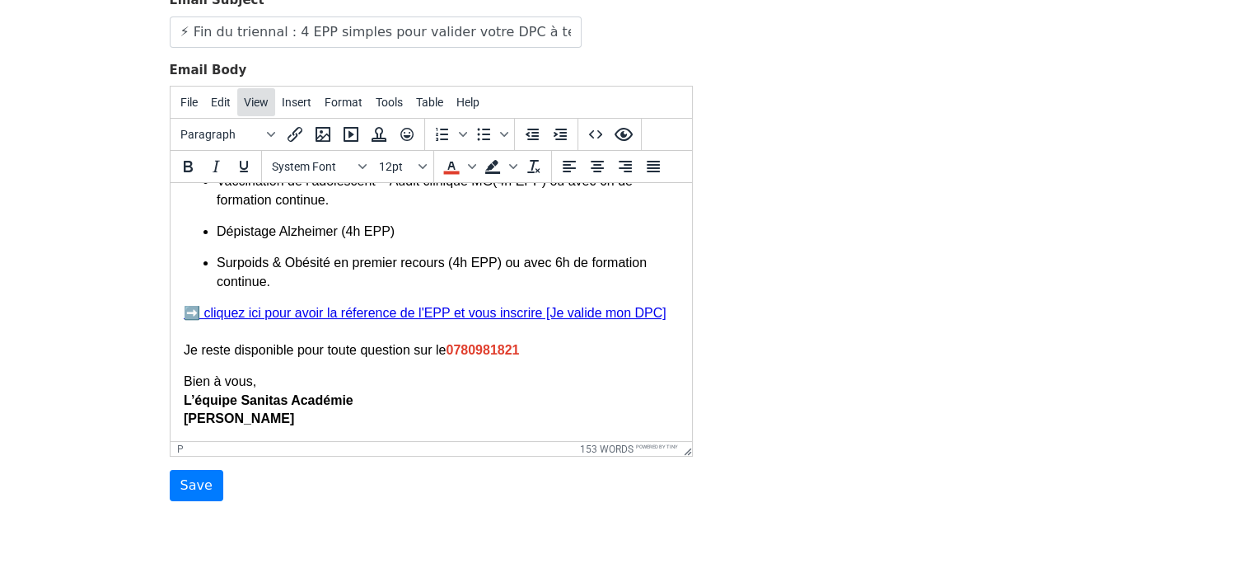
click at [237, 93] on button "View" at bounding box center [256, 102] width 38 height 28
click at [402, 131] on div "Source code" at bounding box center [431, 134] width 63 height 20
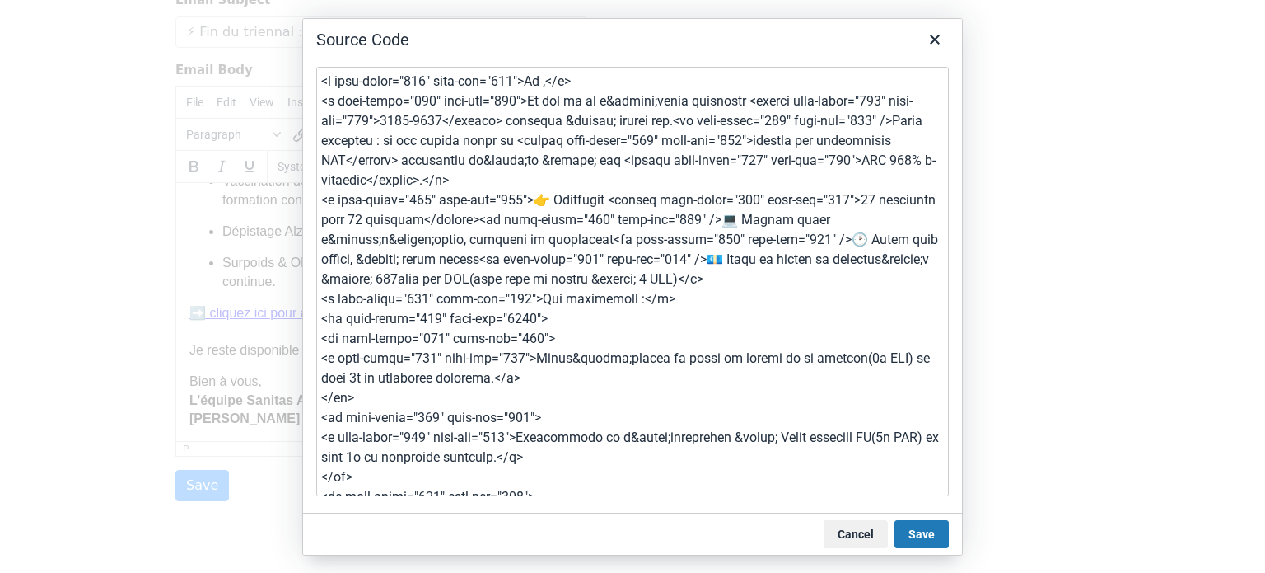
click at [866, 134] on textarea at bounding box center [632, 281] width 633 height 429
click at [734, 222] on textarea at bounding box center [632, 281] width 633 height 429
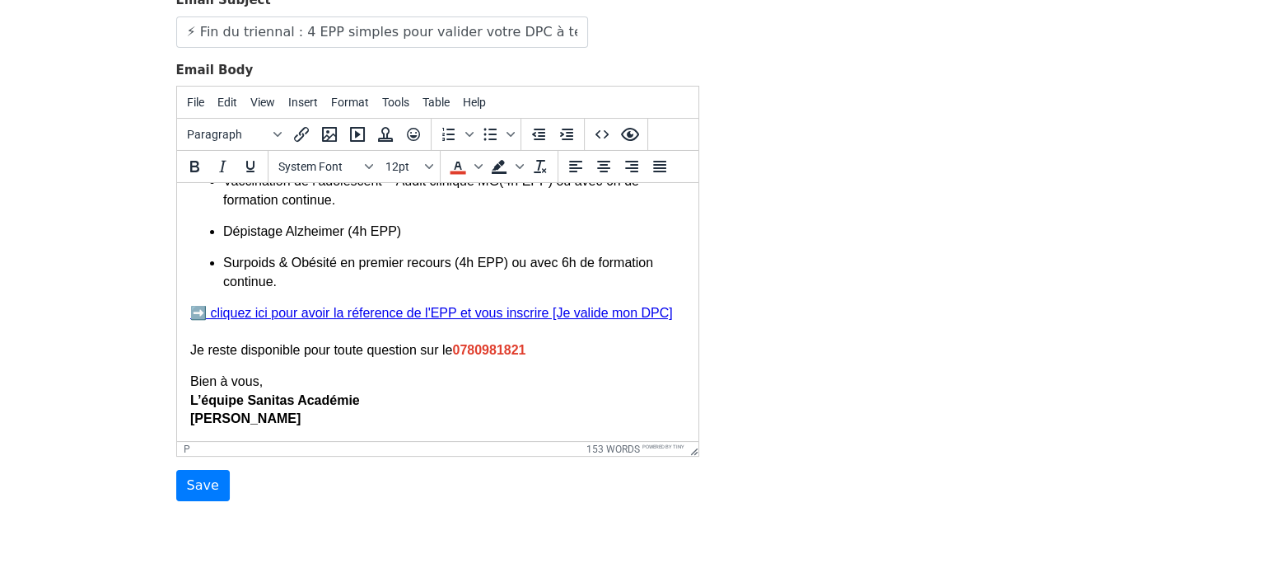
scroll to position [0, 0]
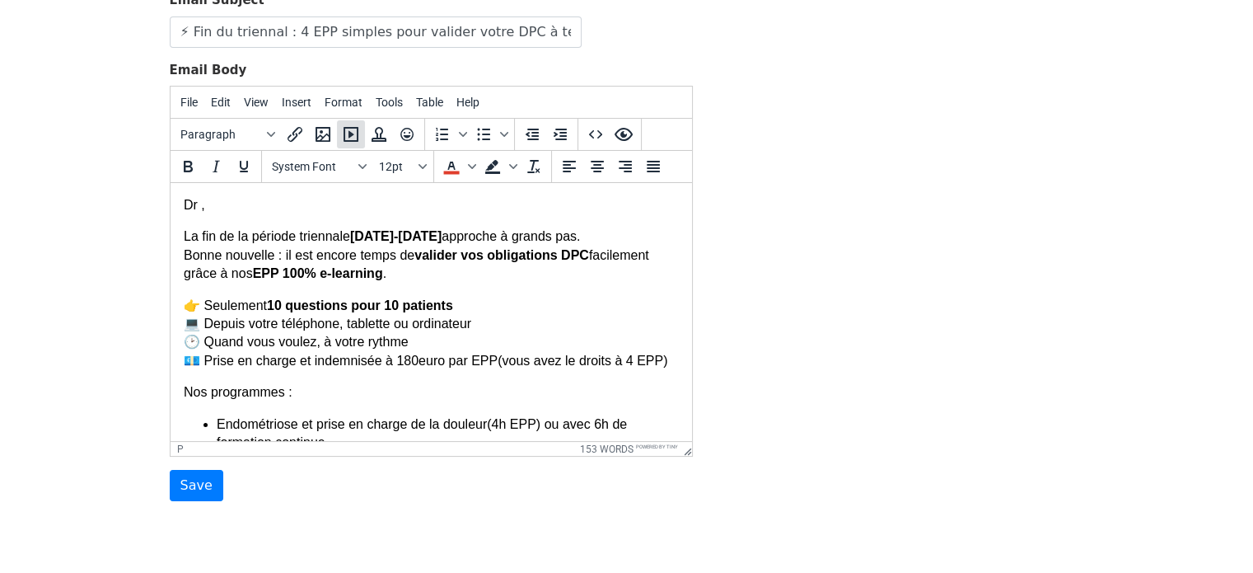
click at [348, 128] on icon "Insert/edit media" at bounding box center [351, 134] width 15 height 15
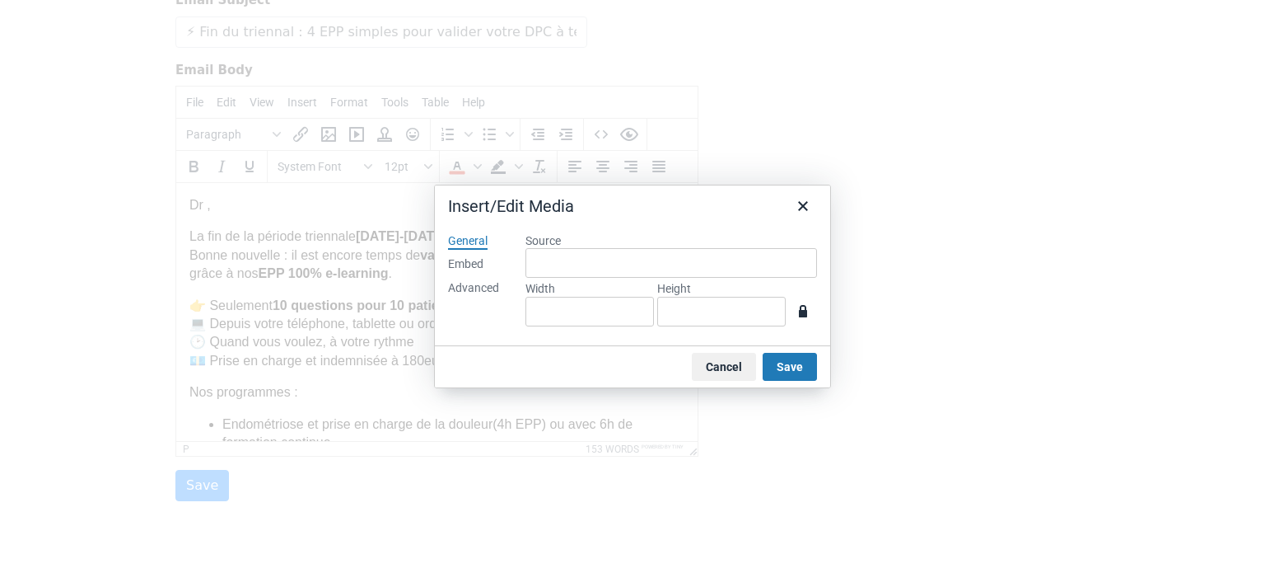
click at [457, 261] on div "Embed" at bounding box center [465, 264] width 35 height 16
click at [458, 244] on div "General" at bounding box center [468, 241] width 40 height 16
click at [473, 294] on div "Advanced" at bounding box center [473, 288] width 51 height 16
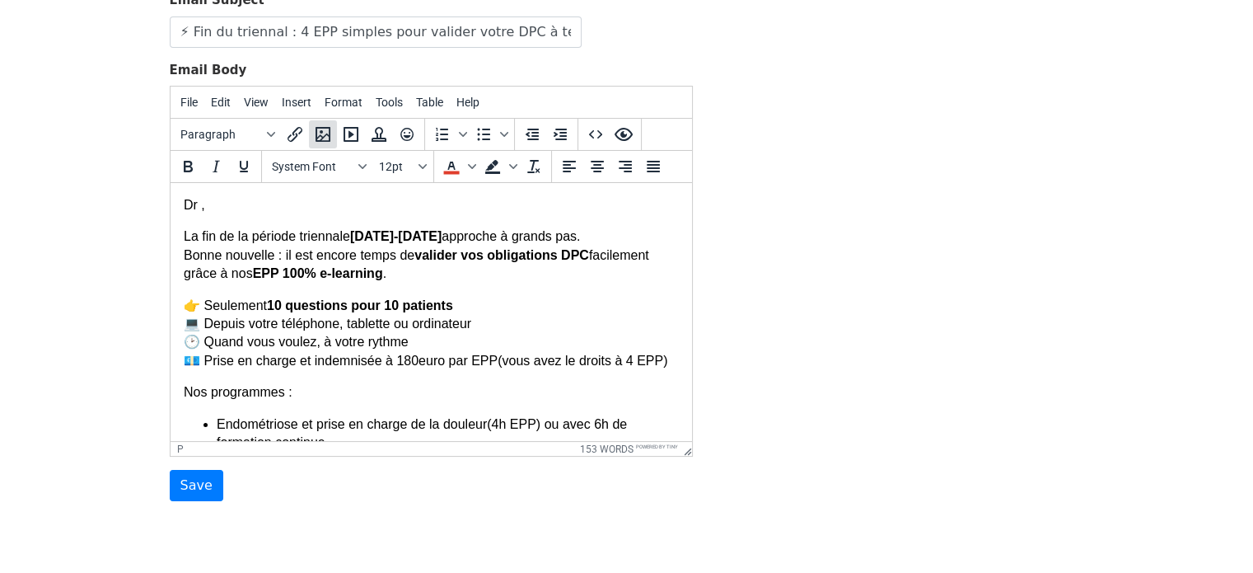
click at [330, 130] on icon "Insert/edit image" at bounding box center [323, 134] width 20 height 20
click at [346, 129] on icon "Insert/edit media" at bounding box center [351, 134] width 20 height 20
click at [337, 132] on button "Insert/edit media" at bounding box center [351, 134] width 28 height 28
click at [320, 129] on icon "Insert/edit image" at bounding box center [323, 134] width 15 height 15
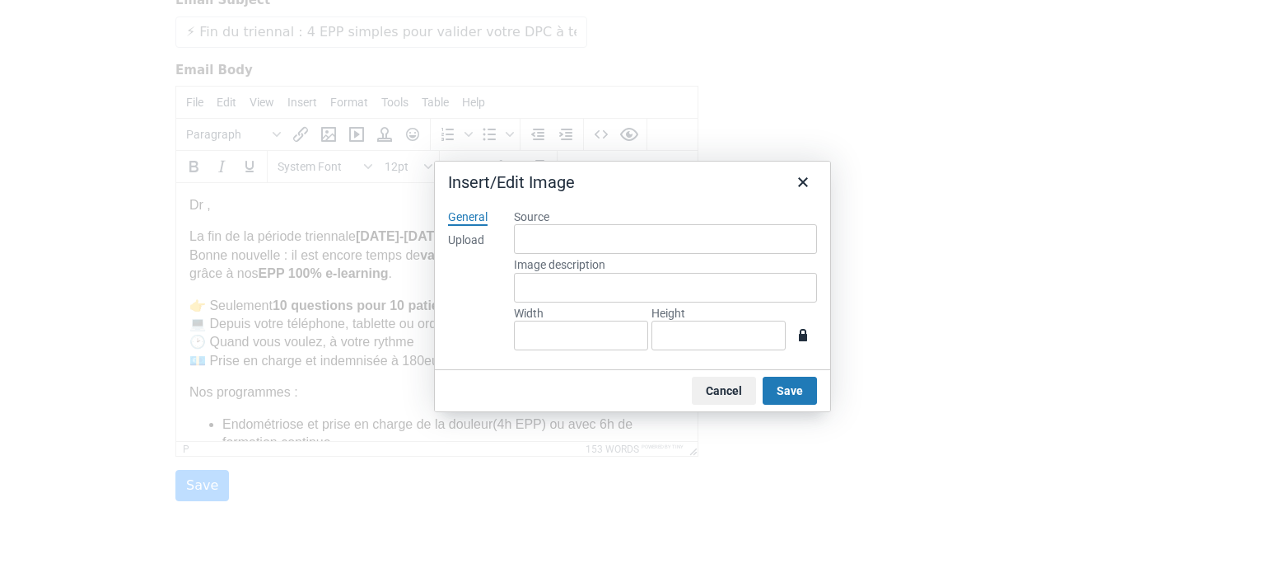
click at [477, 243] on div "Upload" at bounding box center [466, 240] width 36 height 16
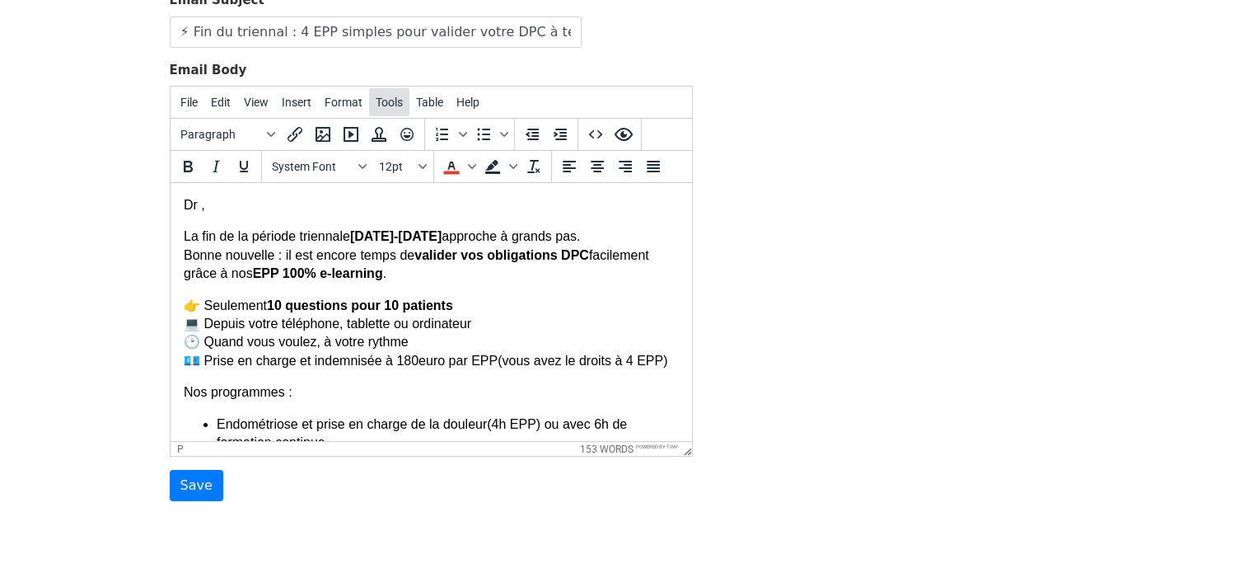
click at [379, 97] on span "Tools" at bounding box center [389, 102] width 27 height 13
click at [624, 128] on icon "Preview" at bounding box center [623, 134] width 18 height 13
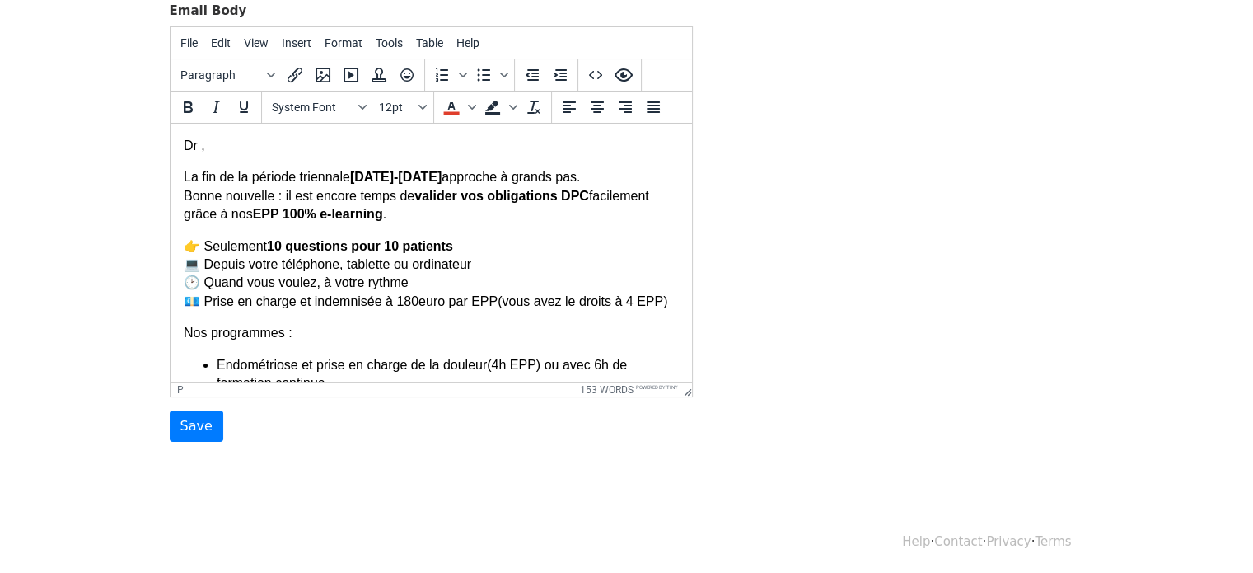
drag, startPoint x: 683, startPoint y: 177, endPoint x: 895, endPoint y: 205, distance: 213.6
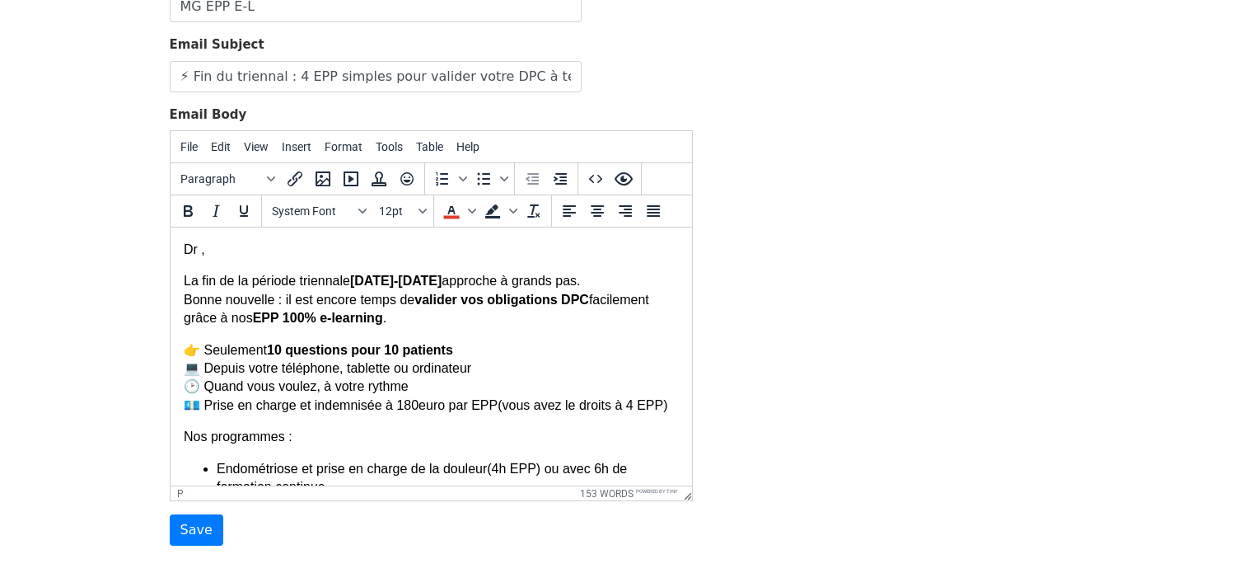
scroll to position [259, 0]
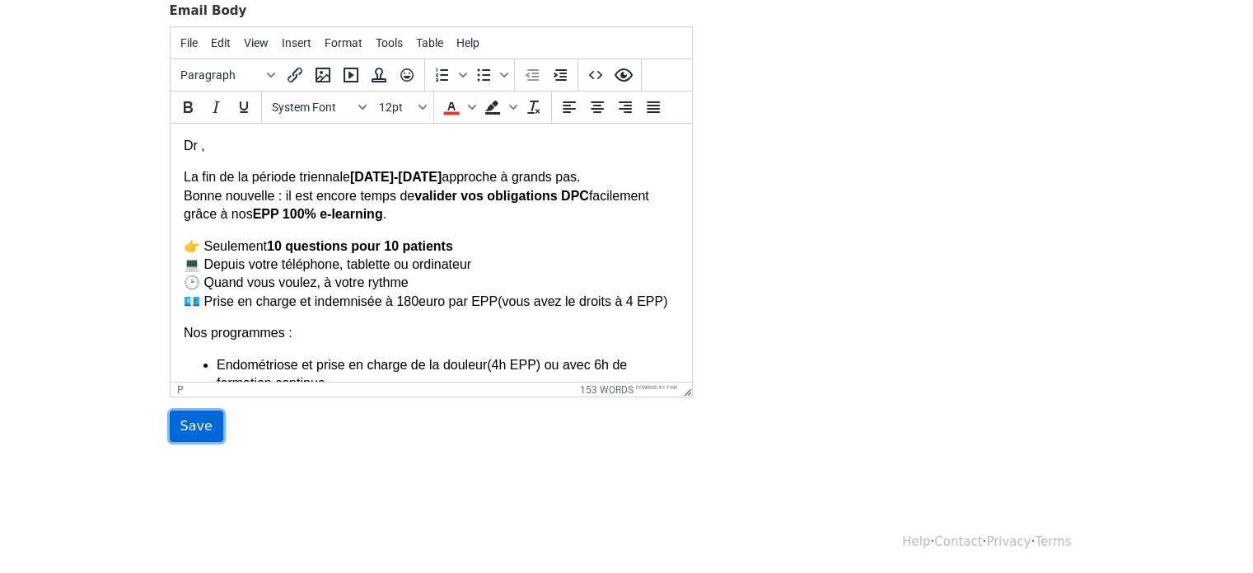
click at [188, 424] on input "Save" at bounding box center [197, 425] width 54 height 31
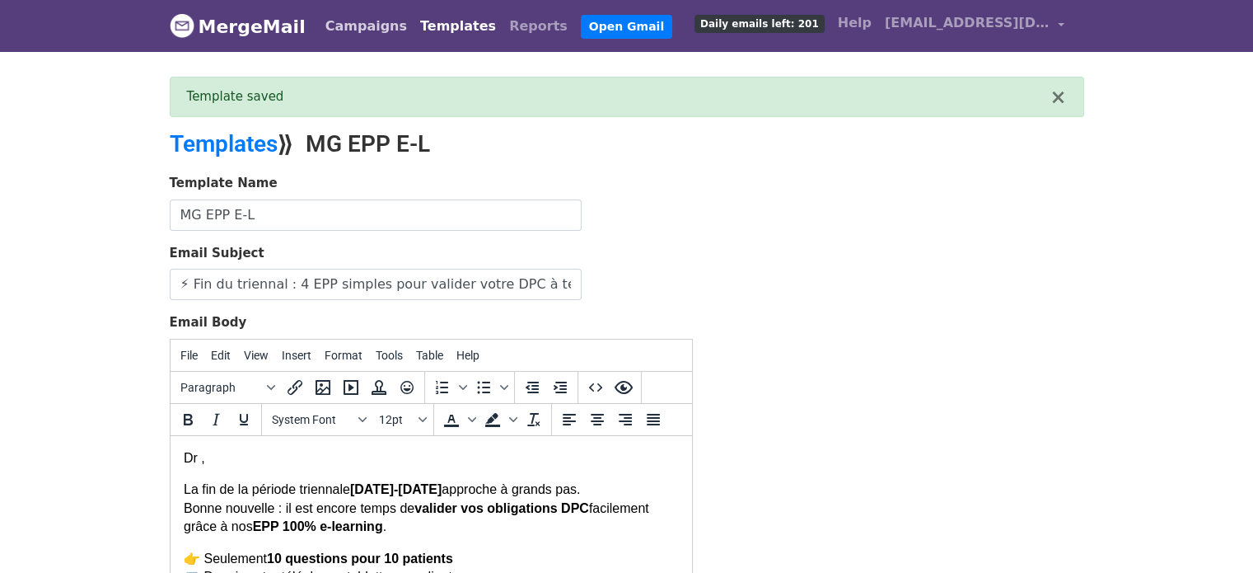
click at [343, 34] on link "Campaigns" at bounding box center [366, 26] width 95 height 33
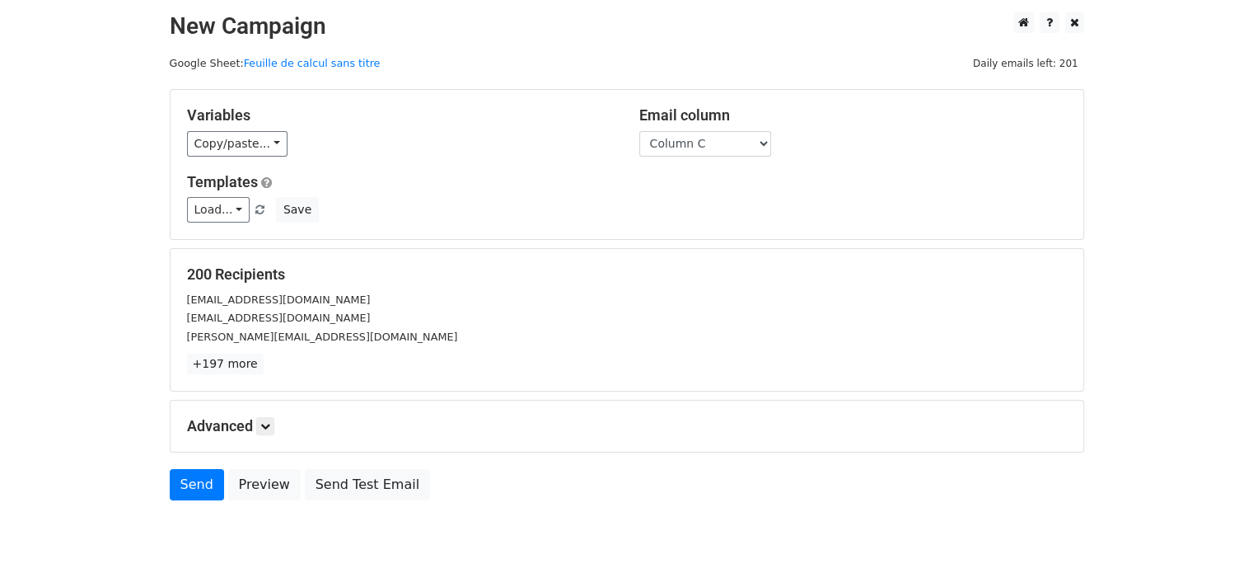
click at [1127, 525] on body "New Campaign Daily emails left: 201 Google Sheet: Feuille de calcul sans titre …" at bounding box center [626, 293] width 1253 height 562
click at [234, 143] on link "Copy/paste..." at bounding box center [237, 144] width 101 height 26
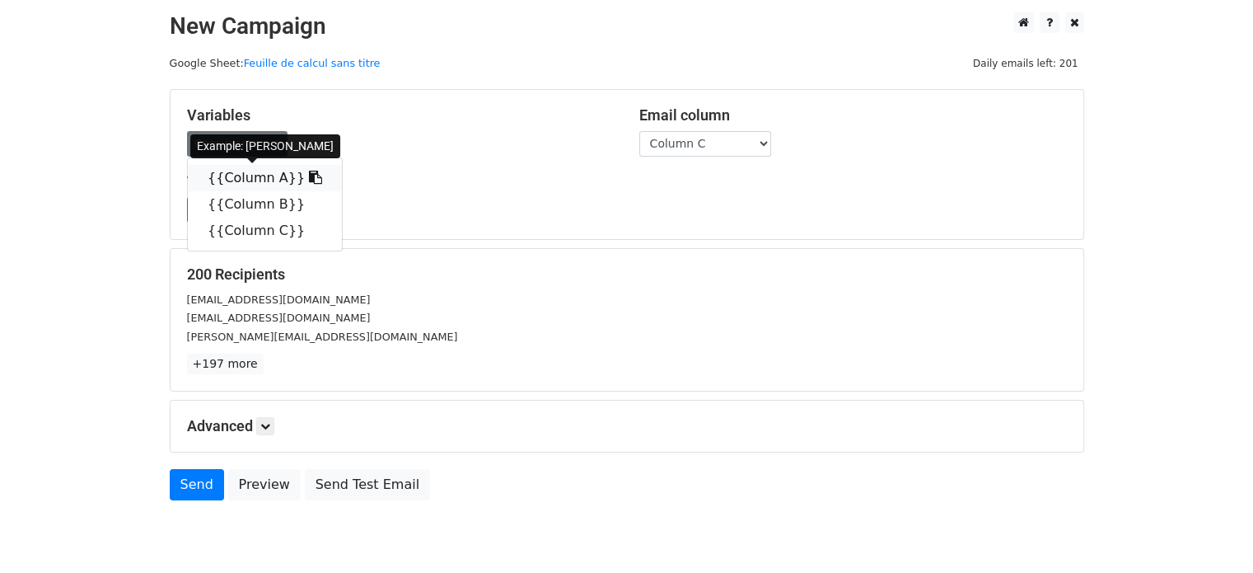
click at [254, 171] on link "{{Column A}}" at bounding box center [265, 178] width 154 height 26
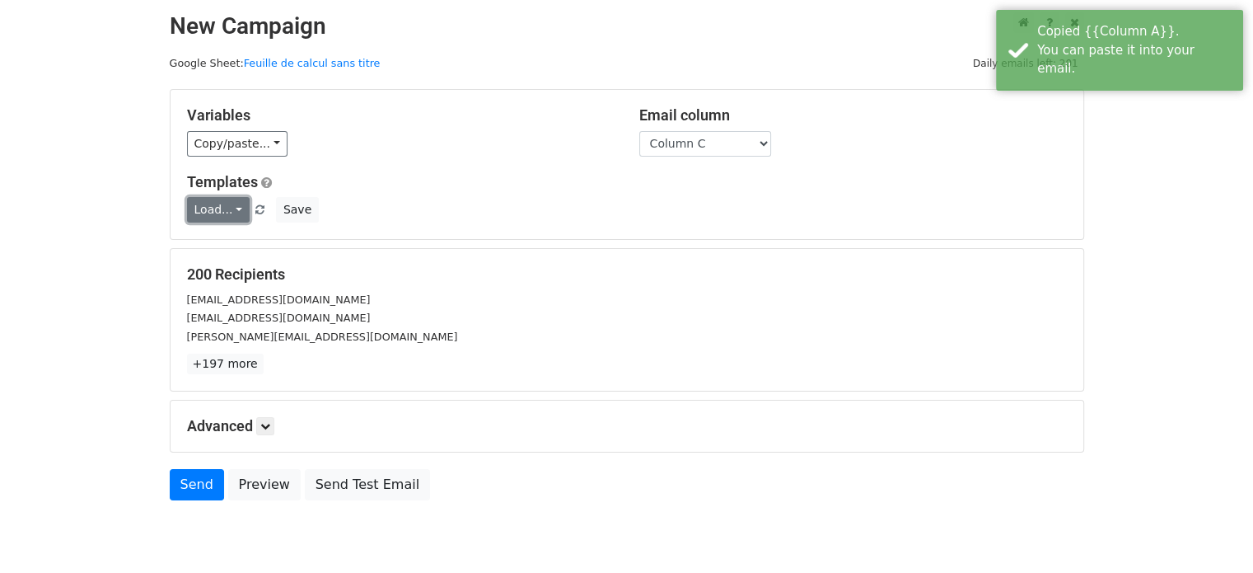
click at [224, 214] on link "Load..." at bounding box center [218, 210] width 63 height 26
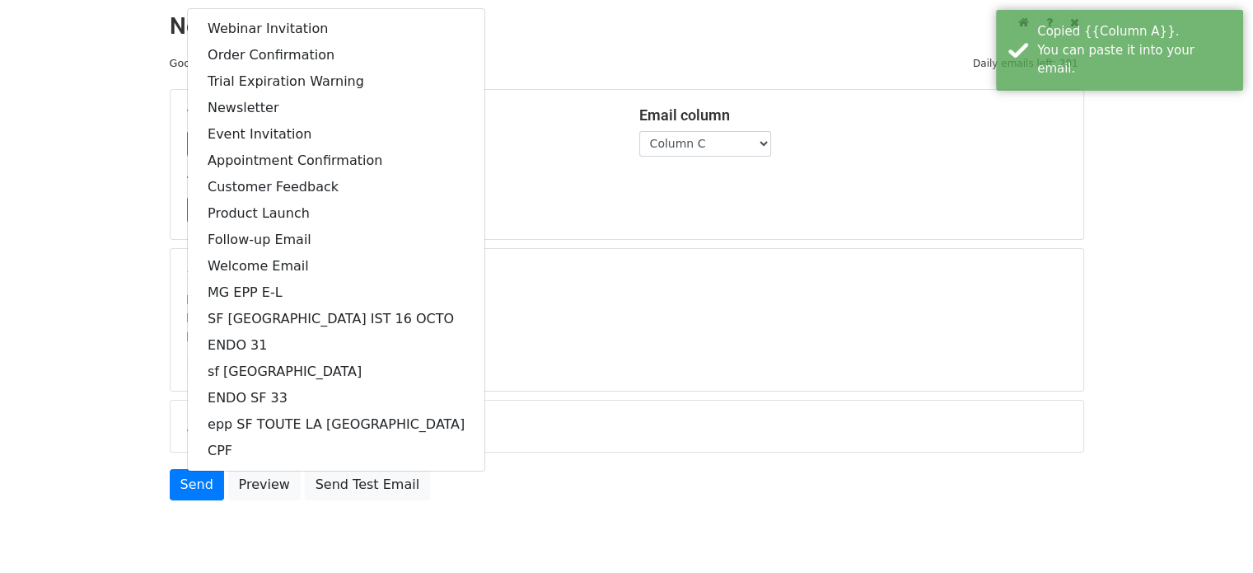
click at [161, 283] on main "New Campaign Daily emails left: 201 Google Sheet: Feuille de calcul sans titre …" at bounding box center [626, 260] width 939 height 496
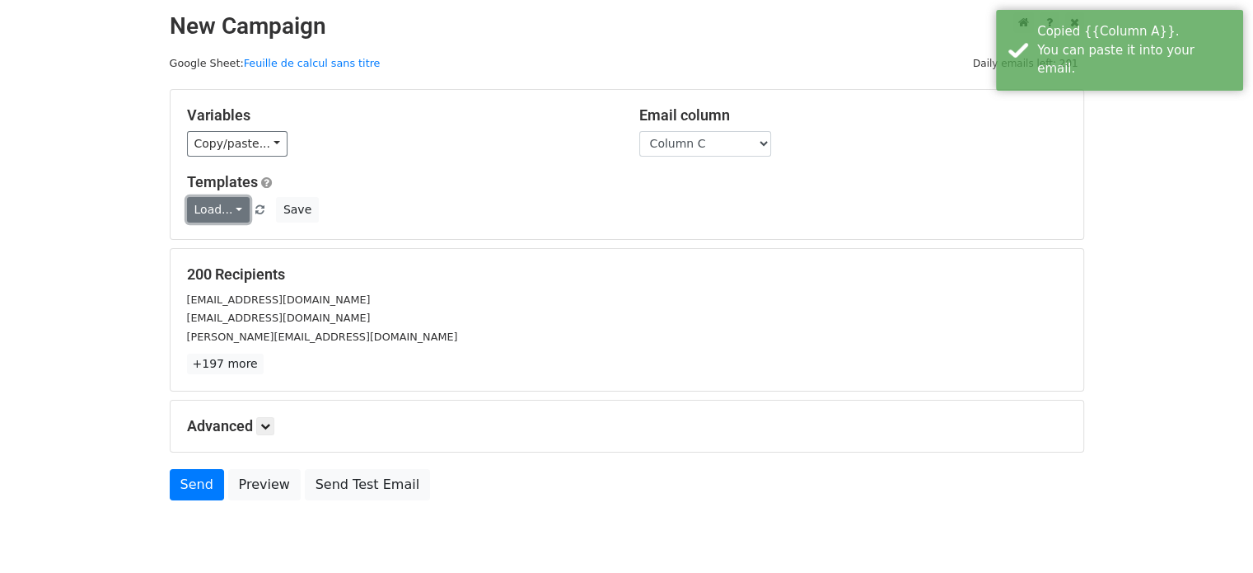
click at [213, 212] on link "Load..." at bounding box center [218, 210] width 63 height 26
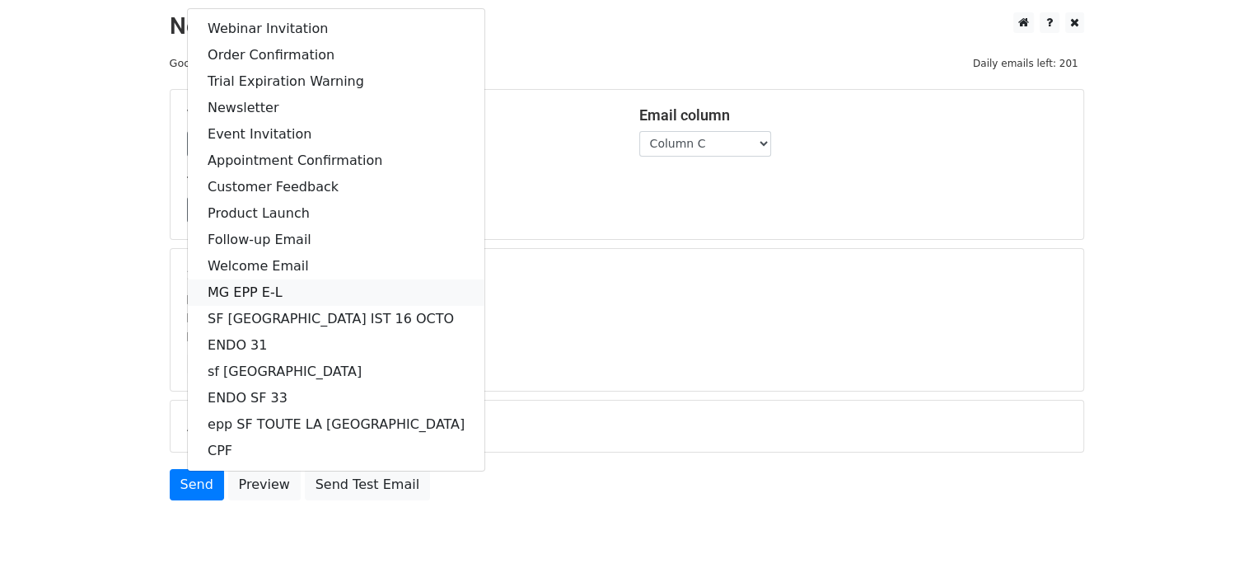
click at [302, 294] on link "MG EPP E-L" at bounding box center [336, 292] width 297 height 26
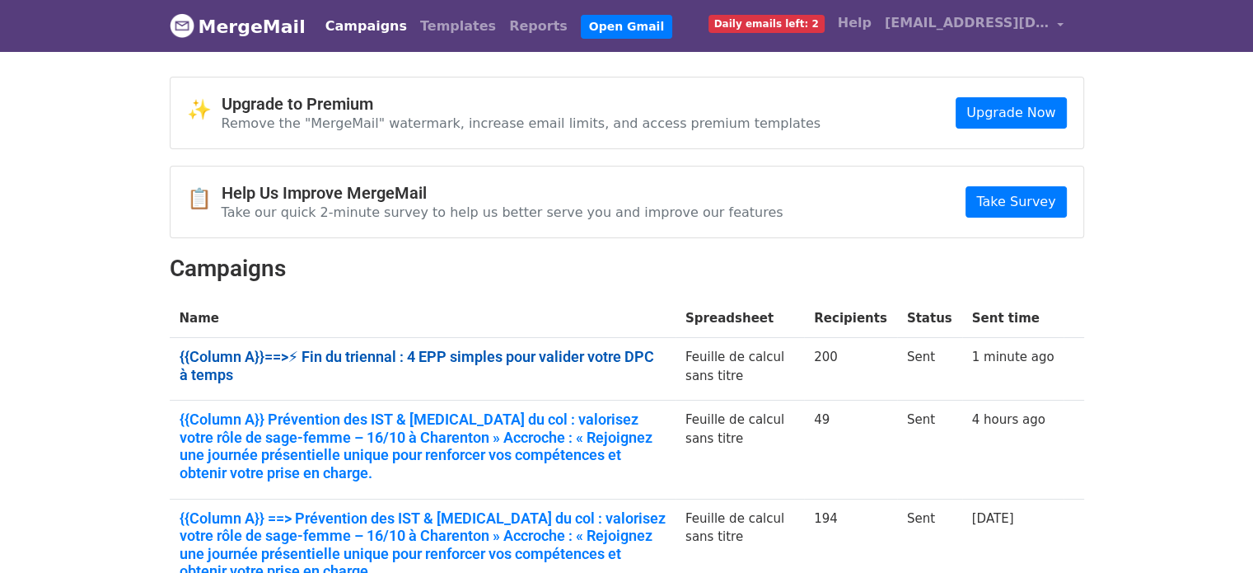
click at [509, 348] on link "{{Column A}}==>⚡ Fin du triennal : 4 EPP simples pour valider votre DPC à temps" at bounding box center [423, 365] width 486 height 35
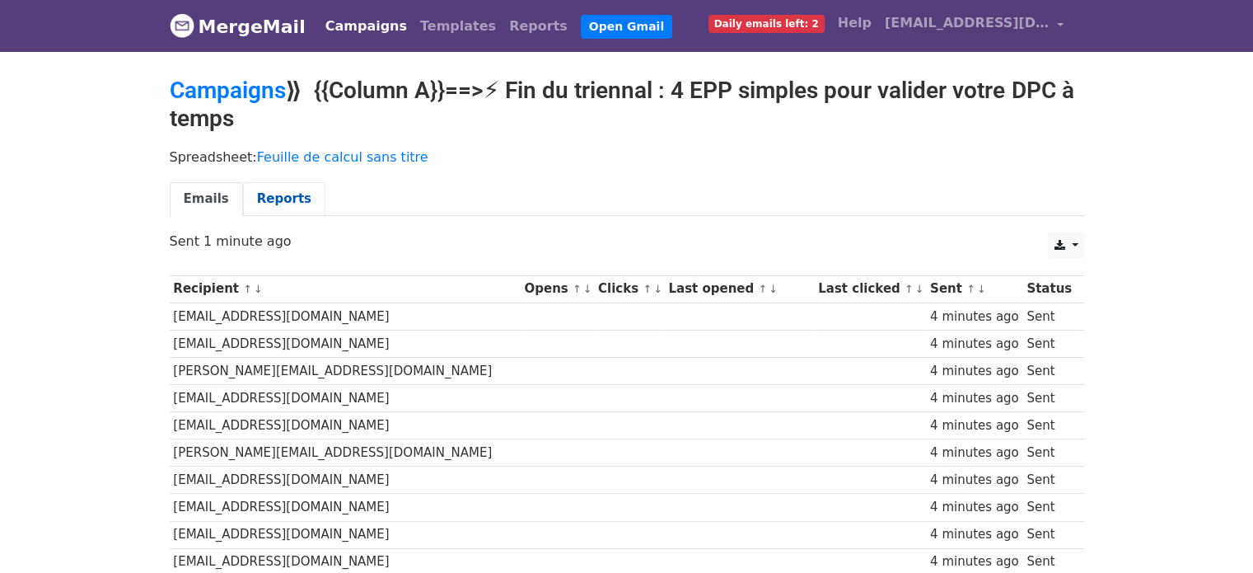
click at [264, 194] on link "Reports" at bounding box center [284, 199] width 82 height 34
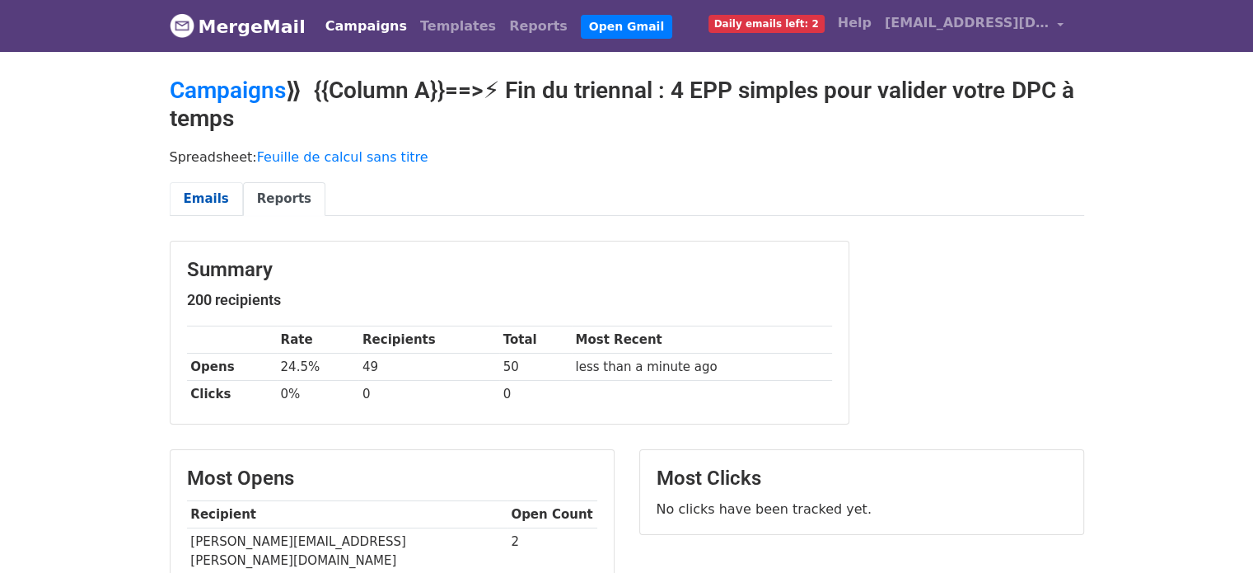
click at [193, 187] on link "Emails" at bounding box center [206, 199] width 73 height 34
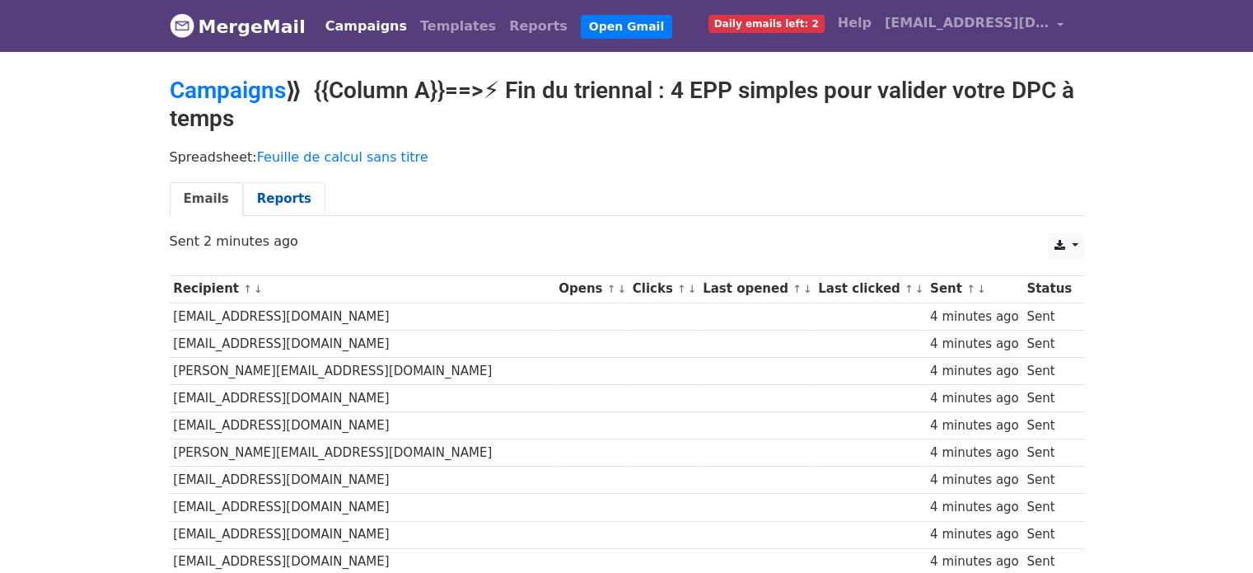
click at [277, 197] on link "Reports" at bounding box center [284, 199] width 82 height 34
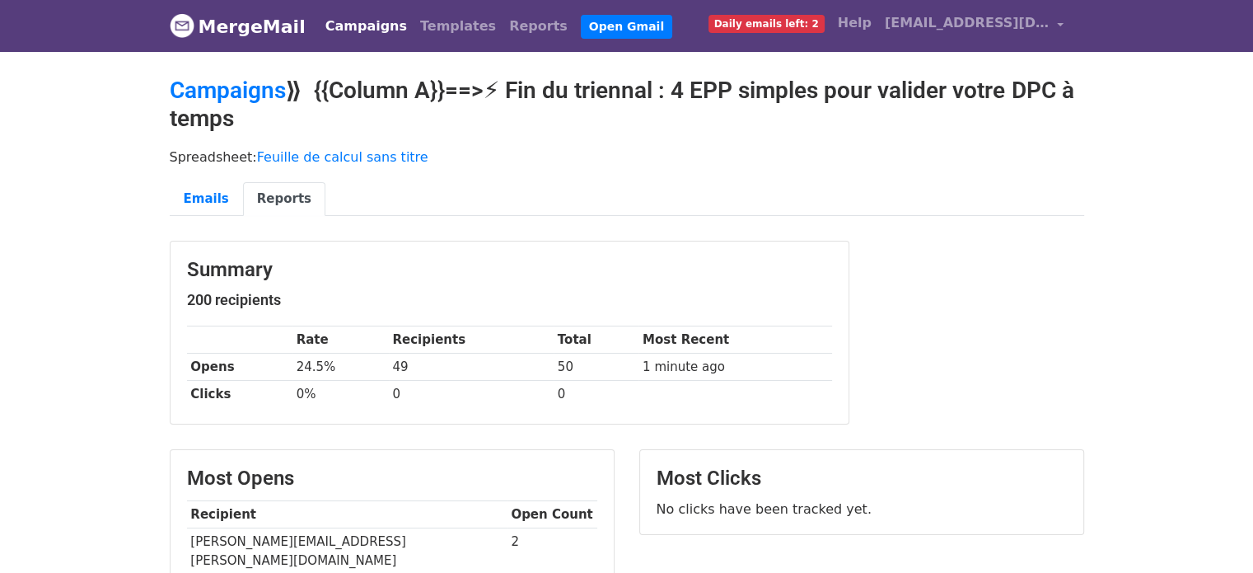
click at [663, 364] on td "1 minute ago" at bounding box center [734, 366] width 193 height 27
drag, startPoint x: 1246, startPoint y: 154, endPoint x: 1265, endPoint y: 157, distance: 18.3
click at [1252, 157] on html "MergeMail Campaigns Templates Reports Open Gmail Daily emails left: 2 Help [EMA…" at bounding box center [626, 575] width 1253 height 1150
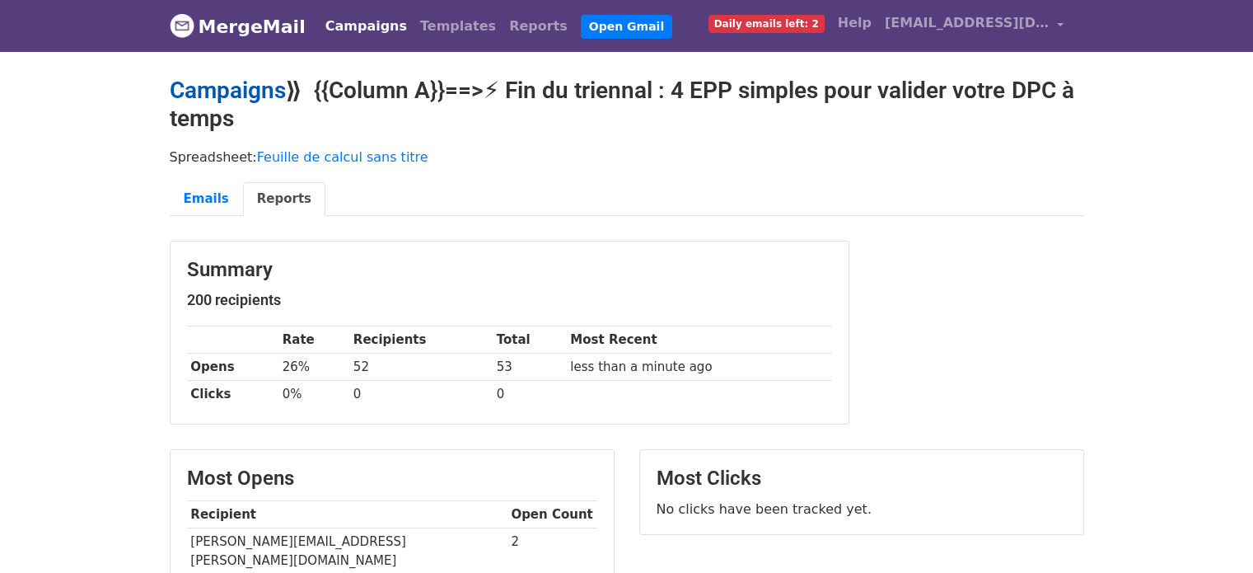
click at [241, 90] on link "Campaigns" at bounding box center [228, 90] width 116 height 27
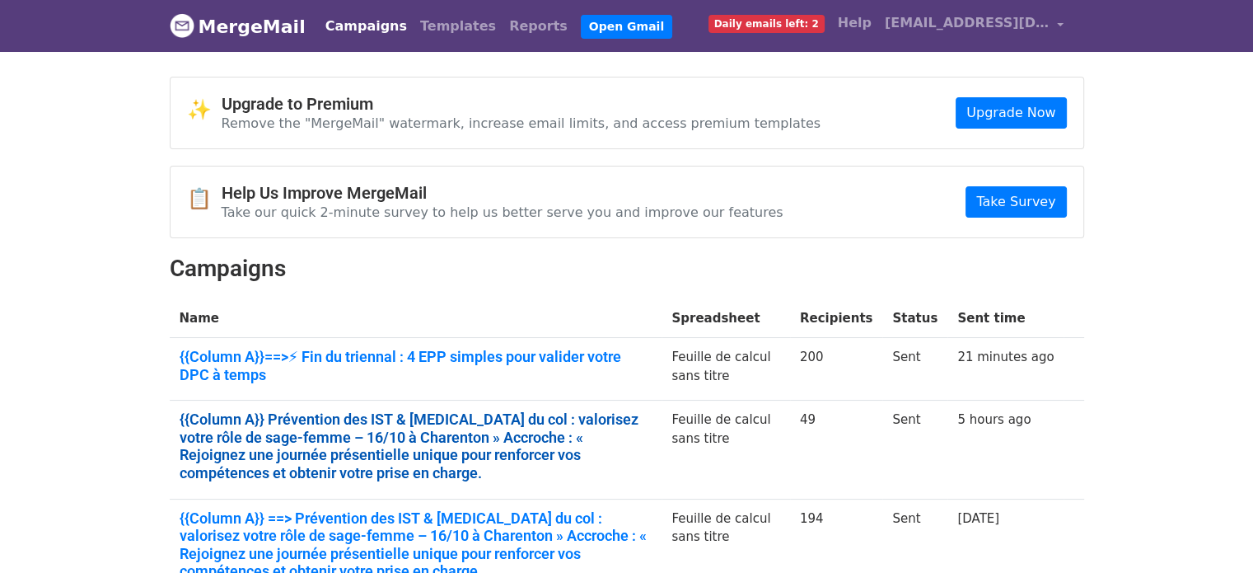
click at [347, 431] on link "{{Column A}} Prévention des IST & cancer du col : valorisez votre rôle de sage-…" at bounding box center [416, 445] width 473 height 71
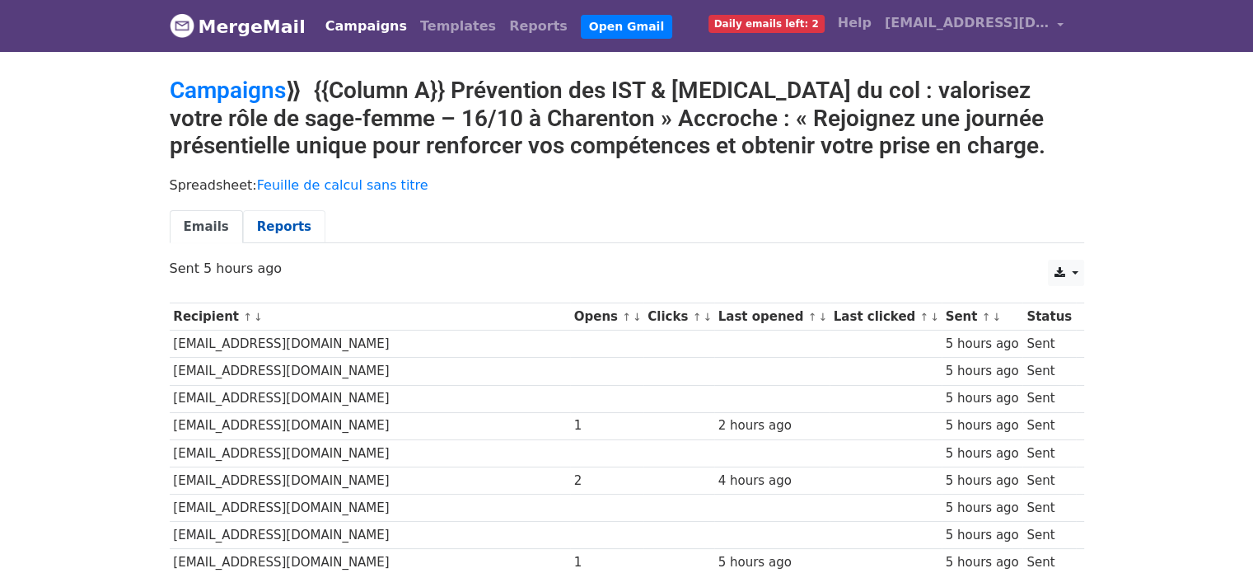
click at [275, 234] on link "Reports" at bounding box center [284, 227] width 82 height 34
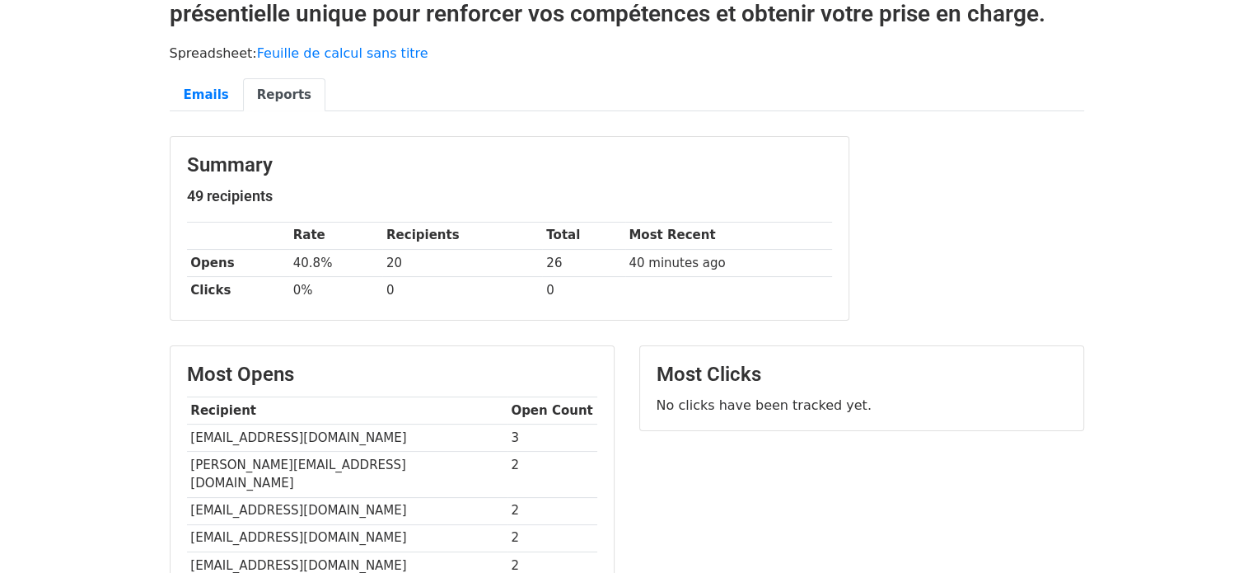
scroll to position [165, 0]
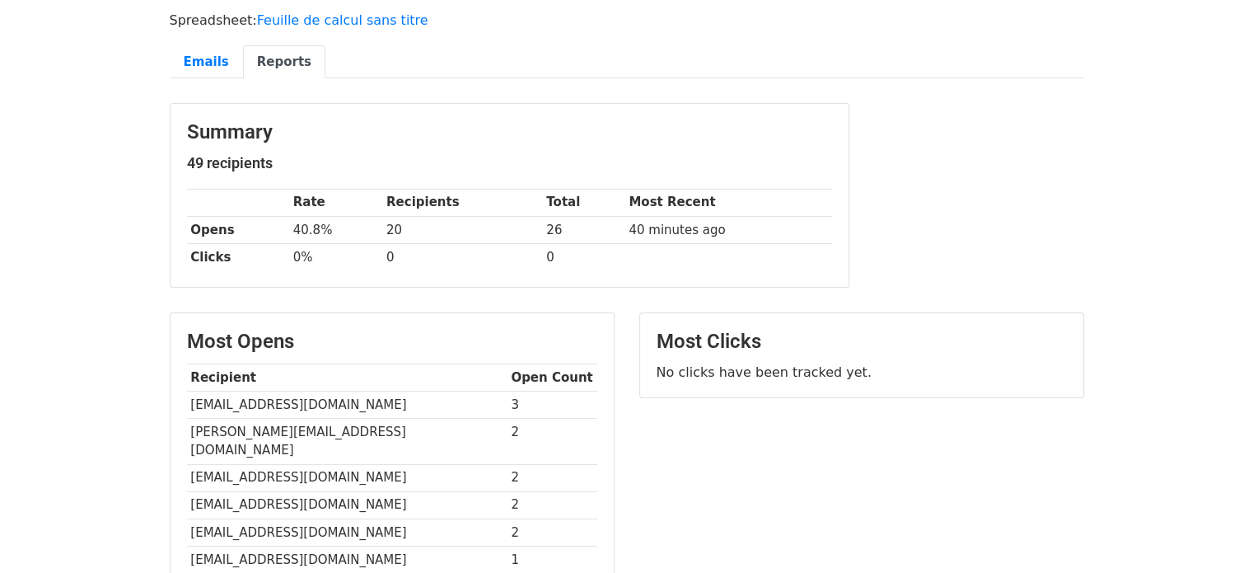
click at [266, 394] on td "[EMAIL_ADDRESS][DOMAIN_NAME]" at bounding box center [347, 403] width 320 height 27
copy tr "[EMAIL_ADDRESS][DOMAIN_NAME]"
